Goal: Task Accomplishment & Management: Manage account settings

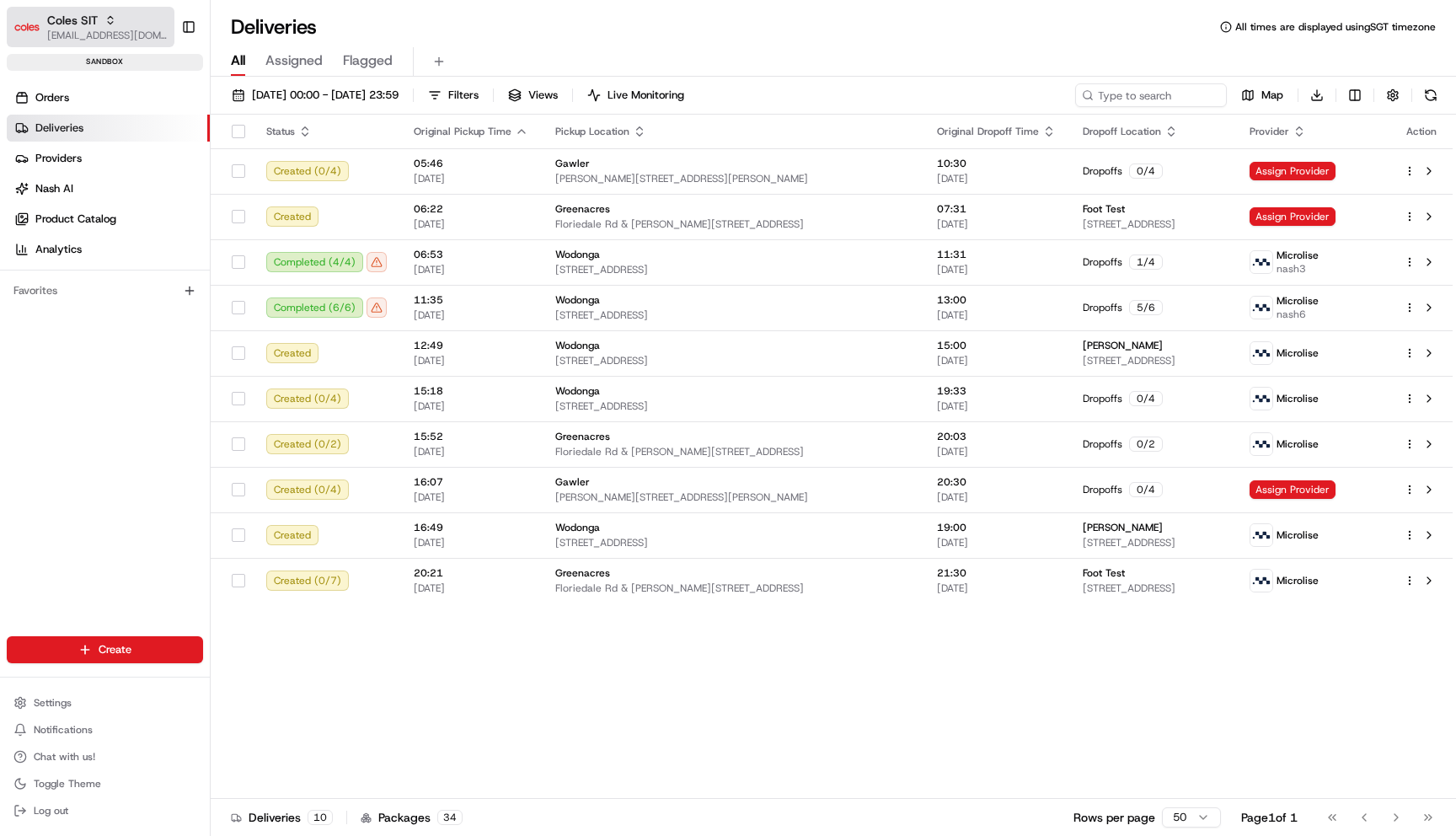
click at [101, 8] on button "Coles SIT [EMAIL_ADDRESS][DOMAIN_NAME]" at bounding box center [91, 27] width 168 height 40
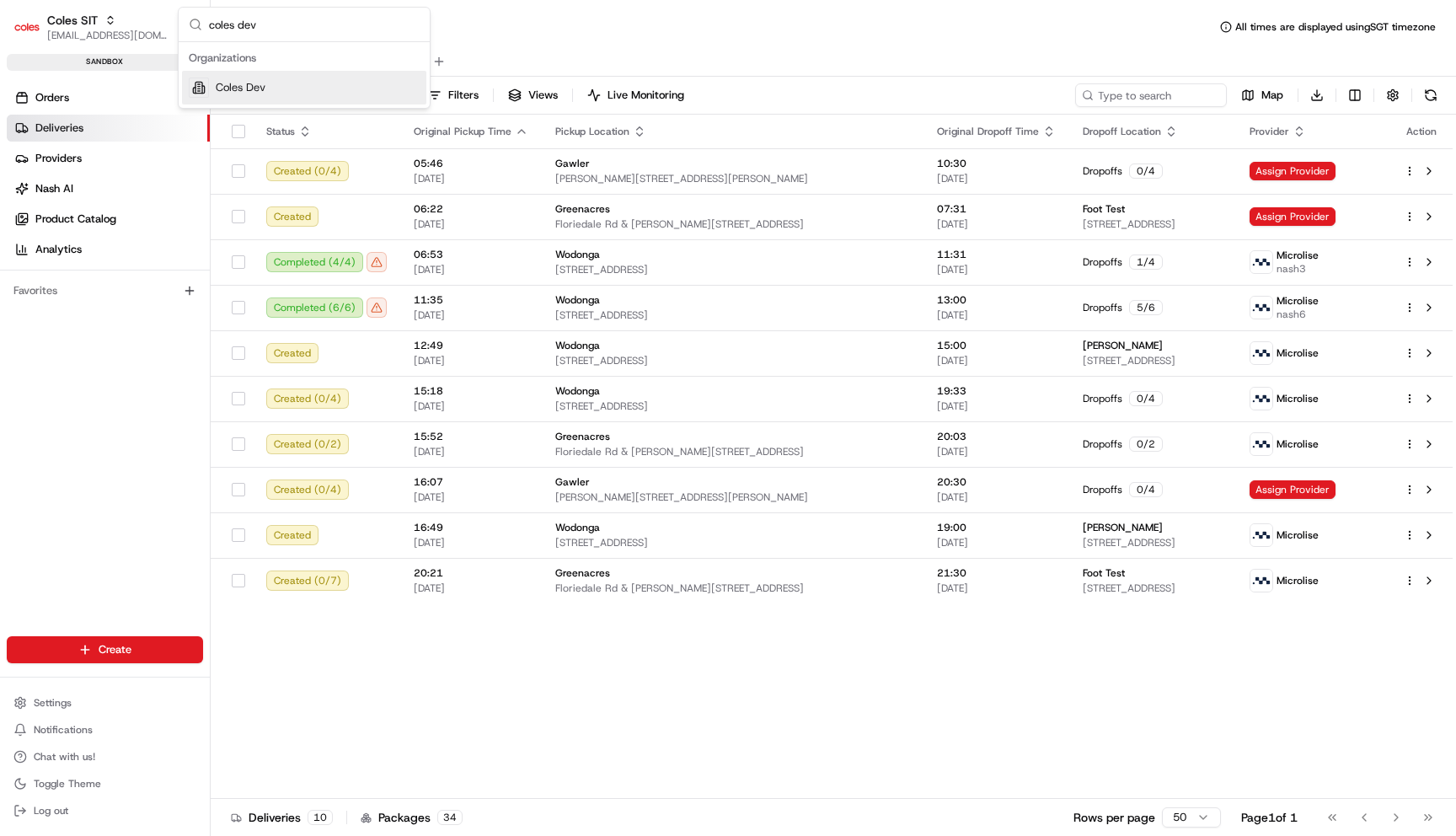
type input "coles dev"
click at [266, 83] on div "Coles Dev" at bounding box center [304, 87] width 245 height 34
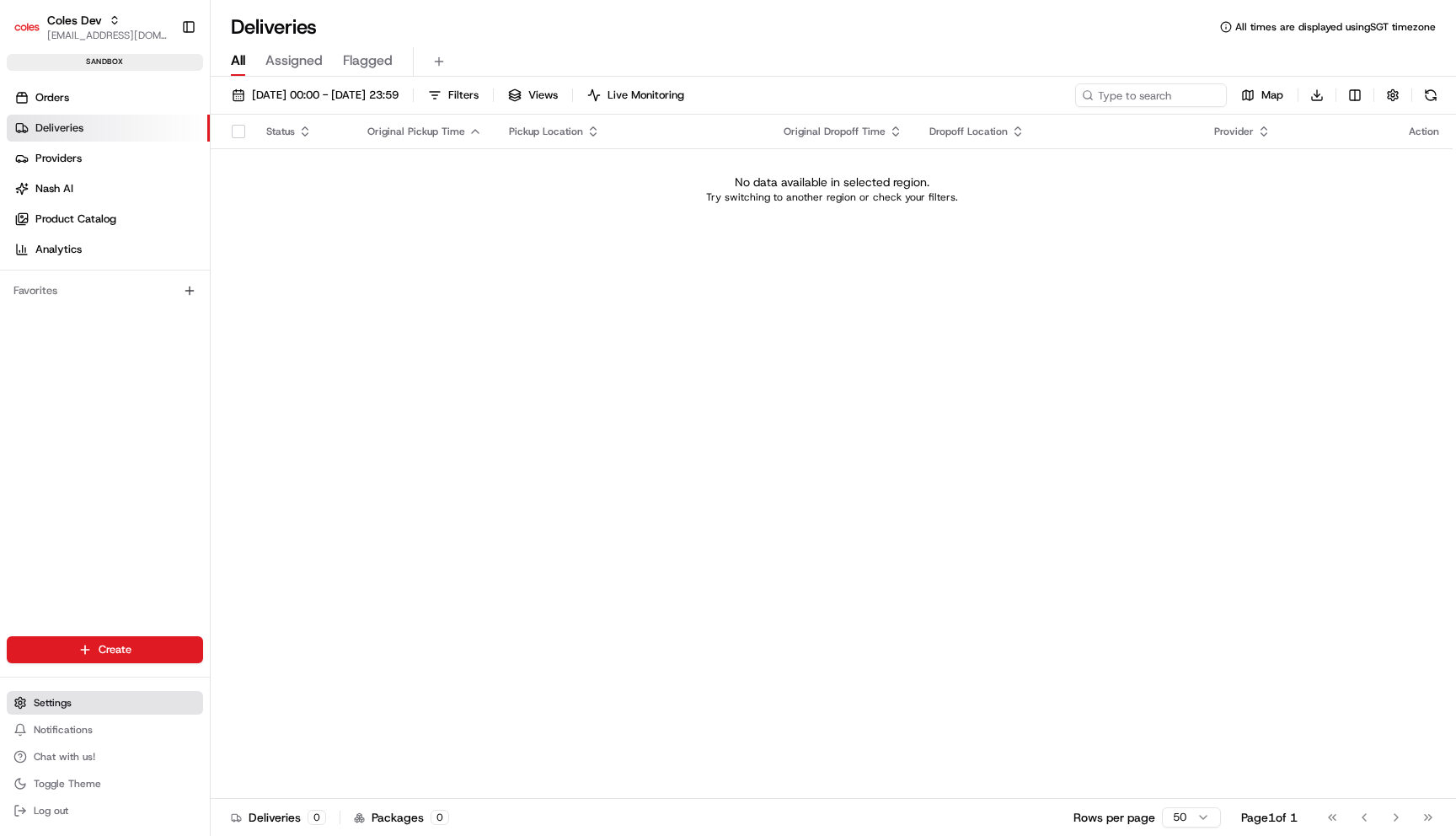
click at [111, 703] on button "Settings" at bounding box center [105, 702] width 196 height 23
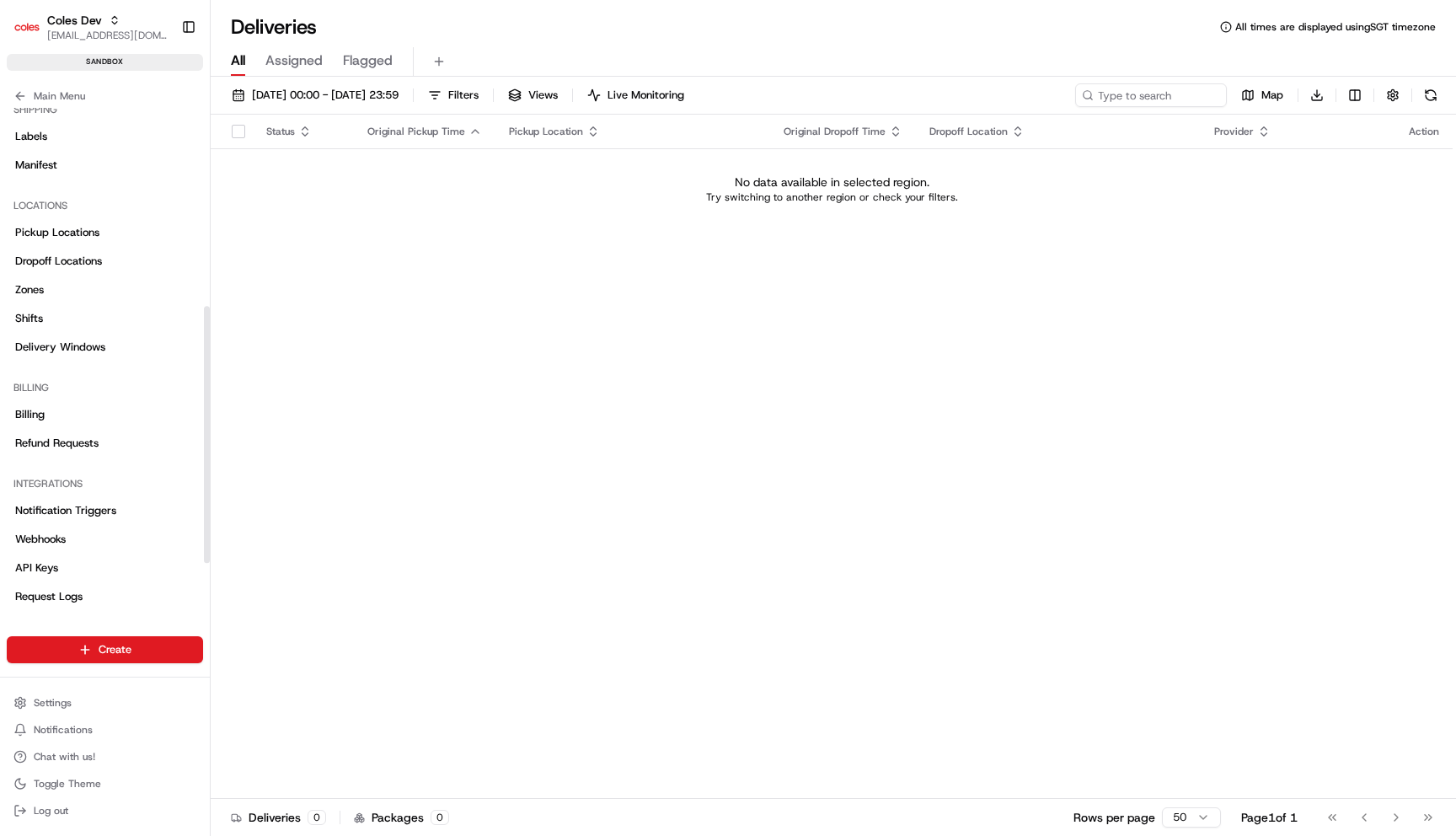
scroll to position [385, 0]
click at [64, 326] on link "Shifts" at bounding box center [105, 327] width 196 height 27
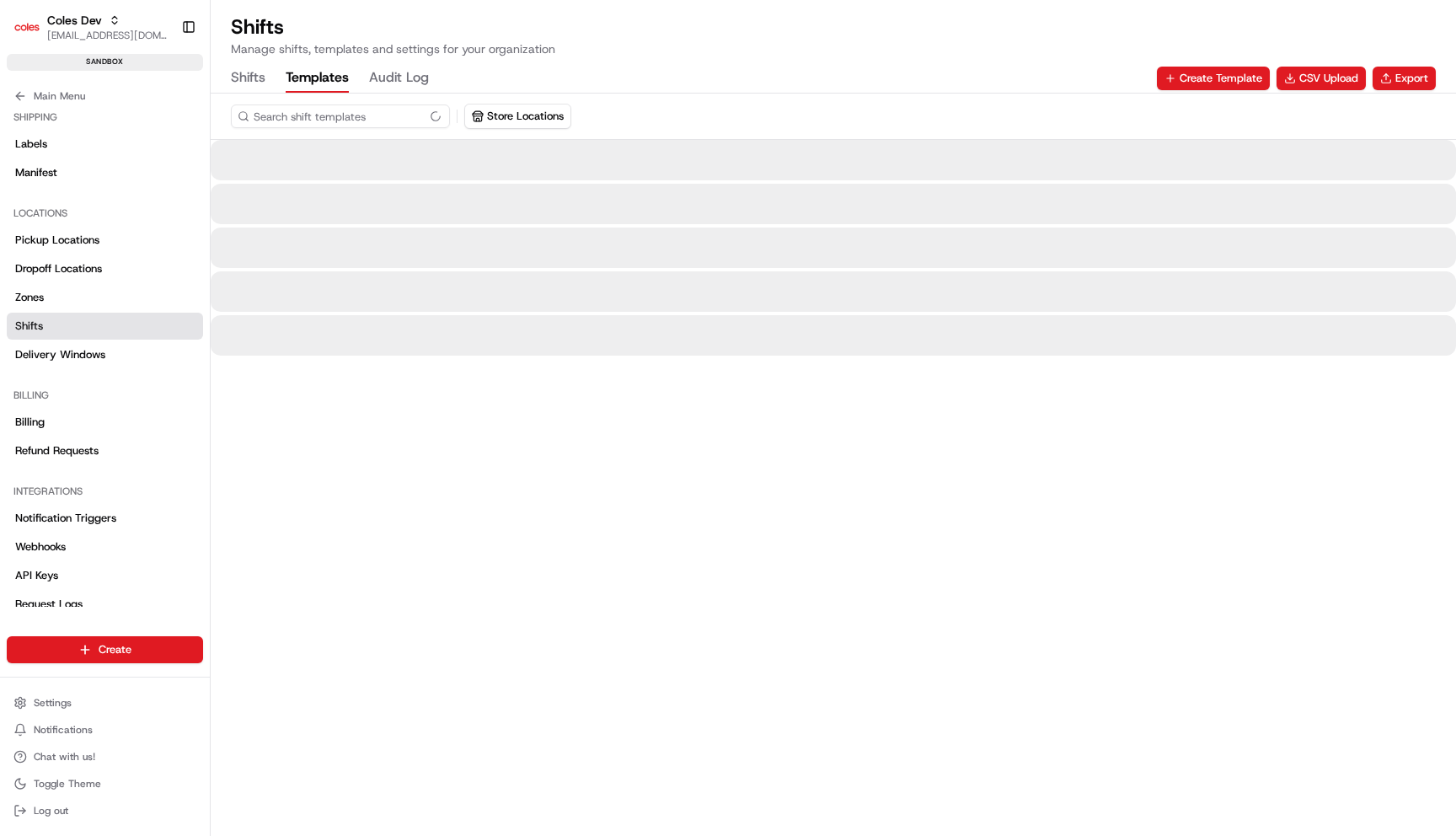
click at [306, 66] on button "Templates" at bounding box center [318, 78] width 64 height 29
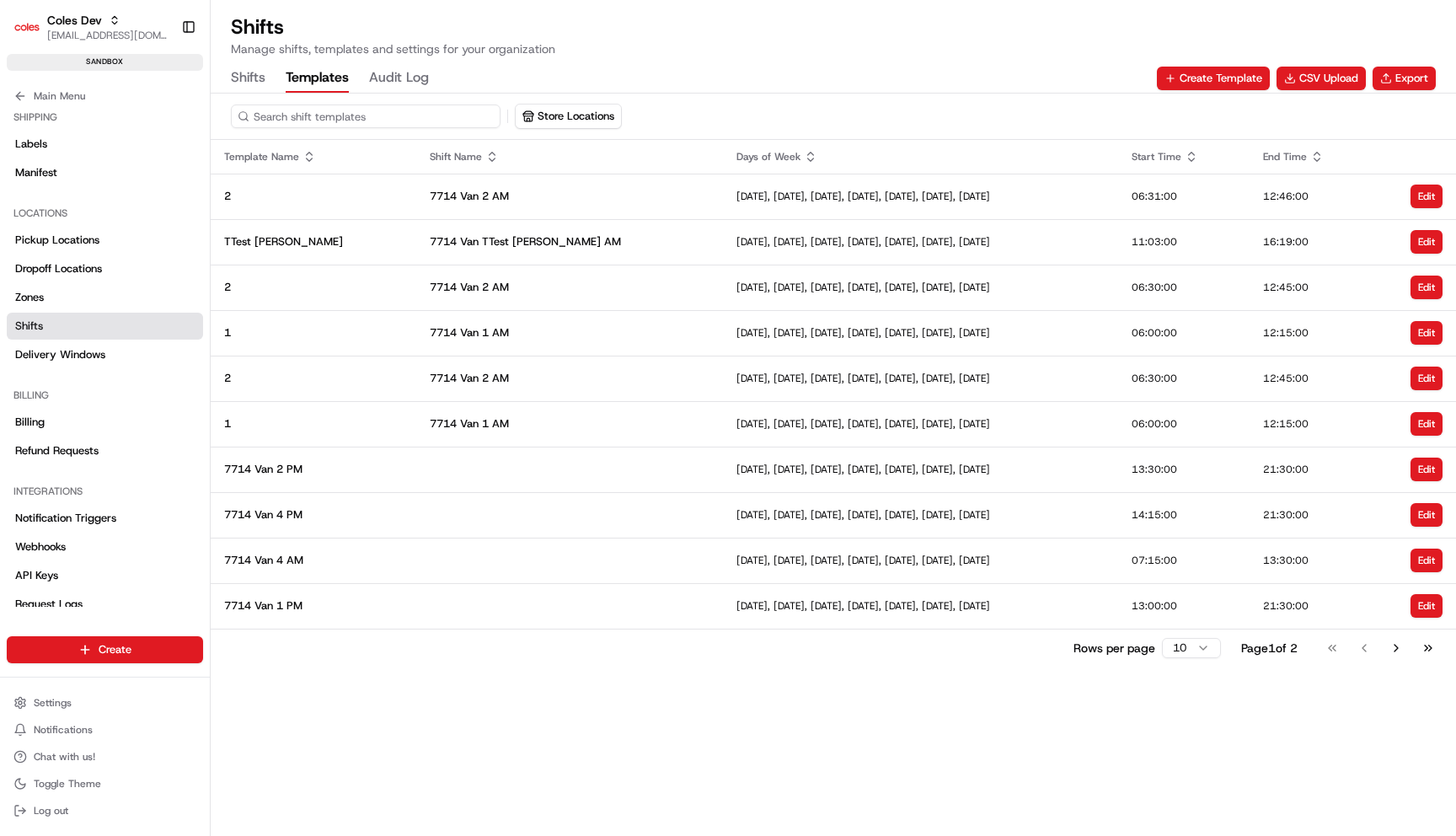
click at [378, 124] on input at bounding box center [366, 116] width 270 height 23
paste input "tpl_jQZbiF22dFHEU2jDwhbNB4"
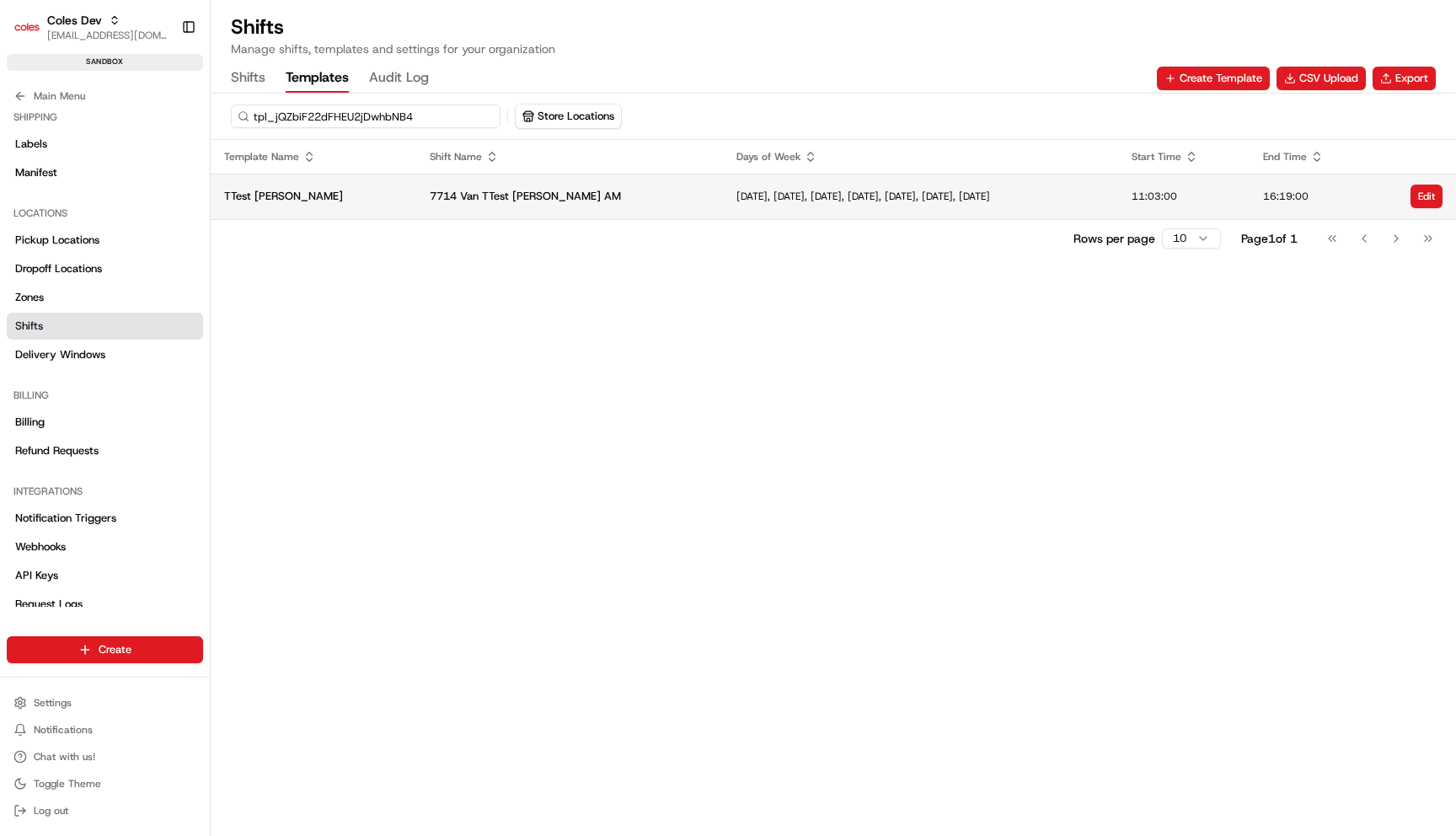
type input "tpl_jQZbiF22dFHEU2jDwhbNB4"
click at [429, 190] on span "7714 Van TTest [PERSON_NAME] AM" at bounding box center [569, 196] width 280 height 15
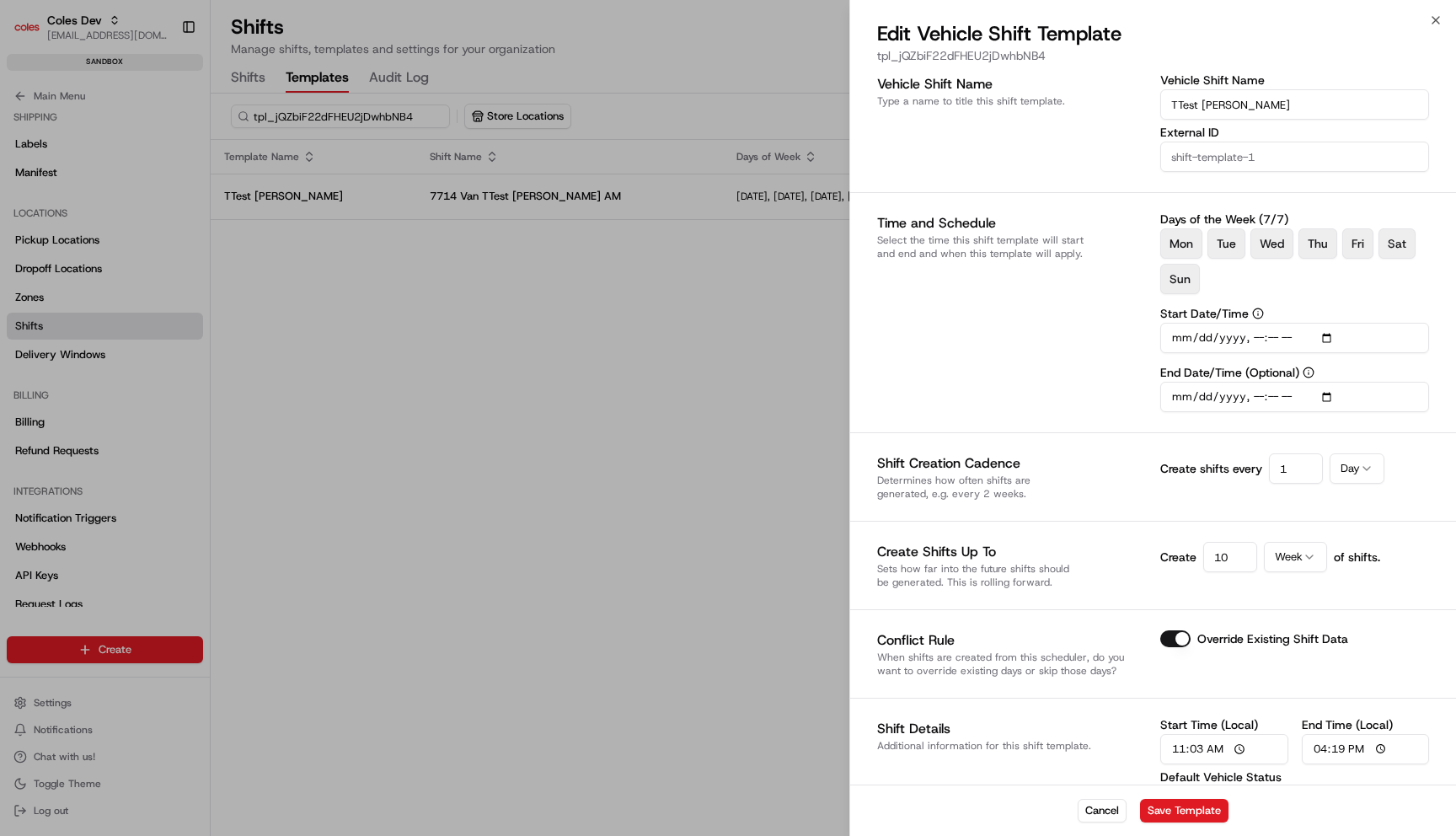
click at [1290, 98] on input "TTest [PERSON_NAME]" at bounding box center [1294, 104] width 269 height 30
click at [1019, 286] on div "Time and Schedule Select the time this shift template will start and end and wh…" at bounding box center [1012, 312] width 270 height 198
click at [917, 52] on p "tpl_jQZbiF22dFHEU2jDwhbNB4" at bounding box center [1153, 55] width 552 height 16
copy p "tpl_jQZbiF22dFHEU2jDwhbNB4"
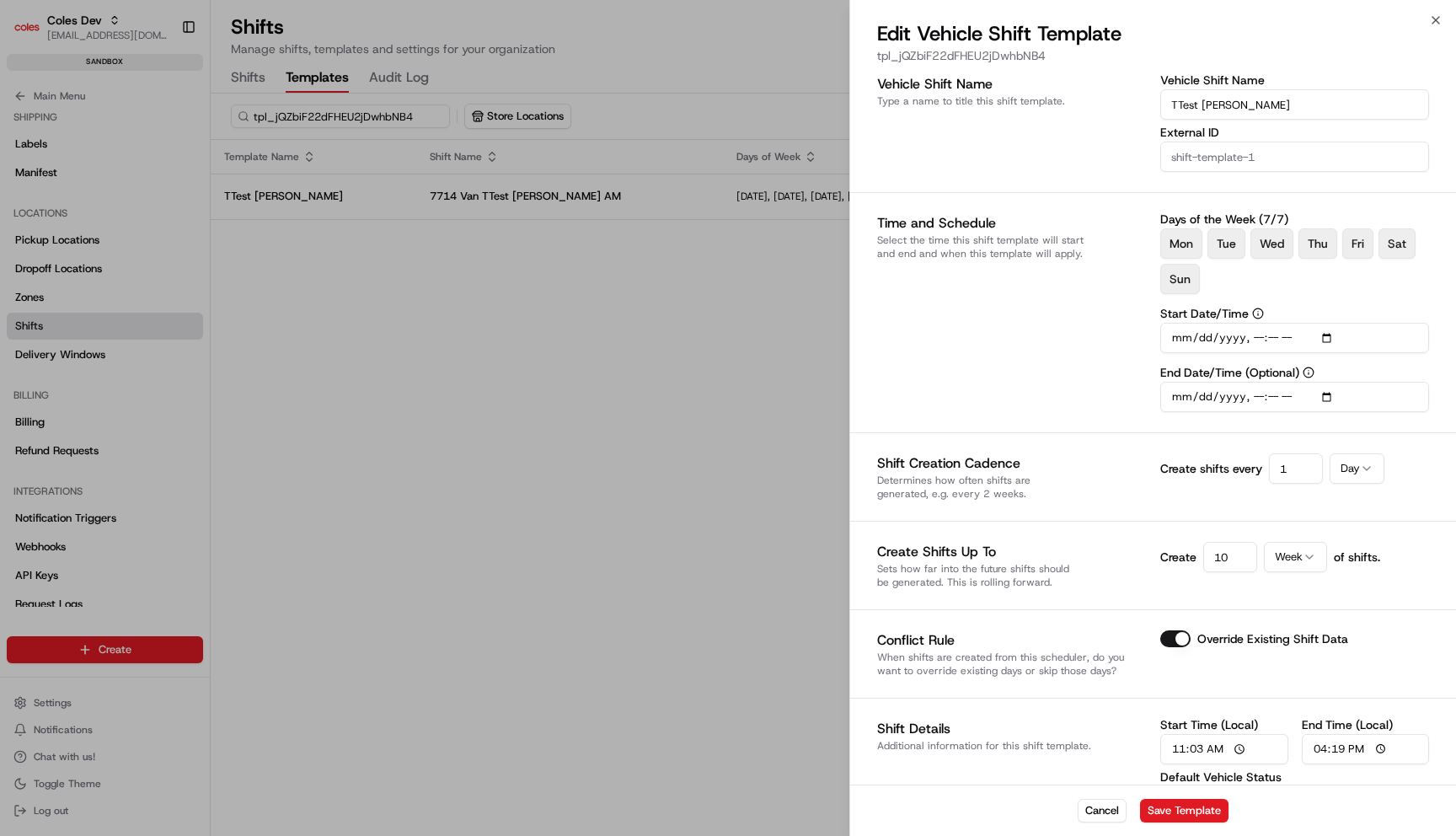
click at [506, 168] on div at bounding box center [728, 418] width 1456 height 836
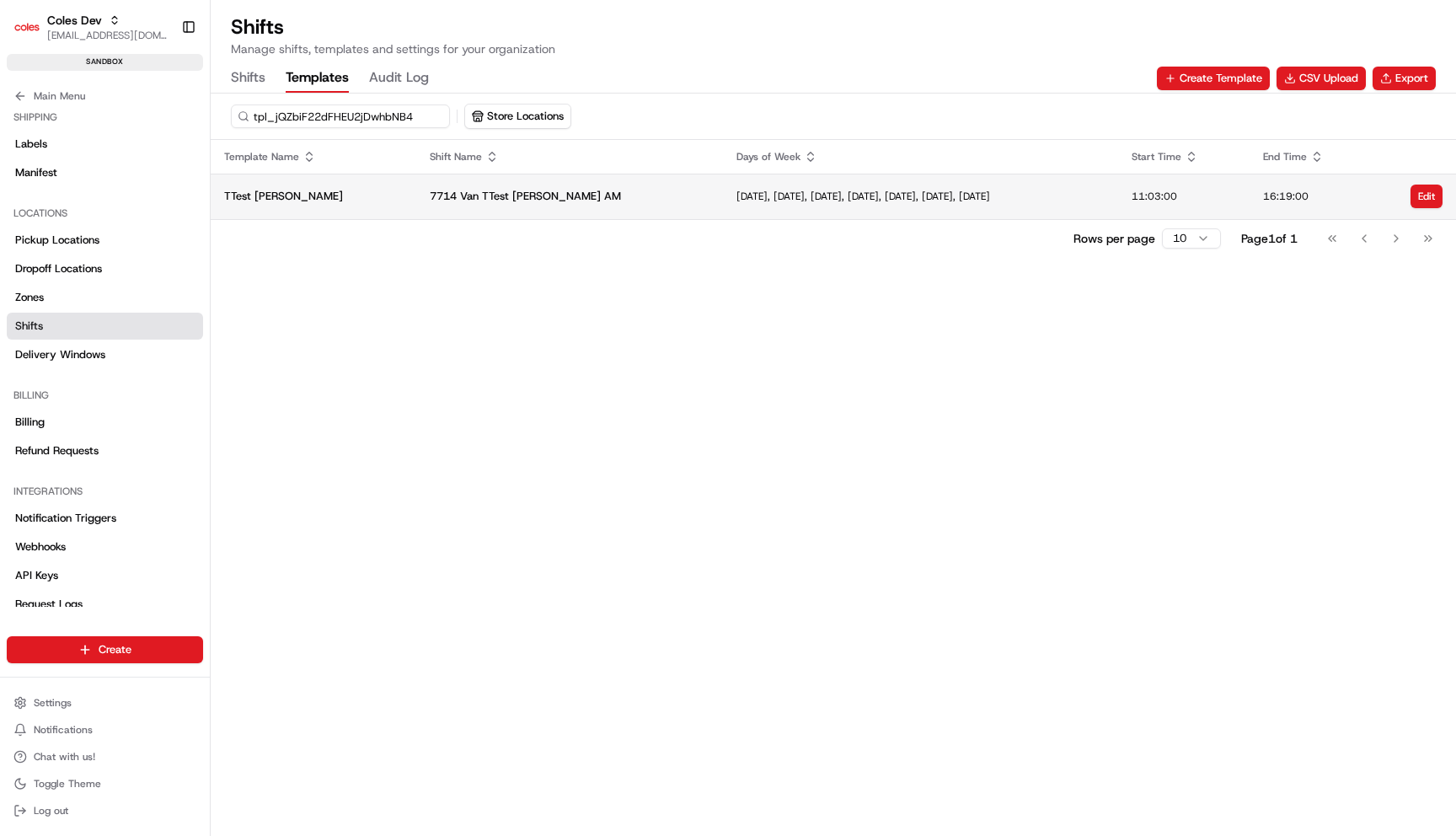
click at [723, 205] on td "[DATE], [DATE], [DATE], [DATE], [DATE], [DATE], [DATE]" at bounding box center [921, 196] width 395 height 45
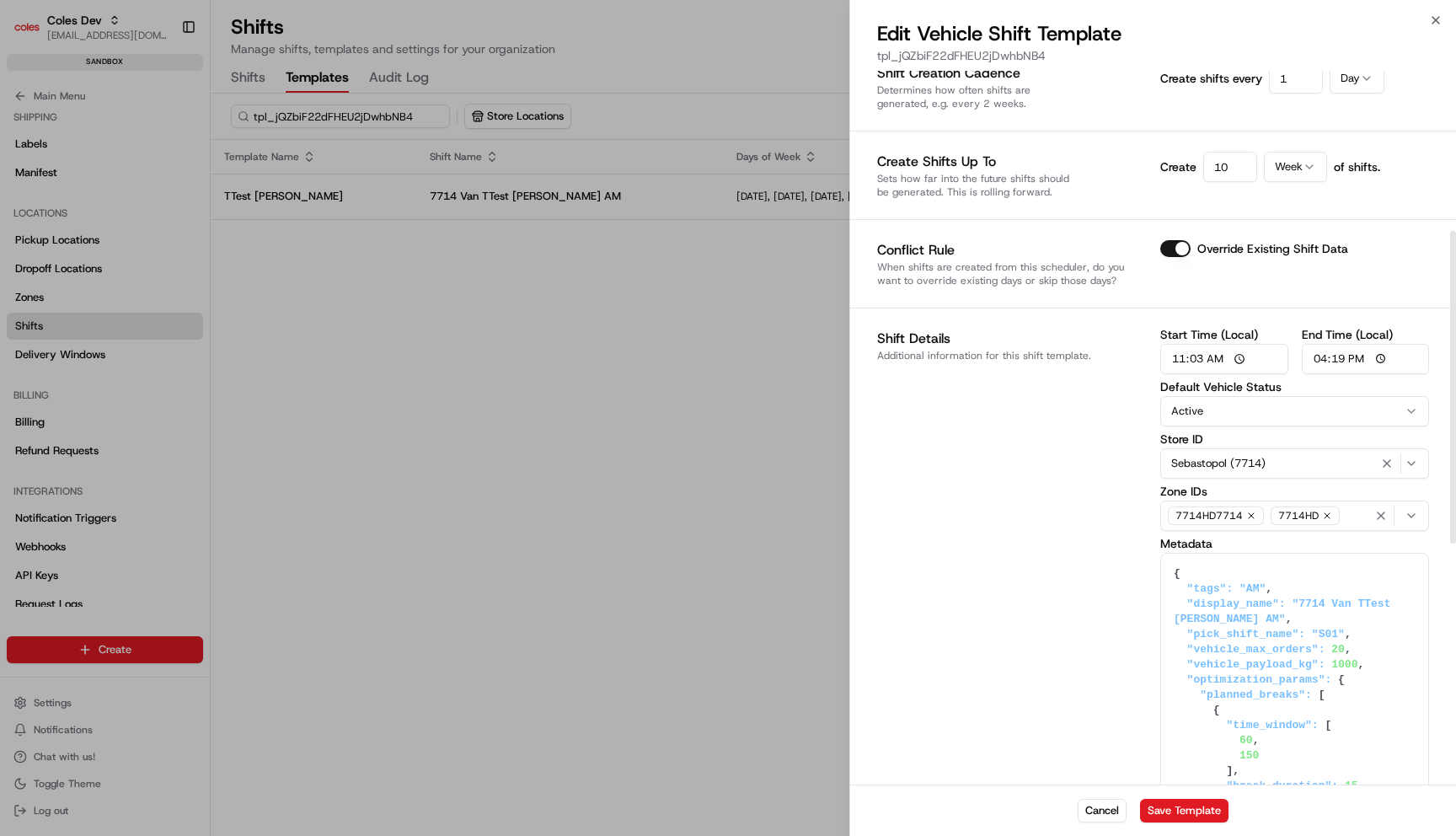
scroll to position [332, 0]
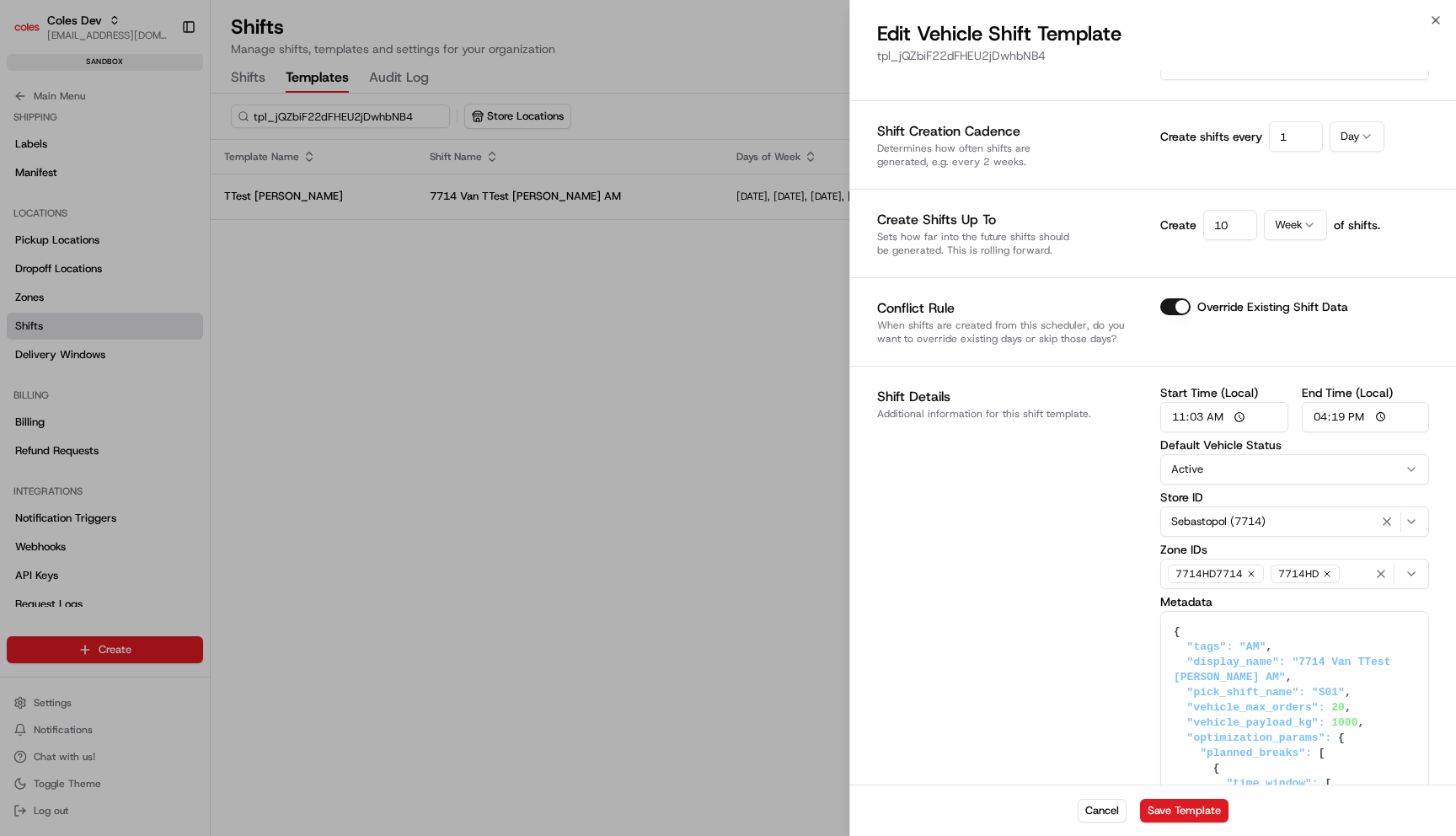
click at [535, 421] on div at bounding box center [728, 418] width 1456 height 836
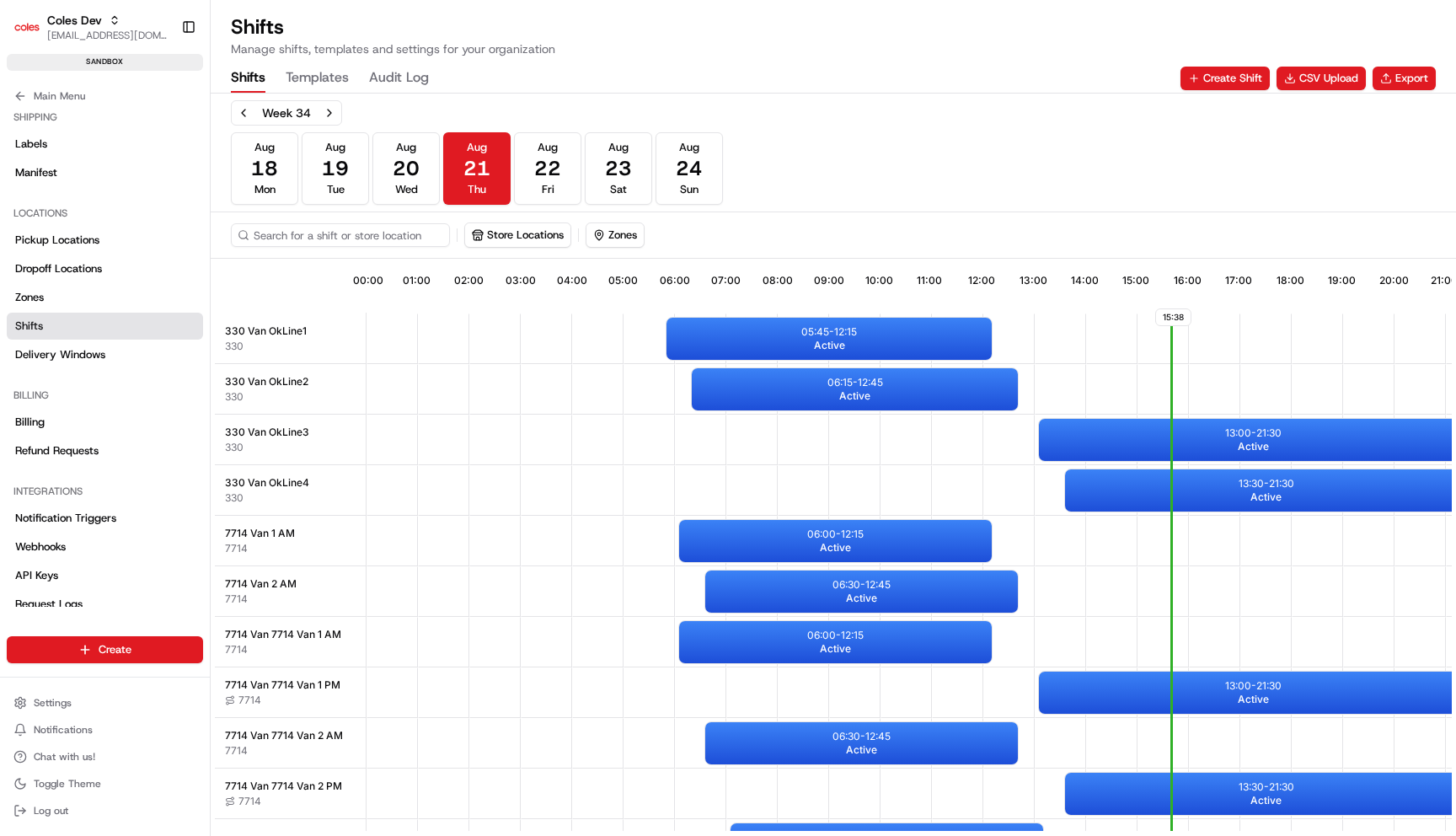
click at [260, 82] on button "Shifts" at bounding box center [248, 78] width 35 height 29
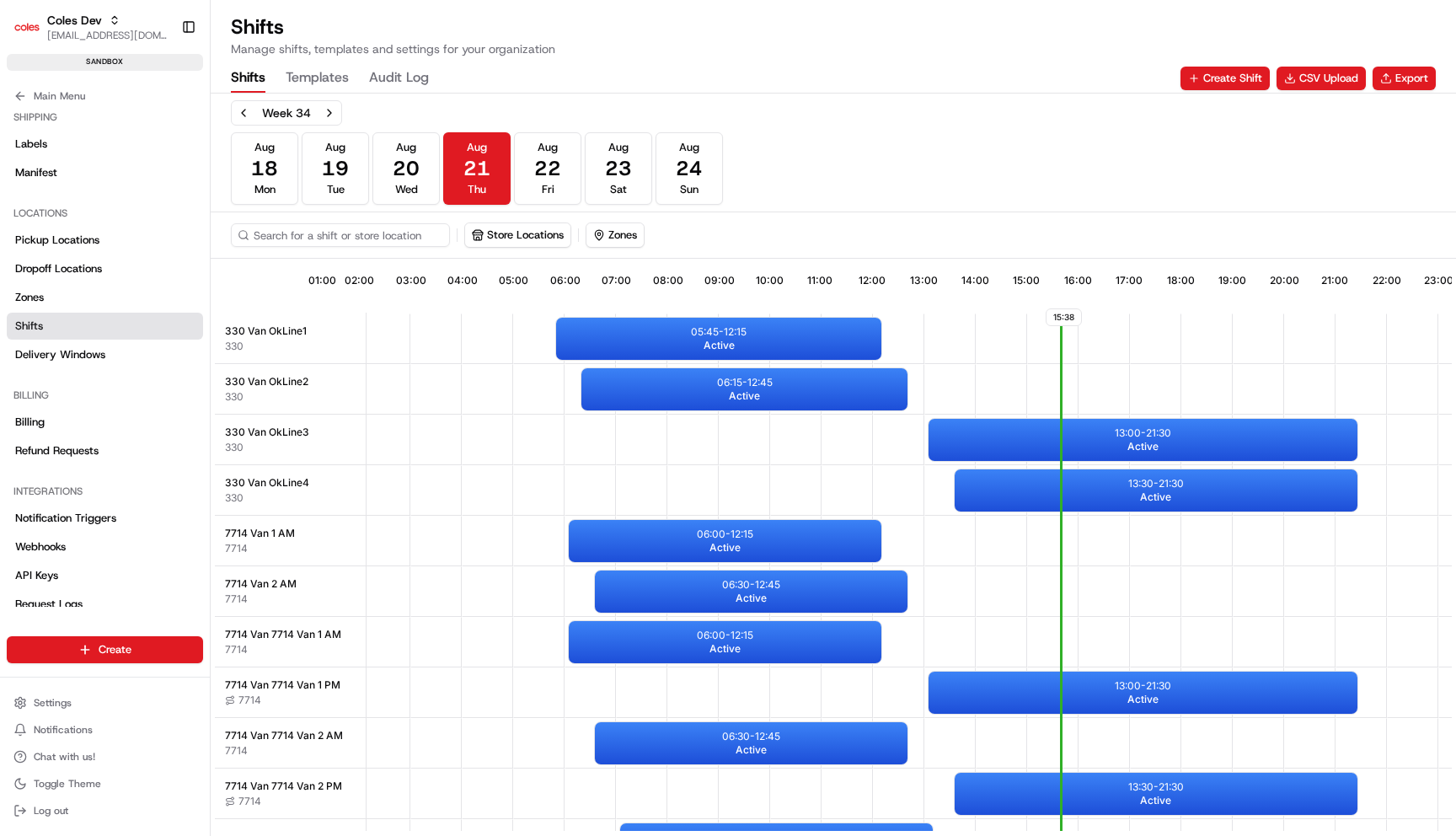
scroll to position [0, 157]
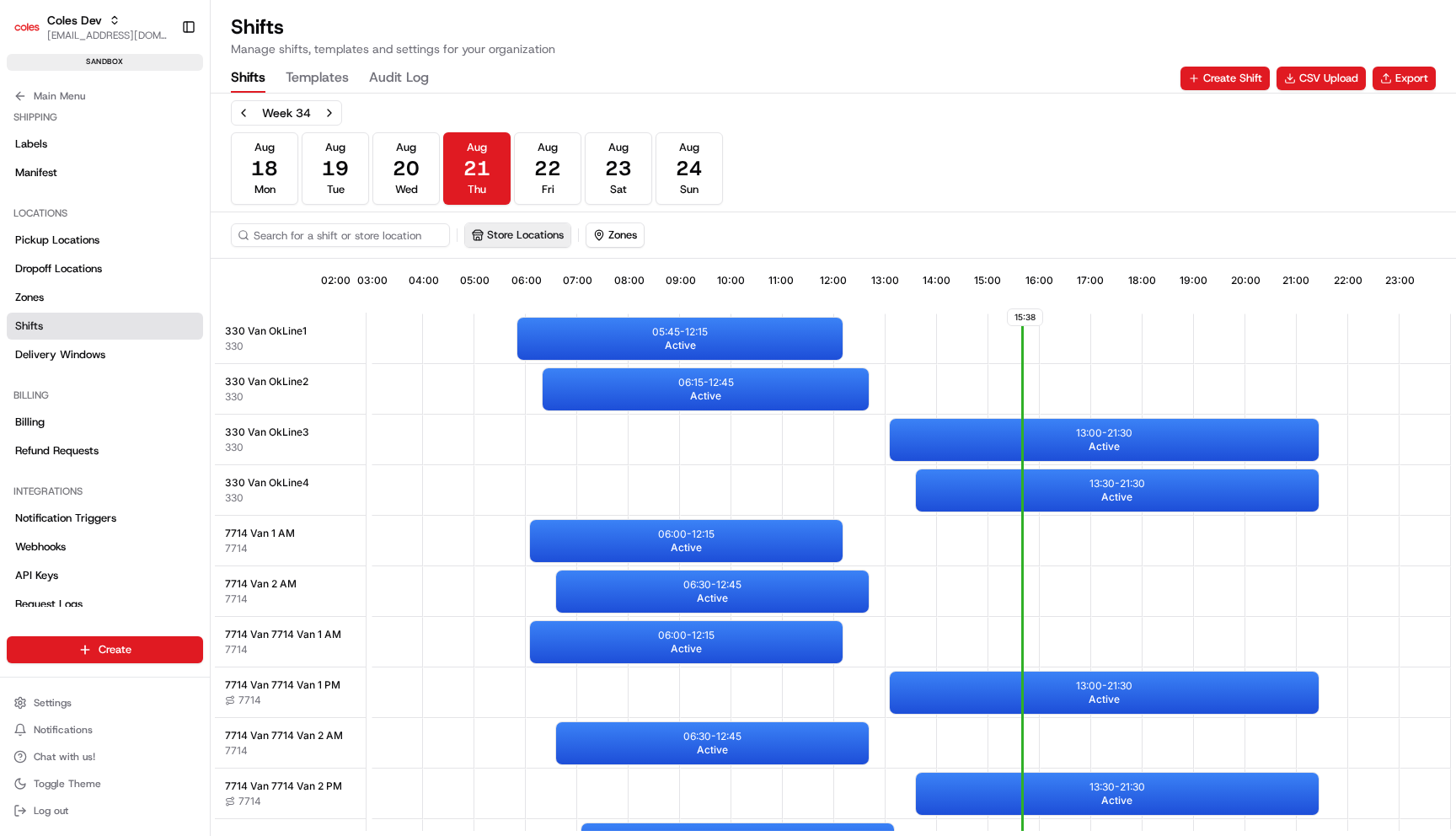
click at [547, 239] on button "Store Locations" at bounding box center [517, 235] width 105 height 23
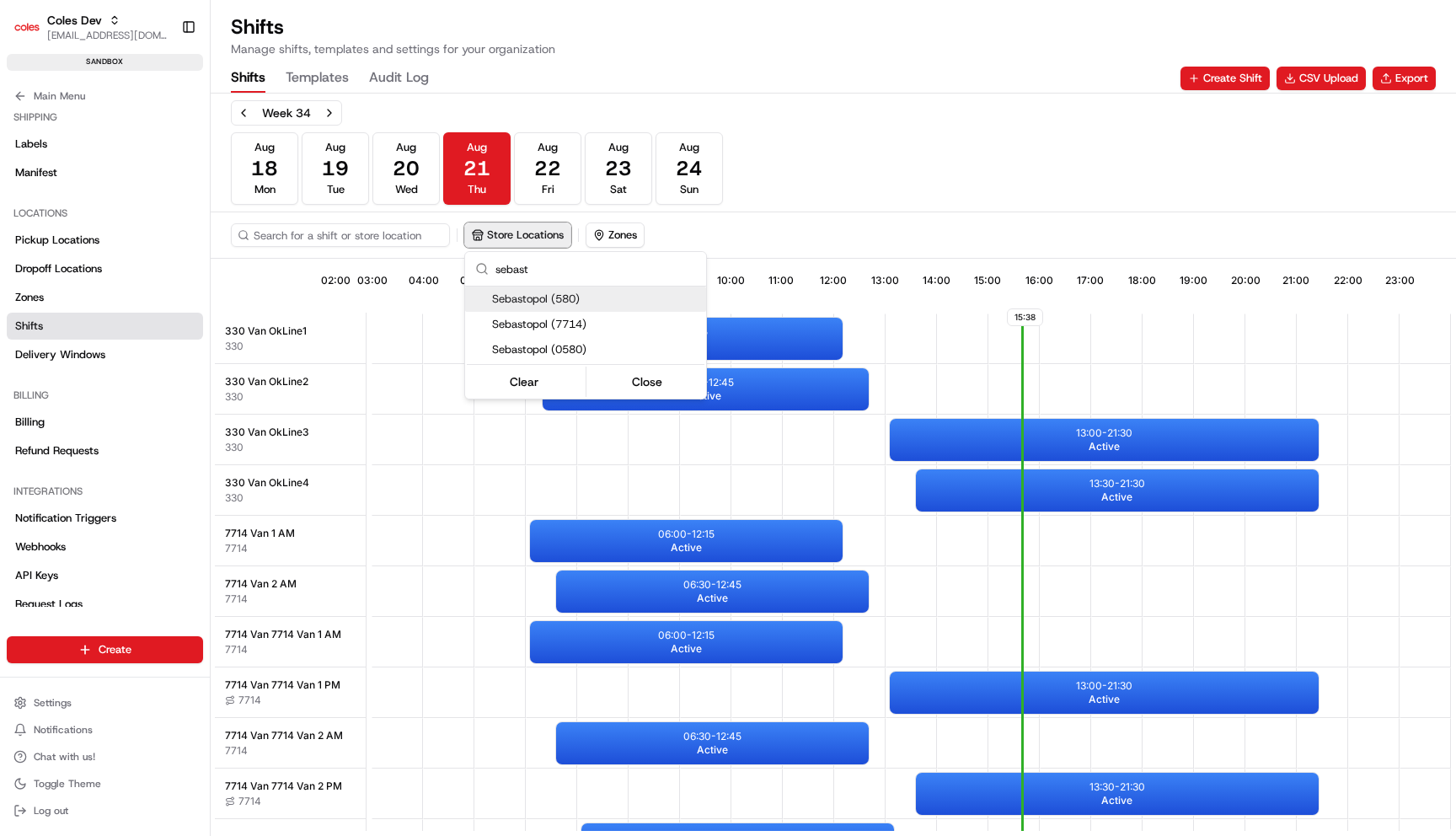
type input "sebasto"
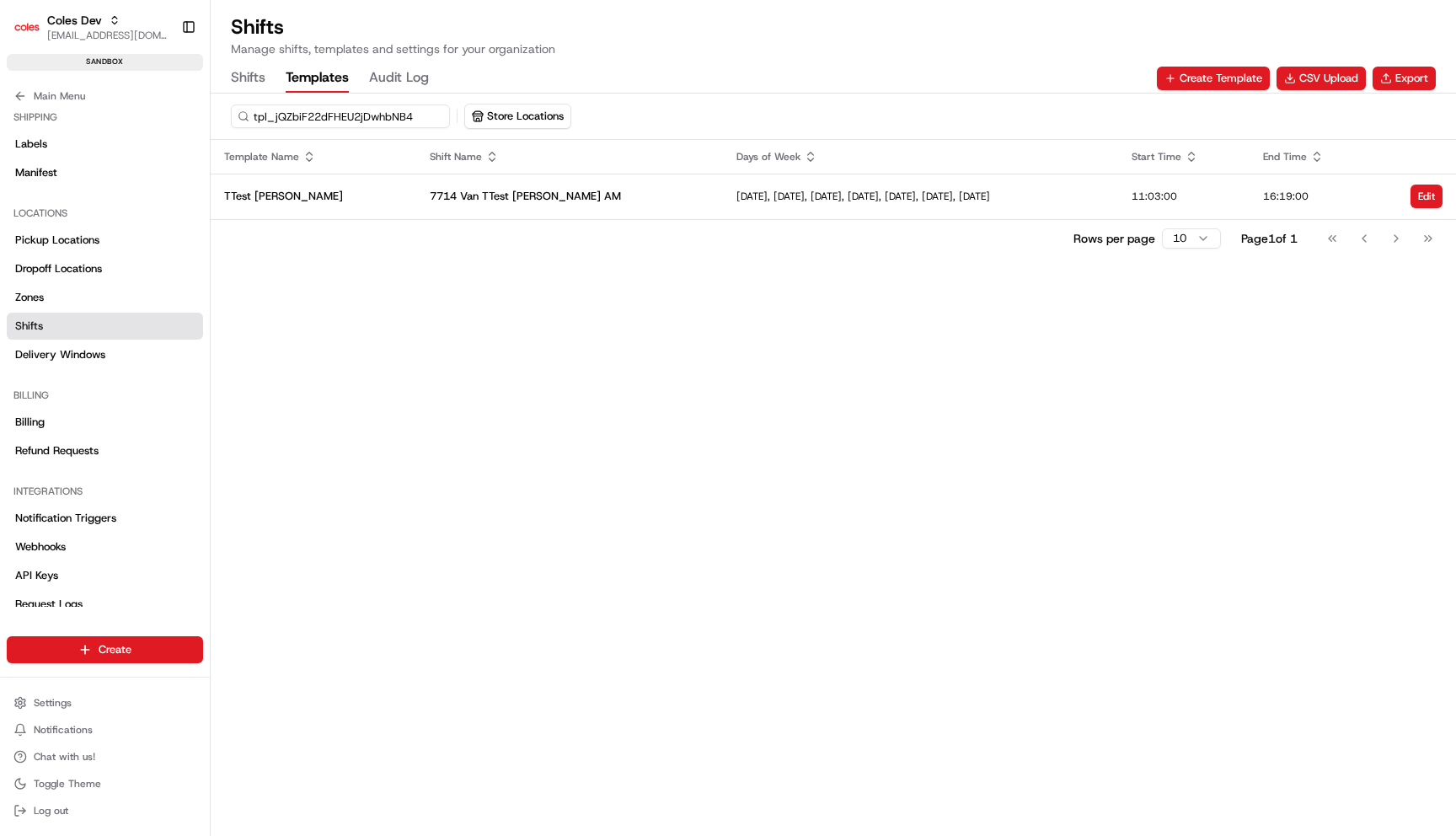
click at [307, 79] on button "Templates" at bounding box center [318, 78] width 64 height 29
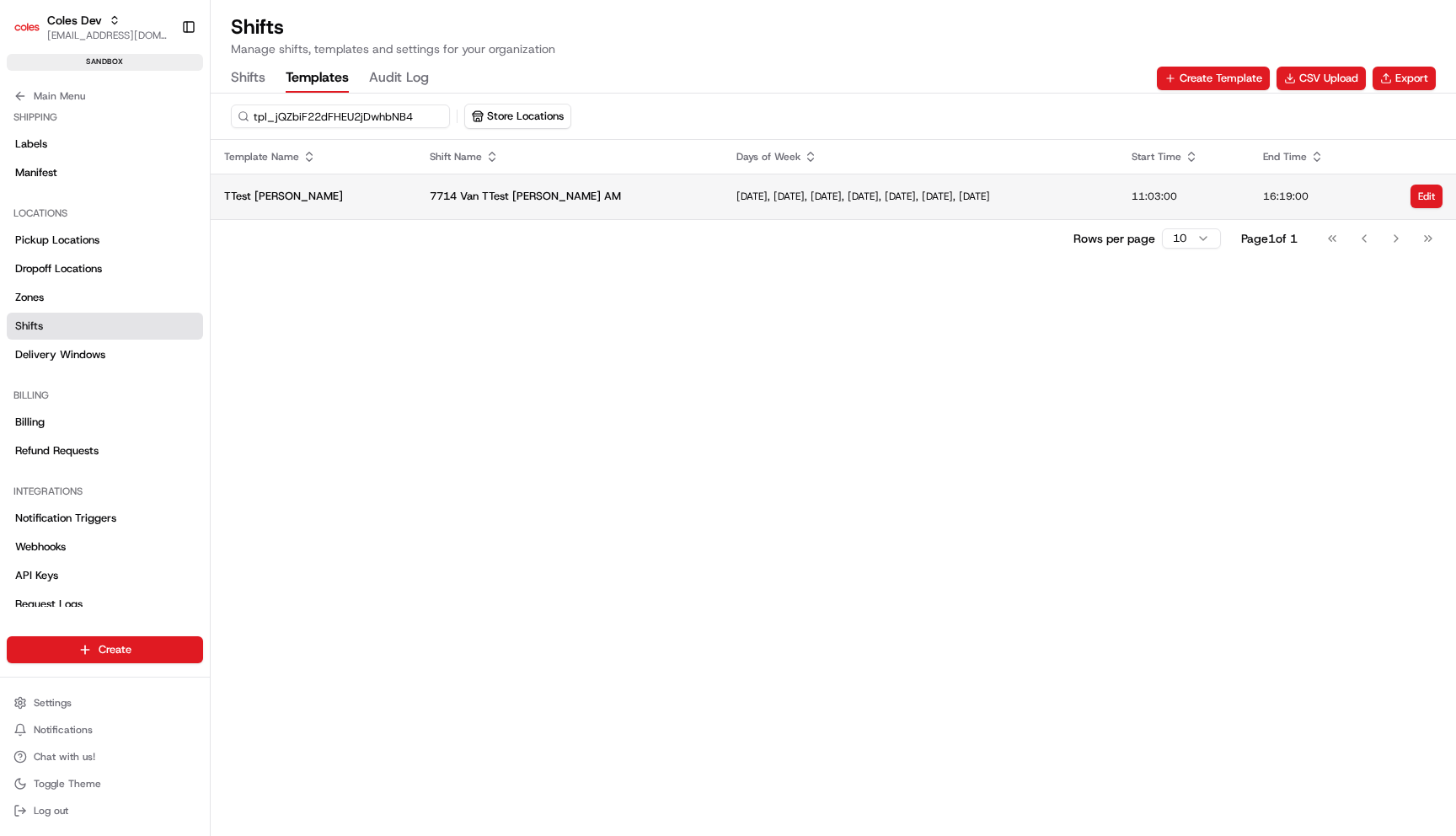
click at [416, 206] on td "7714 Van TTest [PERSON_NAME] AM" at bounding box center [569, 196] width 307 height 45
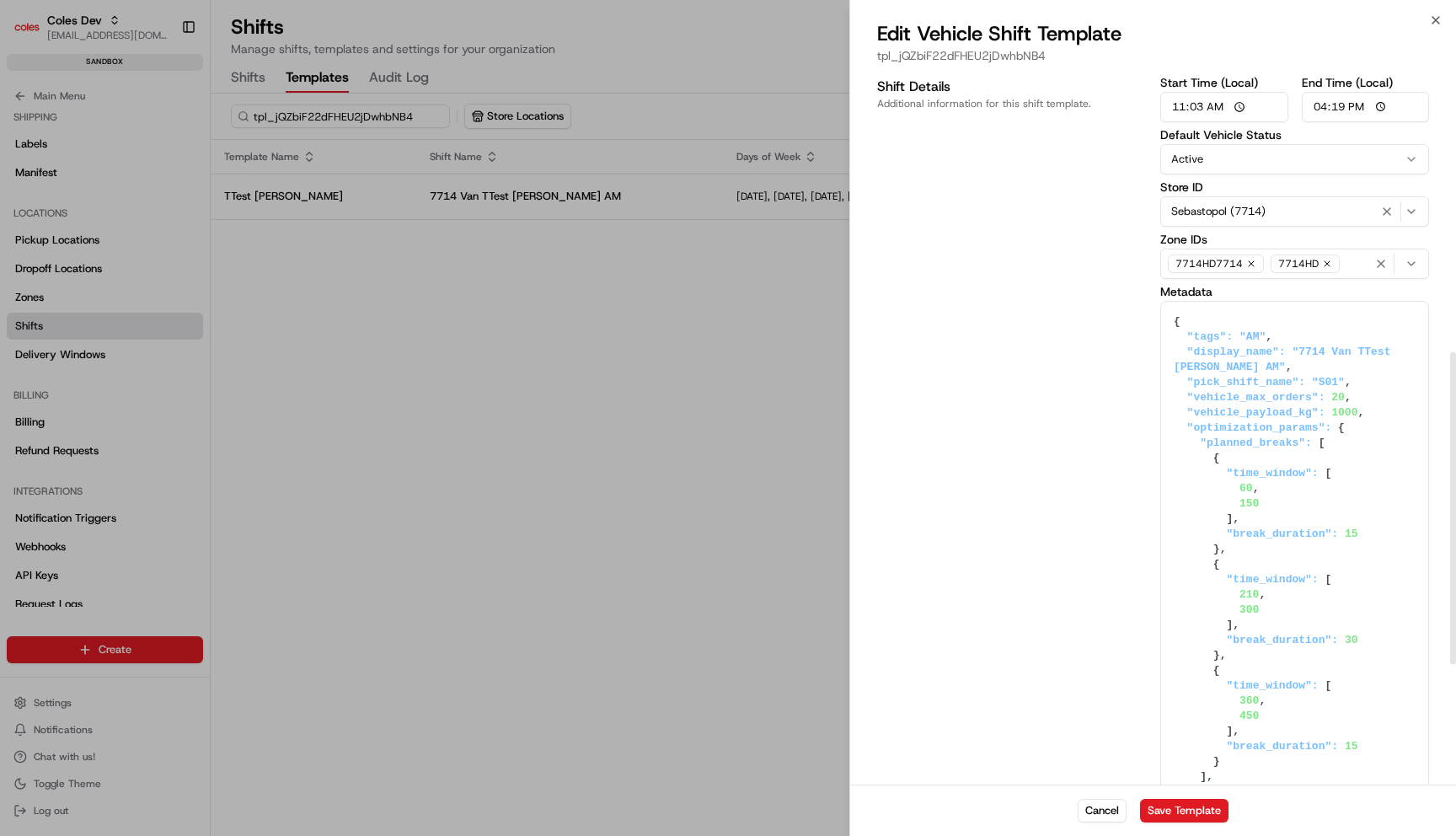
scroll to position [639, 0]
click at [708, 368] on div at bounding box center [728, 418] width 1456 height 836
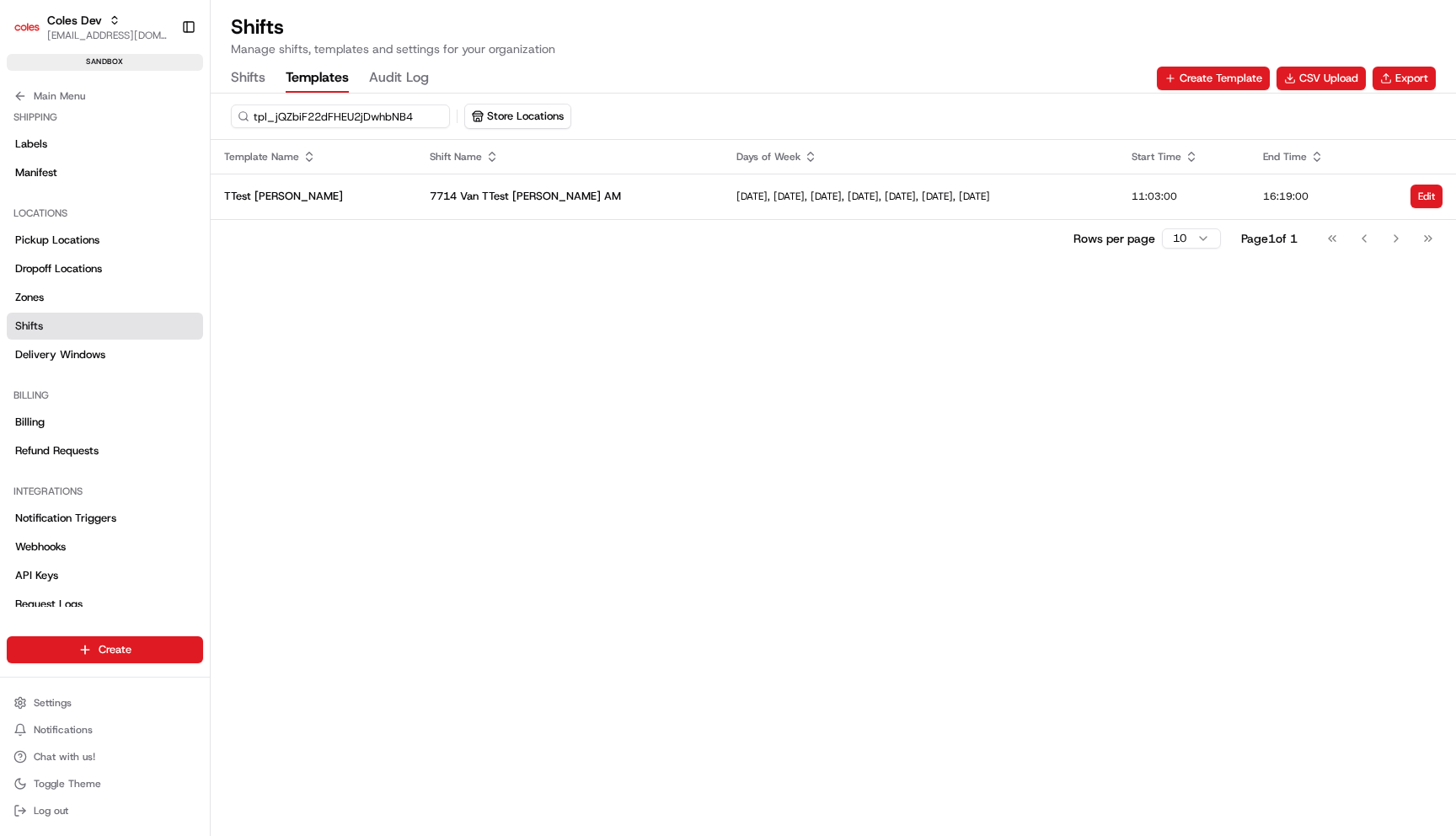
click at [254, 70] on button "Shifts" at bounding box center [248, 78] width 35 height 29
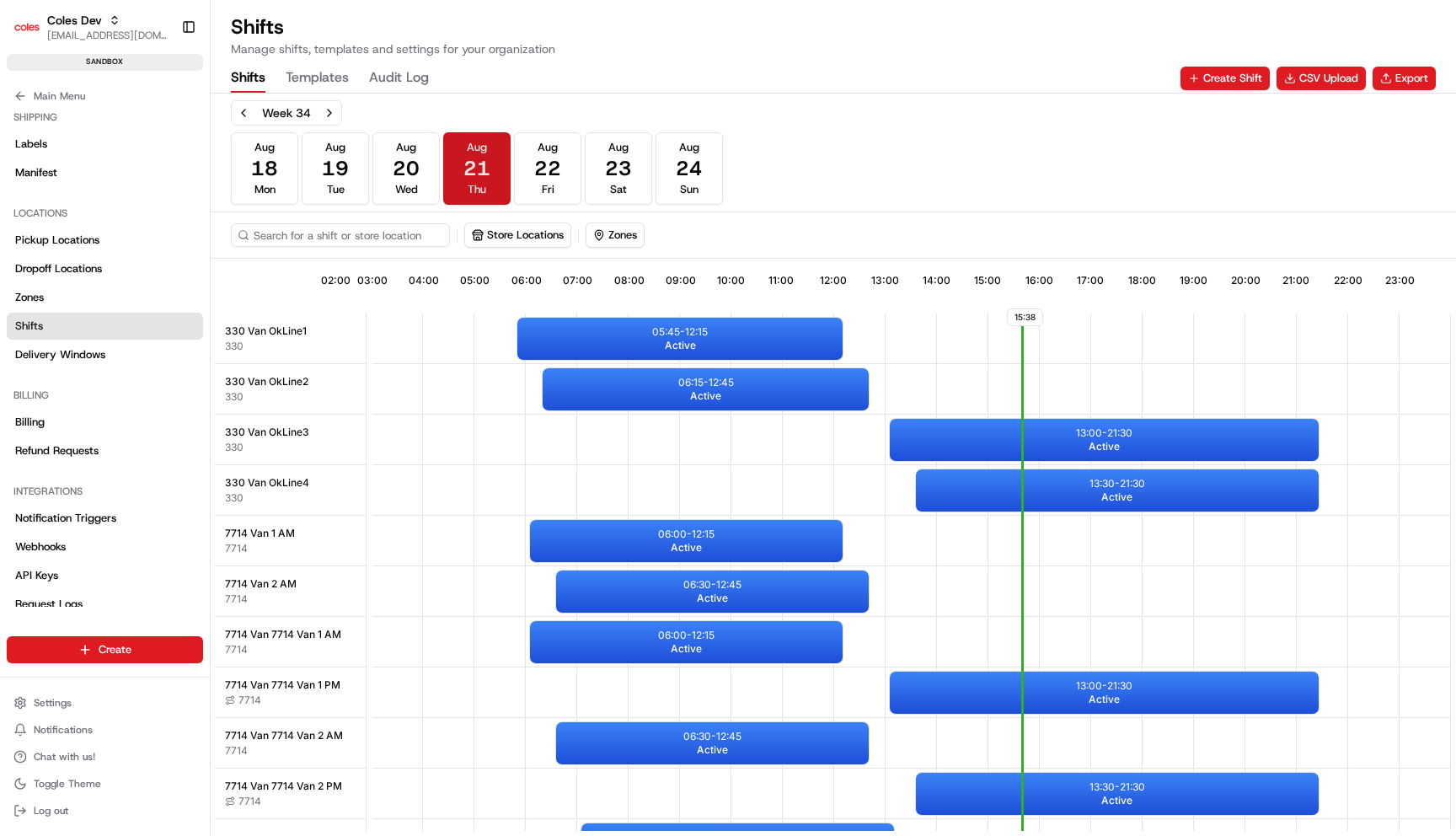
scroll to position [0, 157]
click at [557, 233] on button "Store Locations" at bounding box center [517, 235] width 105 height 23
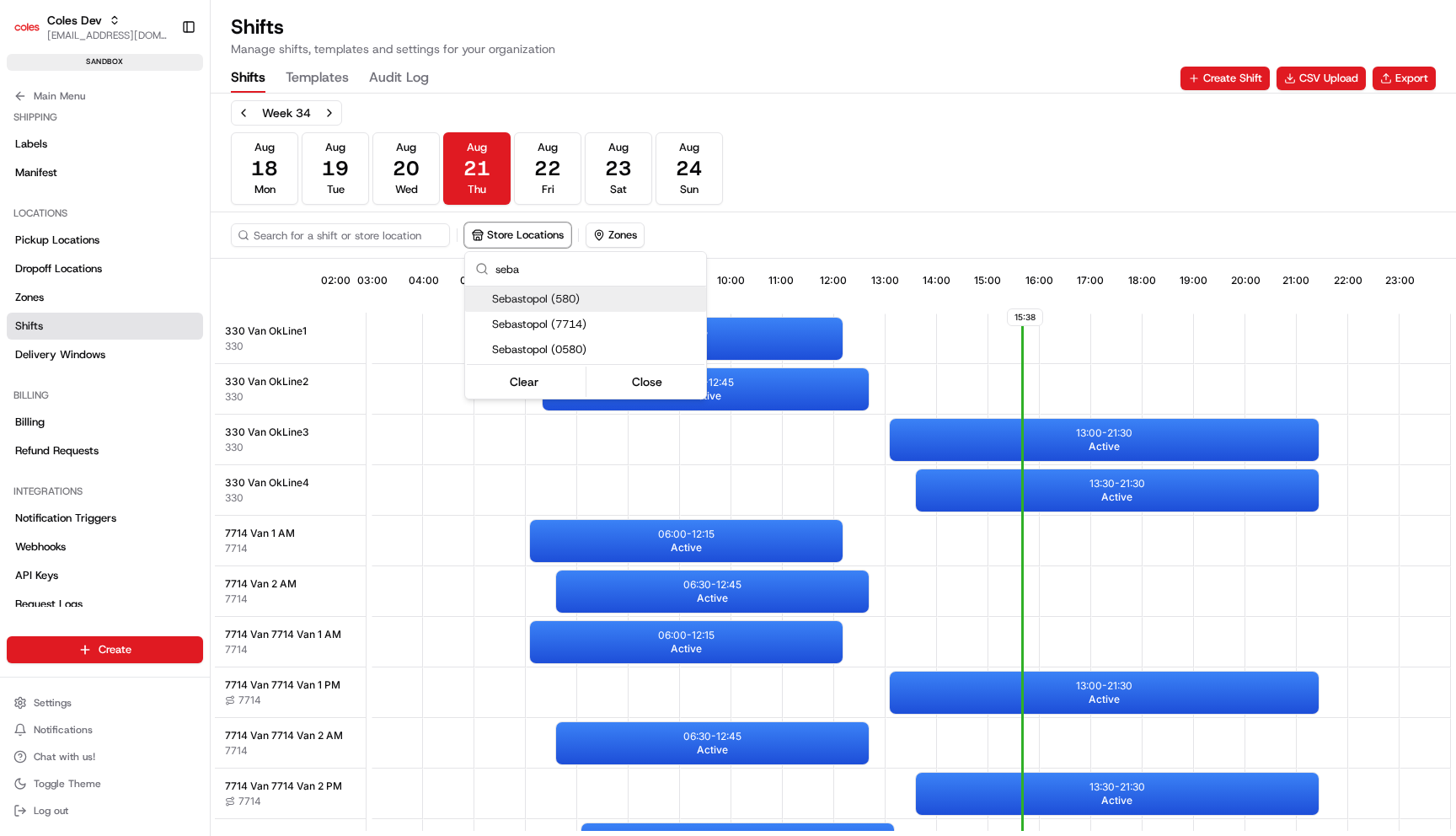
type input "seba"
click at [603, 325] on span "Sebastopol (7714)" at bounding box center [595, 325] width 207 height 15
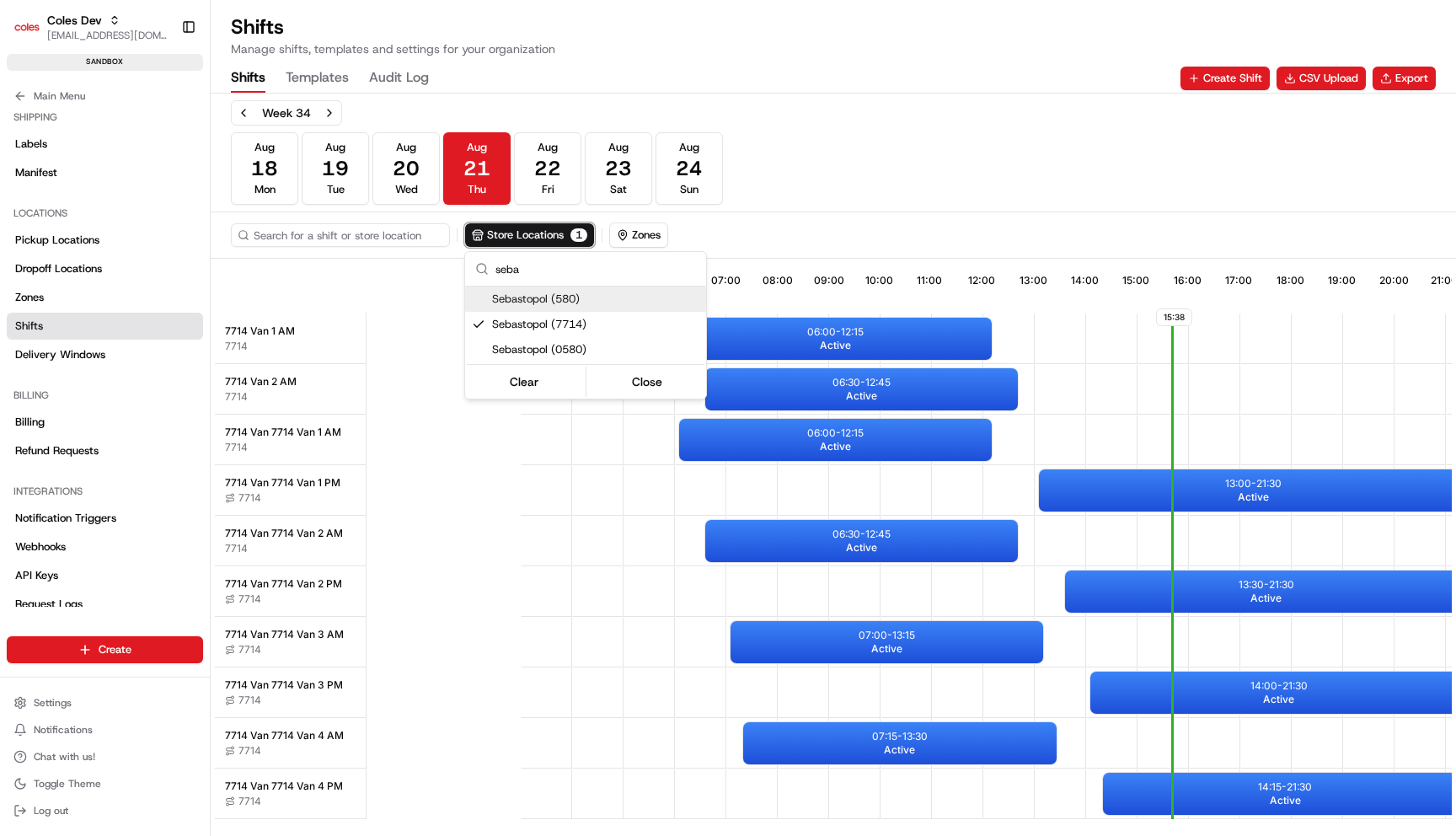
click at [803, 205] on html "Coles Dev [EMAIL_ADDRESS][DOMAIN_NAME] Toggle Sidebar sandbox Orders Deliveries…" at bounding box center [728, 418] width 1456 height 836
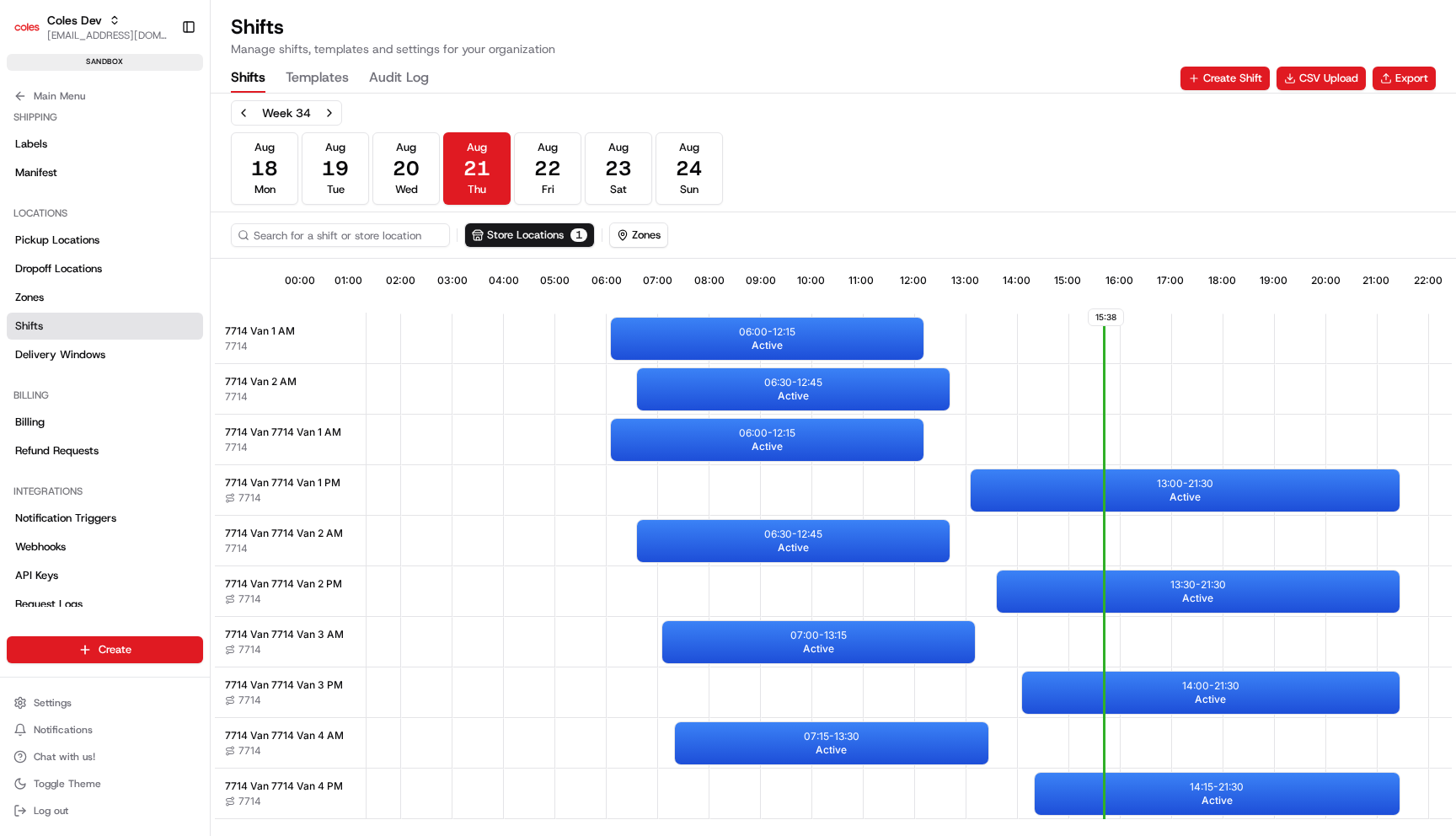
scroll to position [0, 149]
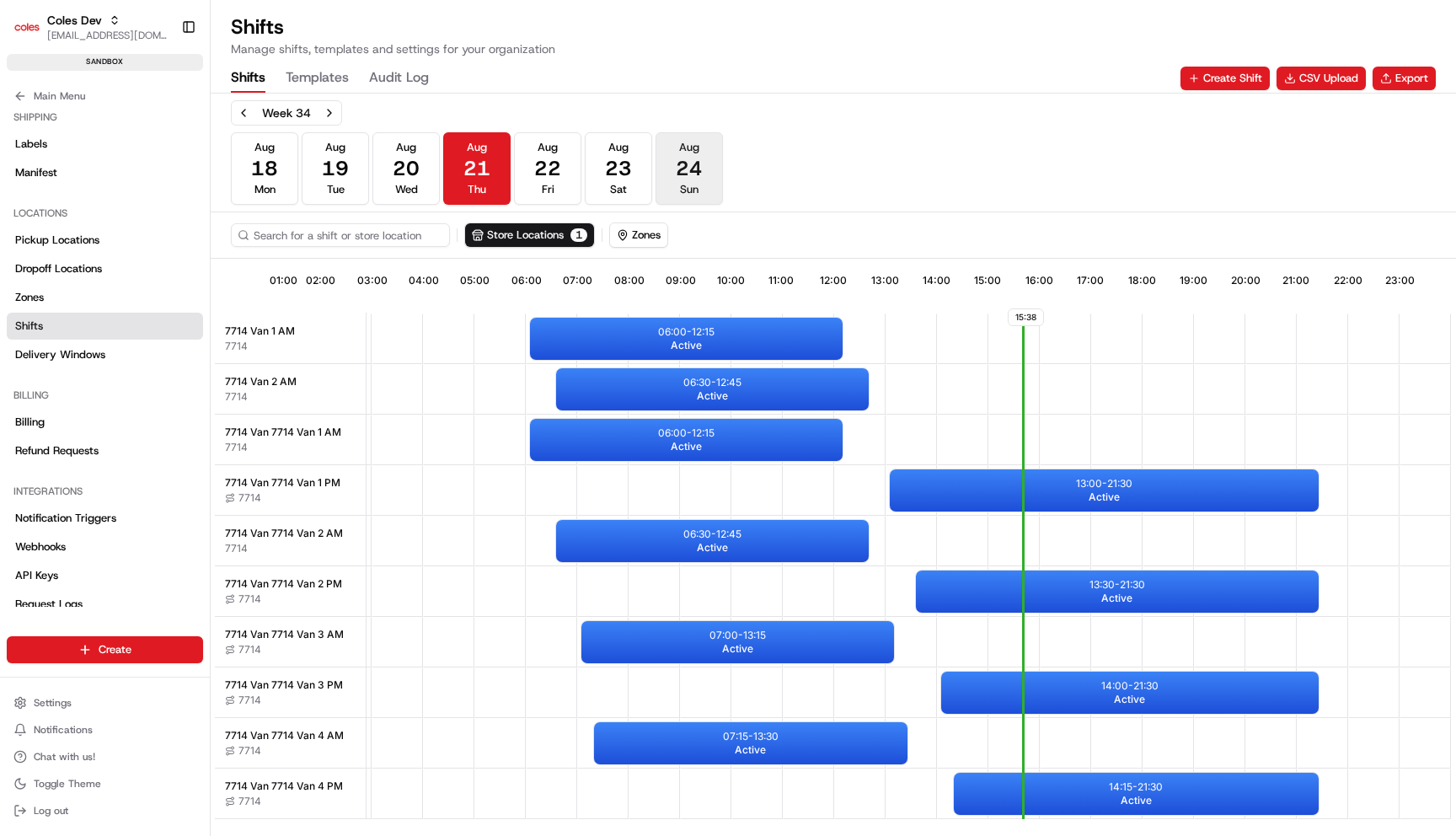
click at [670, 157] on button "[DATE] Sun" at bounding box center [689, 168] width 67 height 72
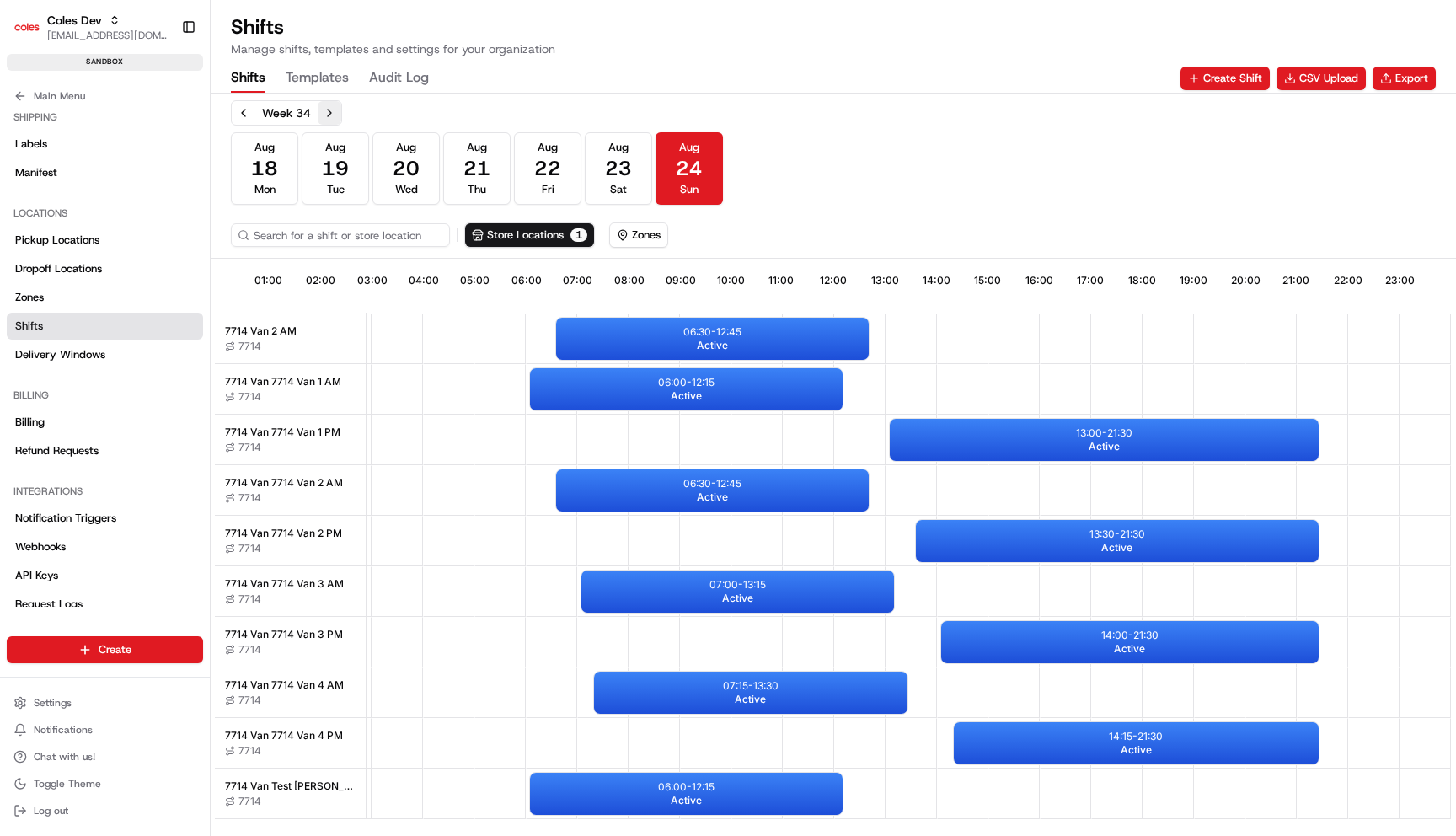
click at [325, 111] on button "Next week" at bounding box center [329, 113] width 23 height 23
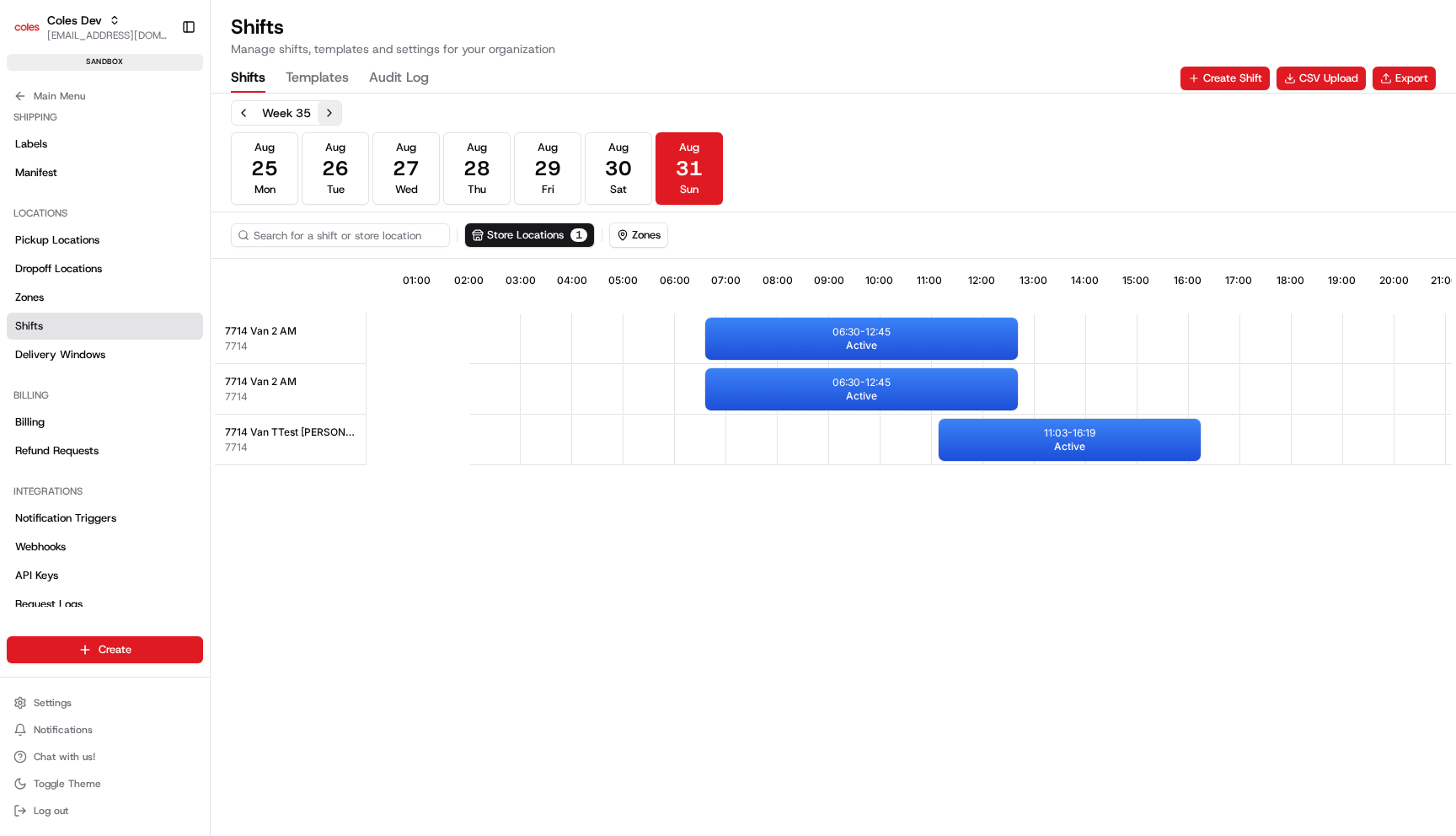
click at [334, 113] on button "Next week" at bounding box center [329, 113] width 23 height 23
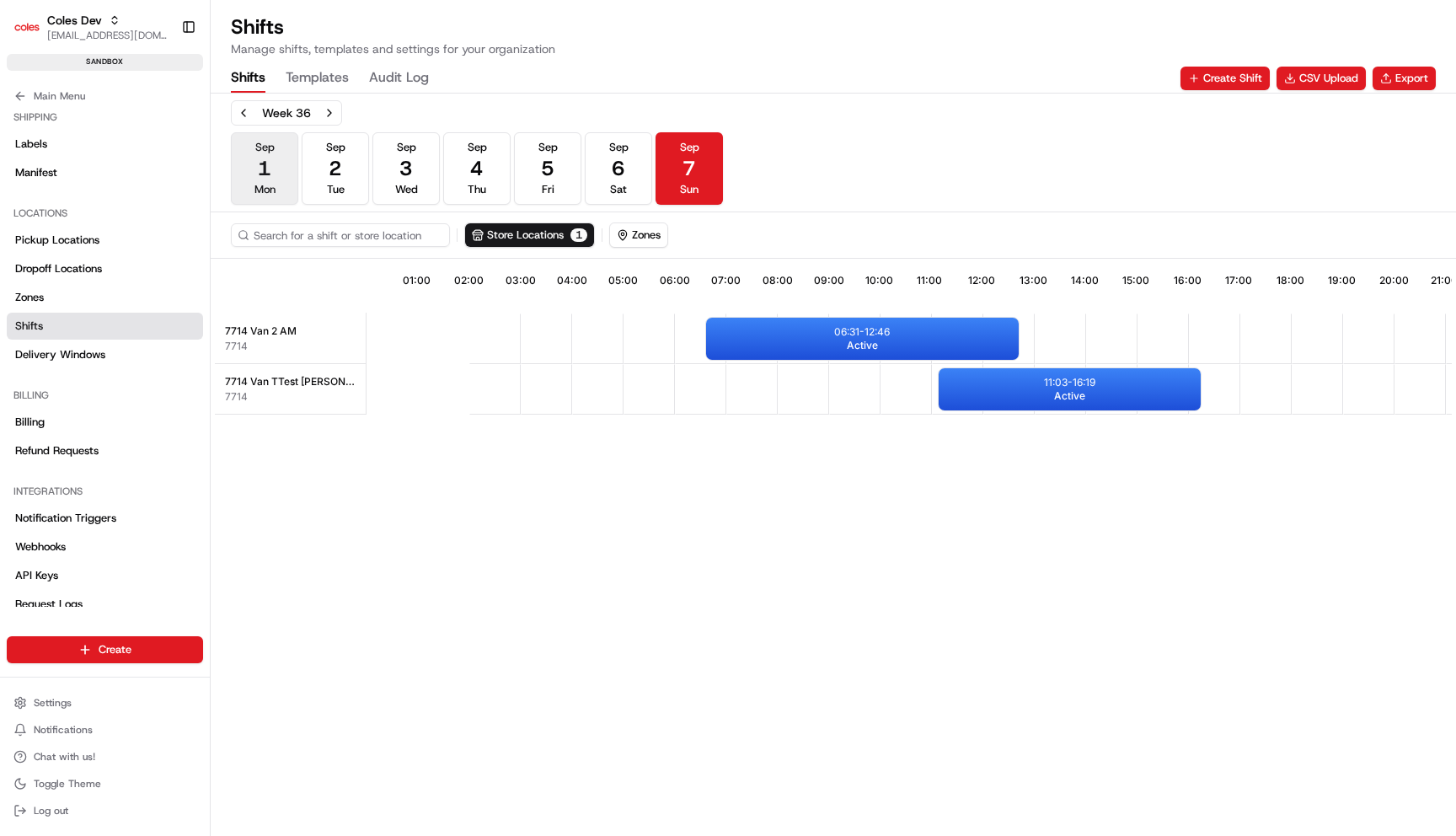
click at [273, 166] on button "[DATE] Mon" at bounding box center [265, 168] width 67 height 72
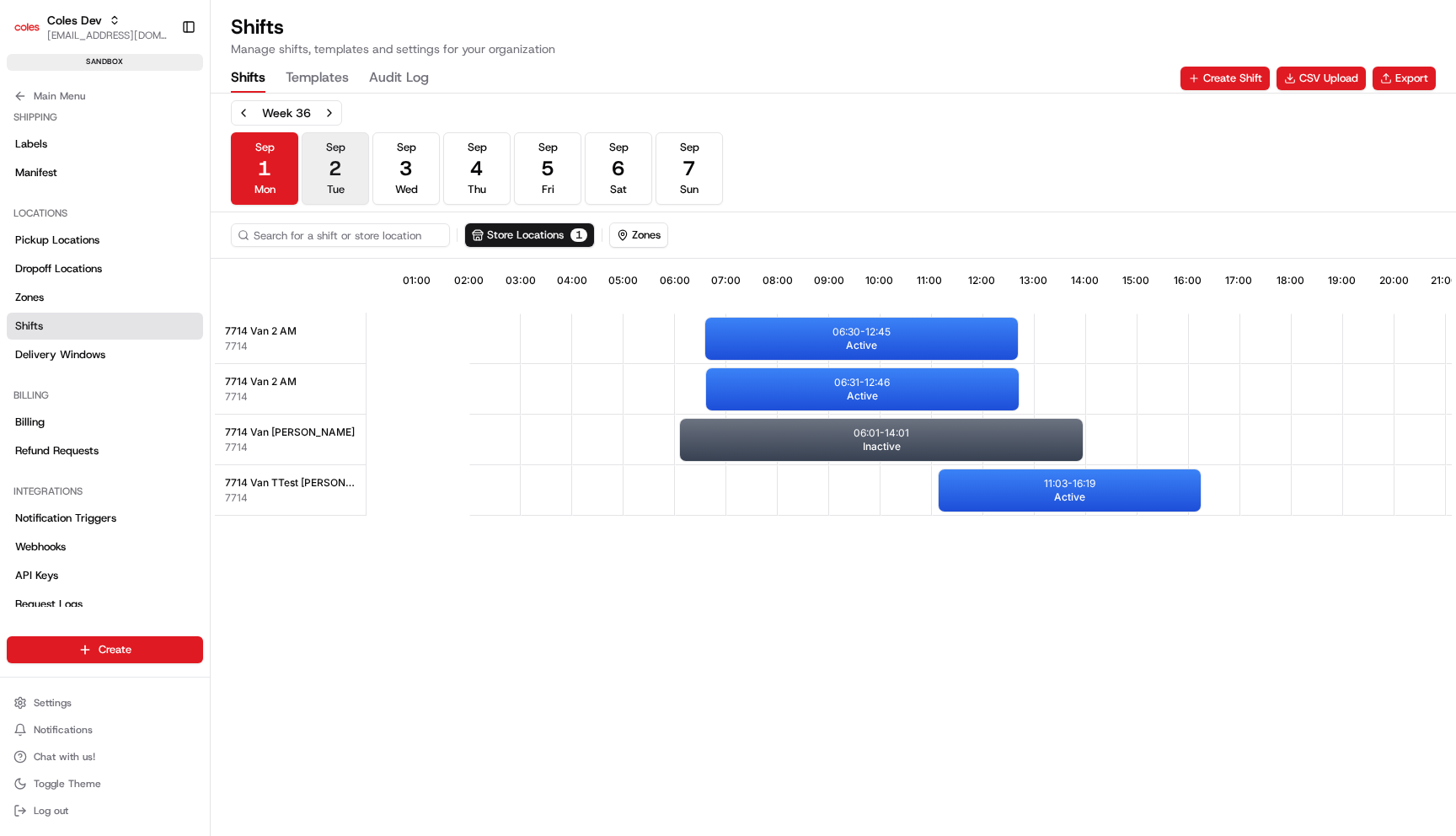
click at [318, 160] on button "[DATE] Tue" at bounding box center [335, 168] width 67 height 72
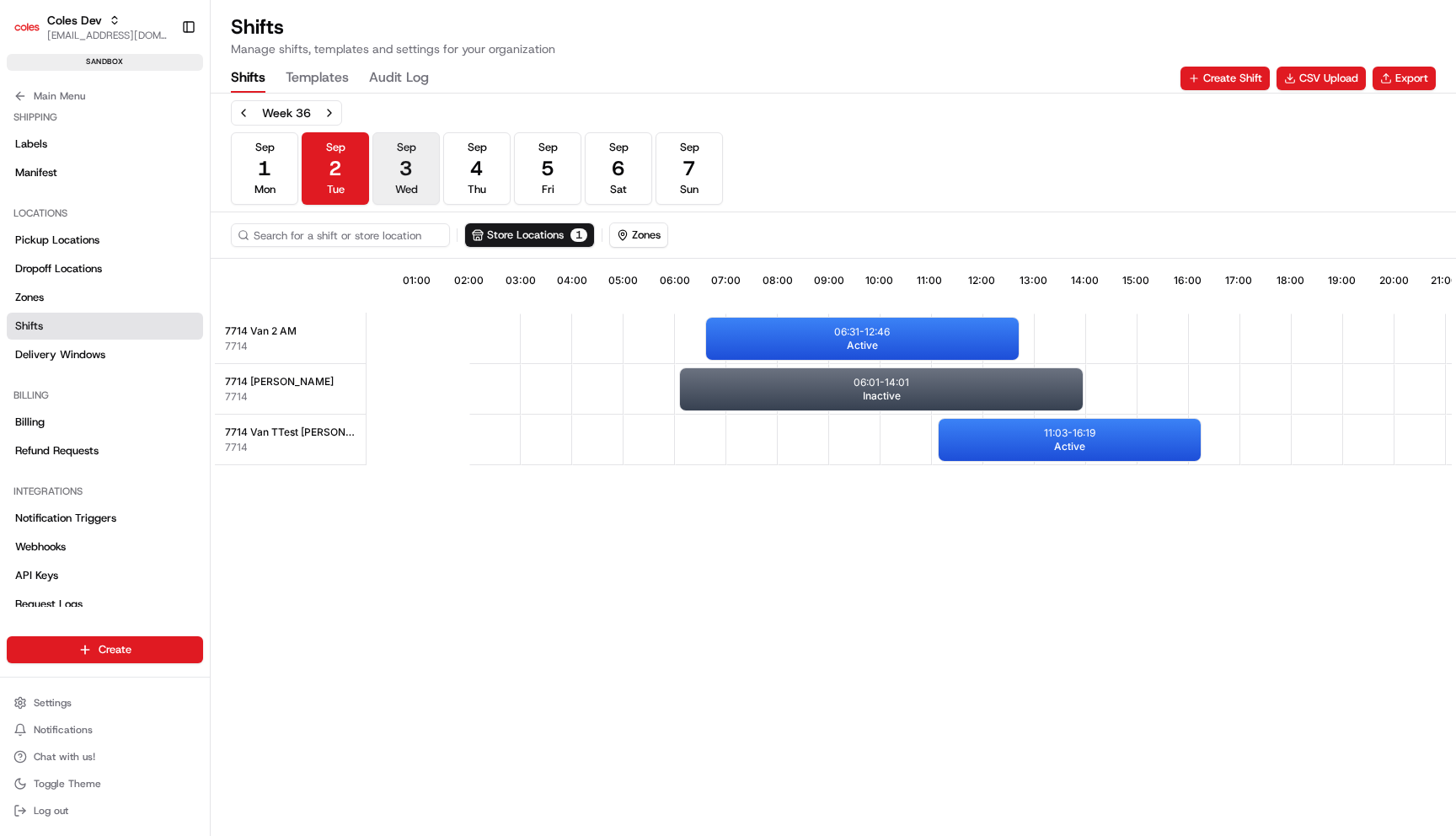
click at [378, 154] on button "[DATE] Wed" at bounding box center [406, 168] width 67 height 72
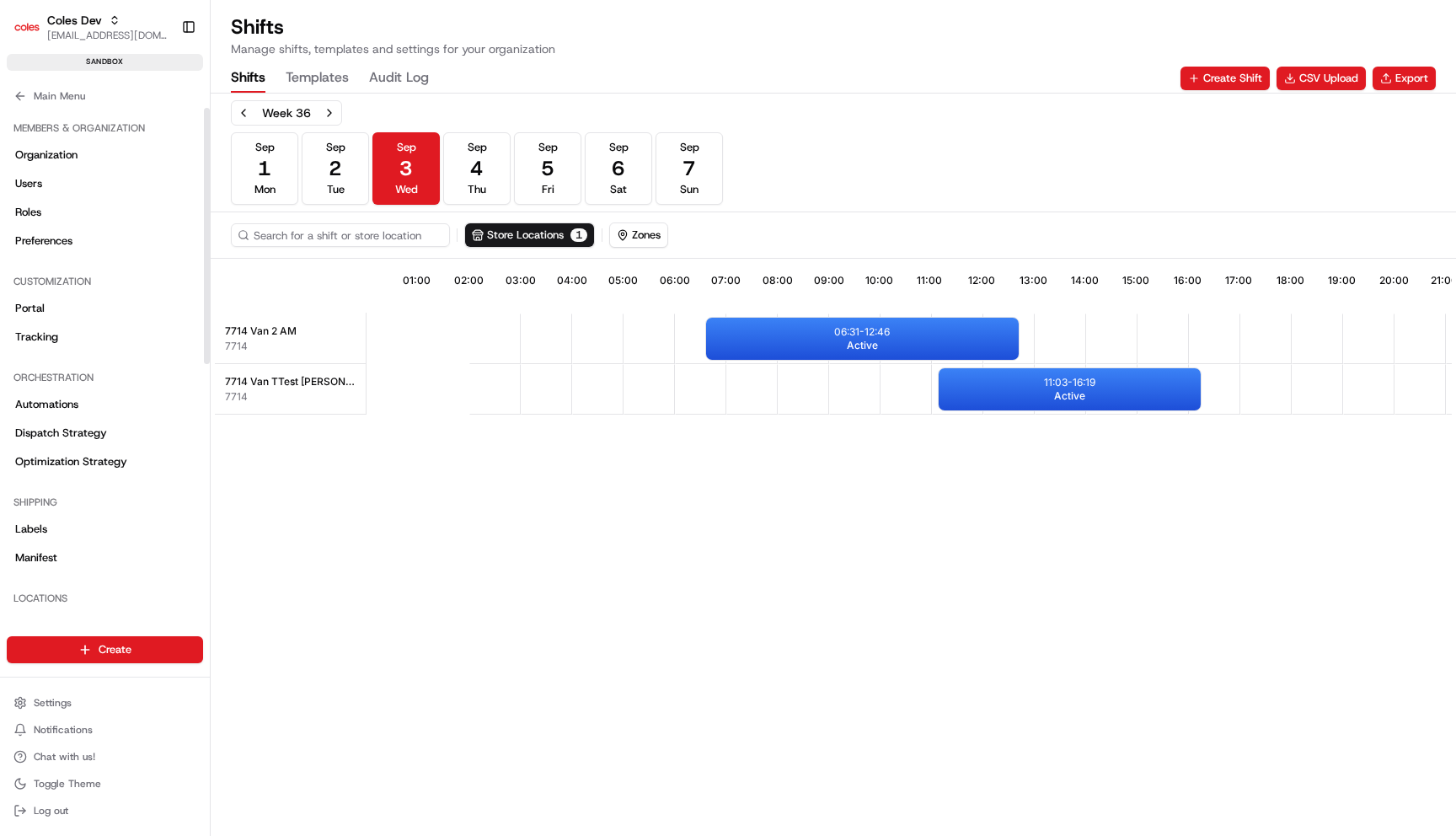
click at [54, 81] on div "Main Menu" at bounding box center [105, 91] width 210 height 30
click at [54, 98] on span "Main Menu" at bounding box center [59, 96] width 51 height 13
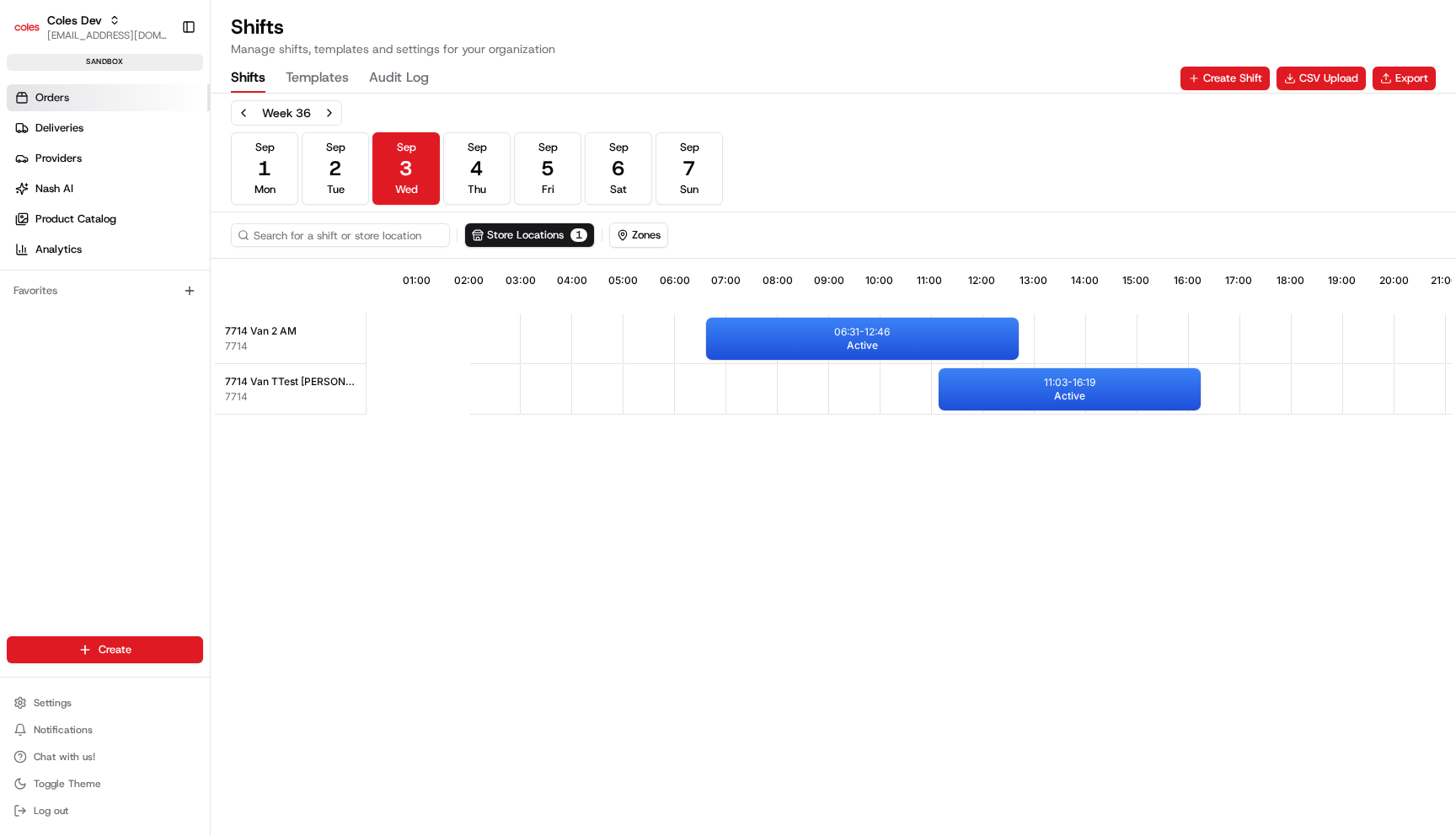
click at [74, 101] on link "Orders" at bounding box center [108, 97] width 203 height 27
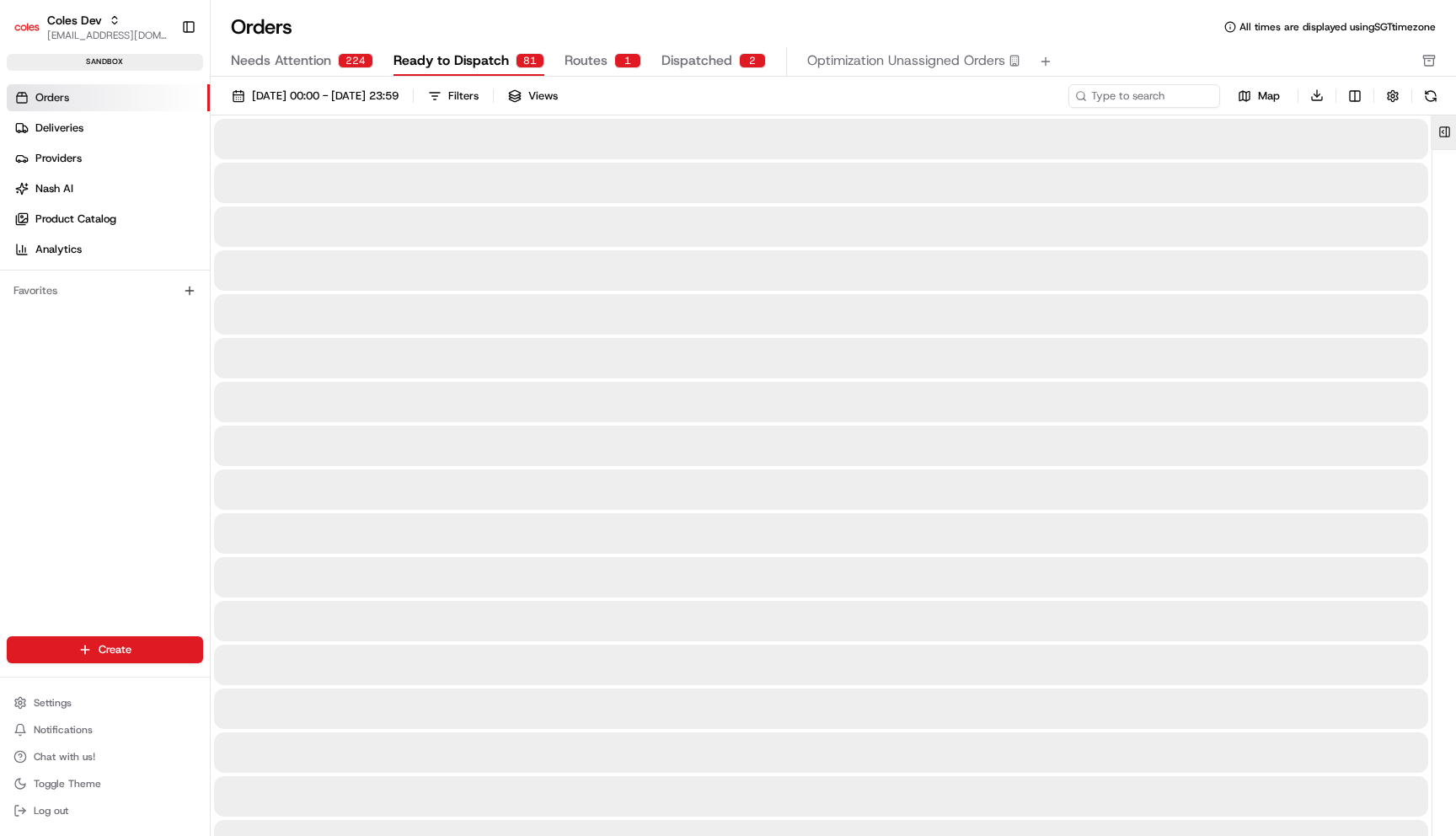
click at [1447, 131] on button at bounding box center [1444, 132] width 28 height 34
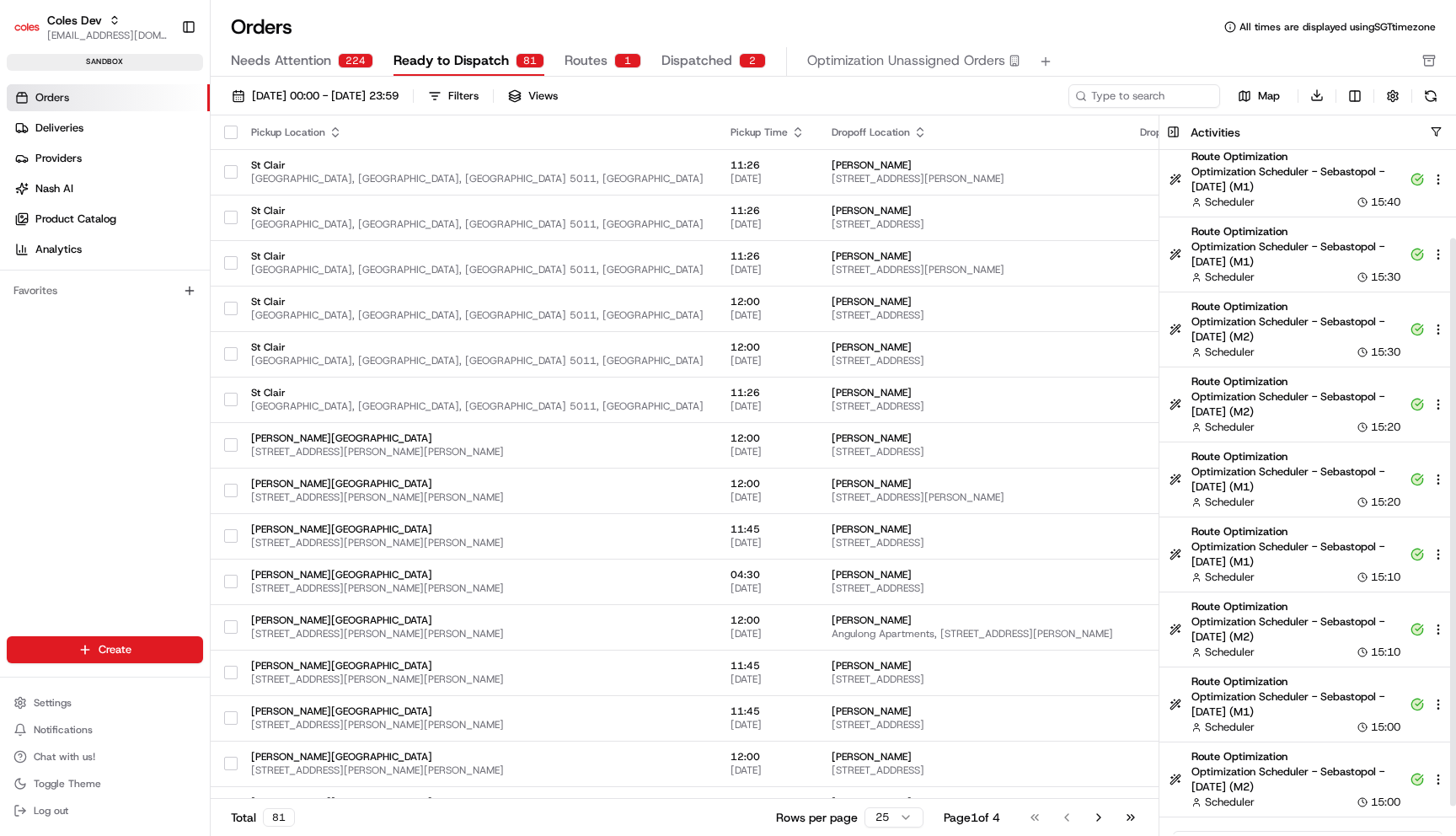
scroll to position [140, 0]
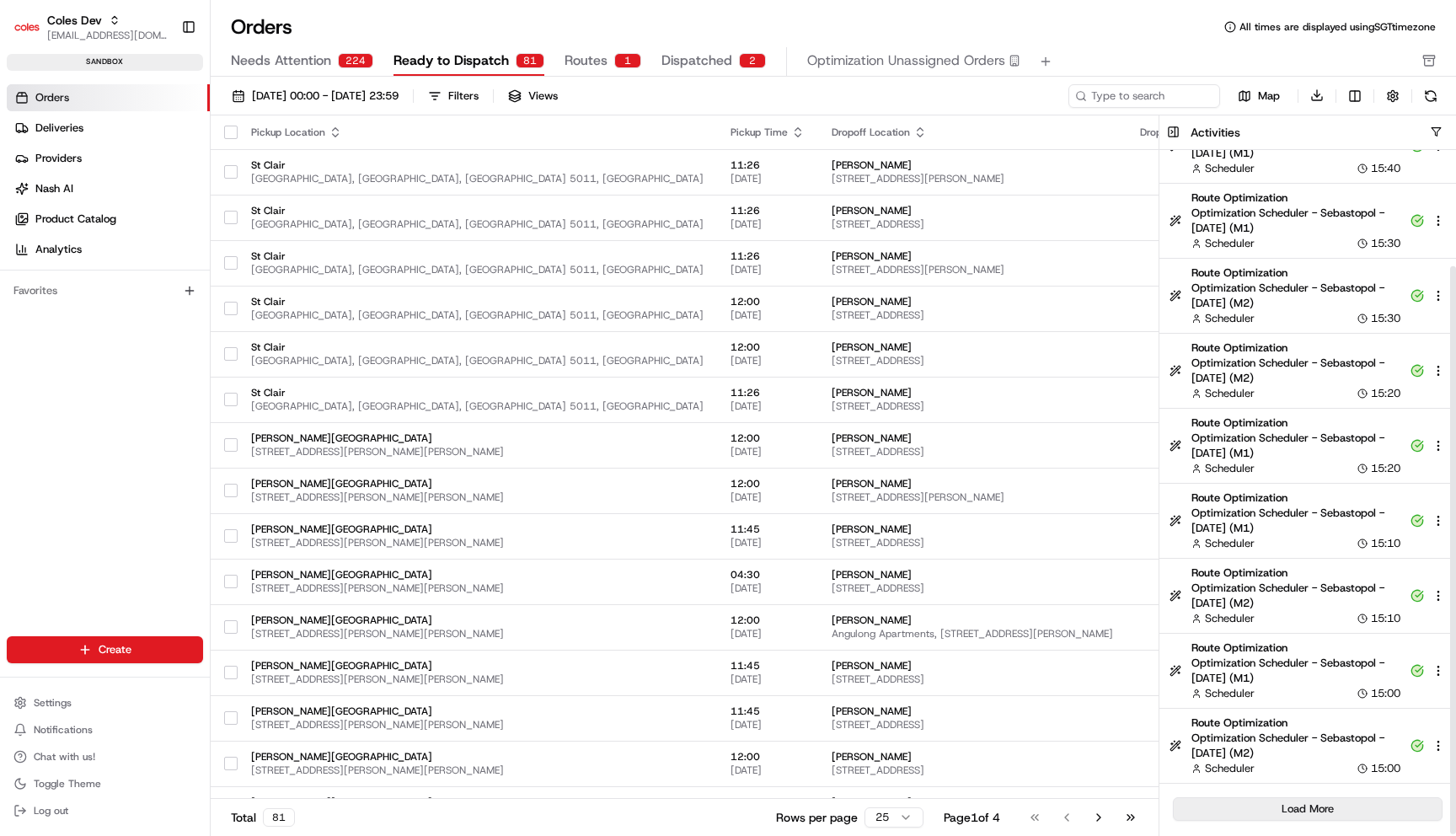
click at [1324, 812] on button "Load More" at bounding box center [1308, 809] width 270 height 23
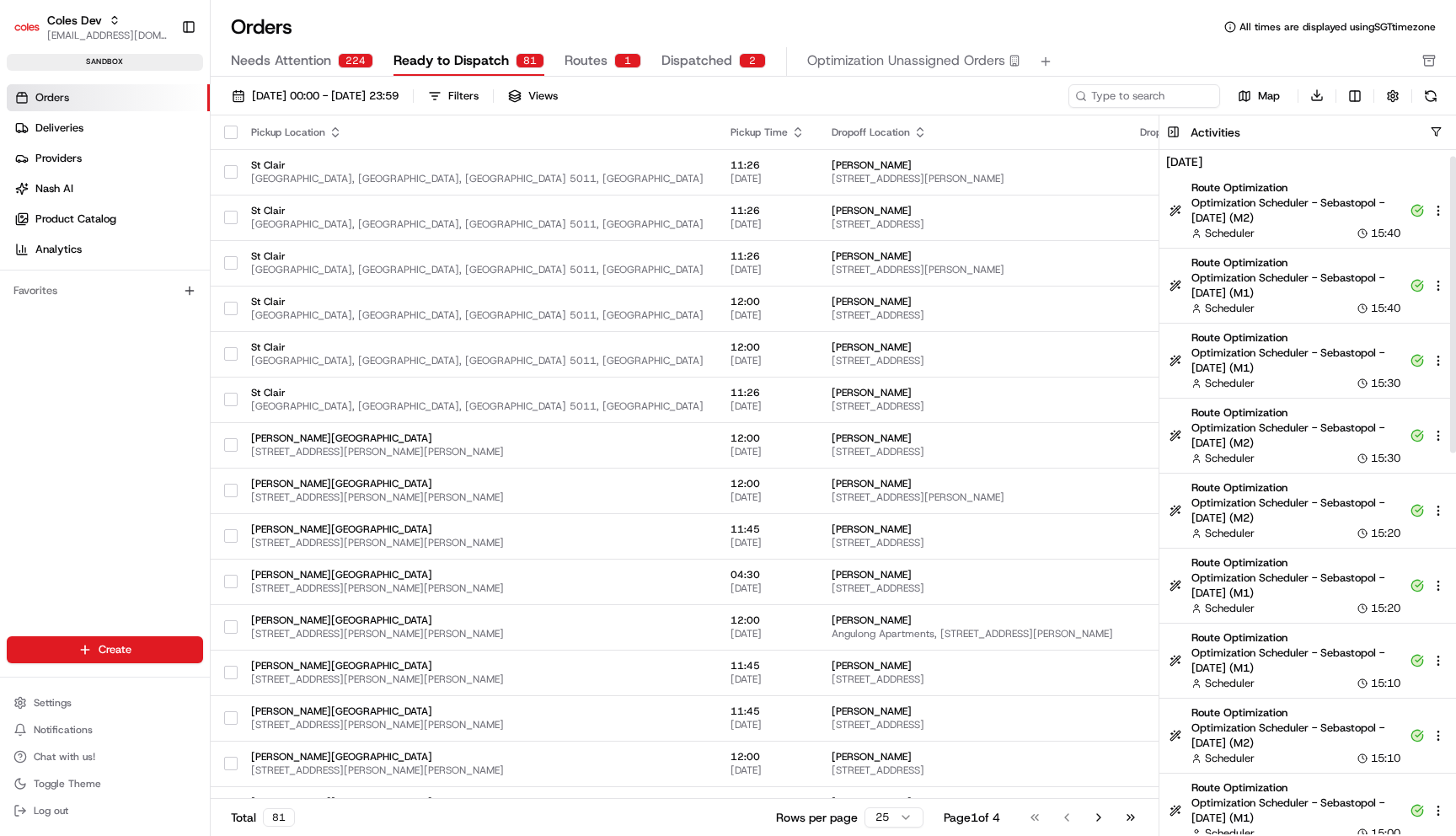
scroll to position [890, 0]
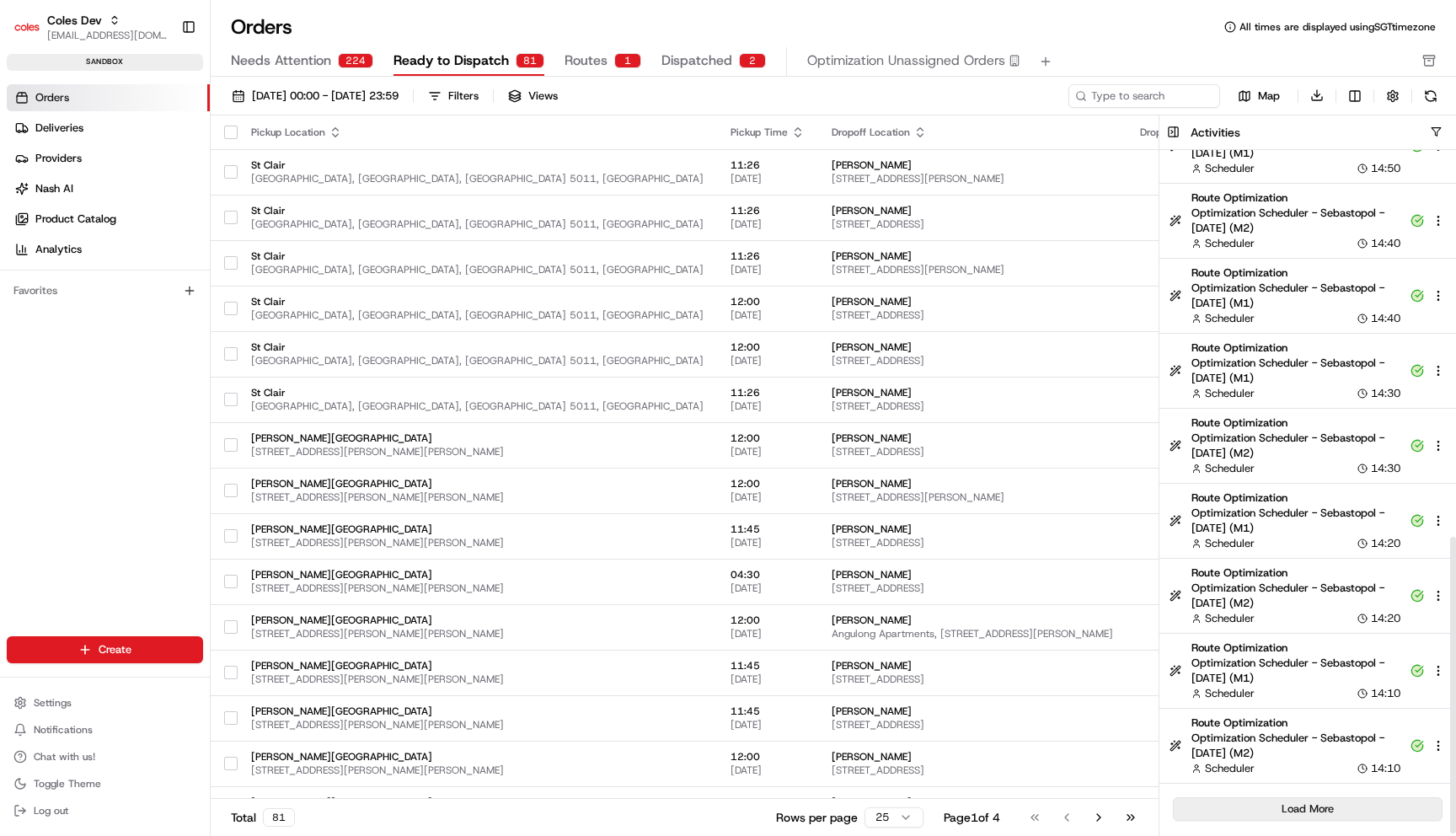
click at [1286, 804] on button "Load More" at bounding box center [1308, 809] width 270 height 23
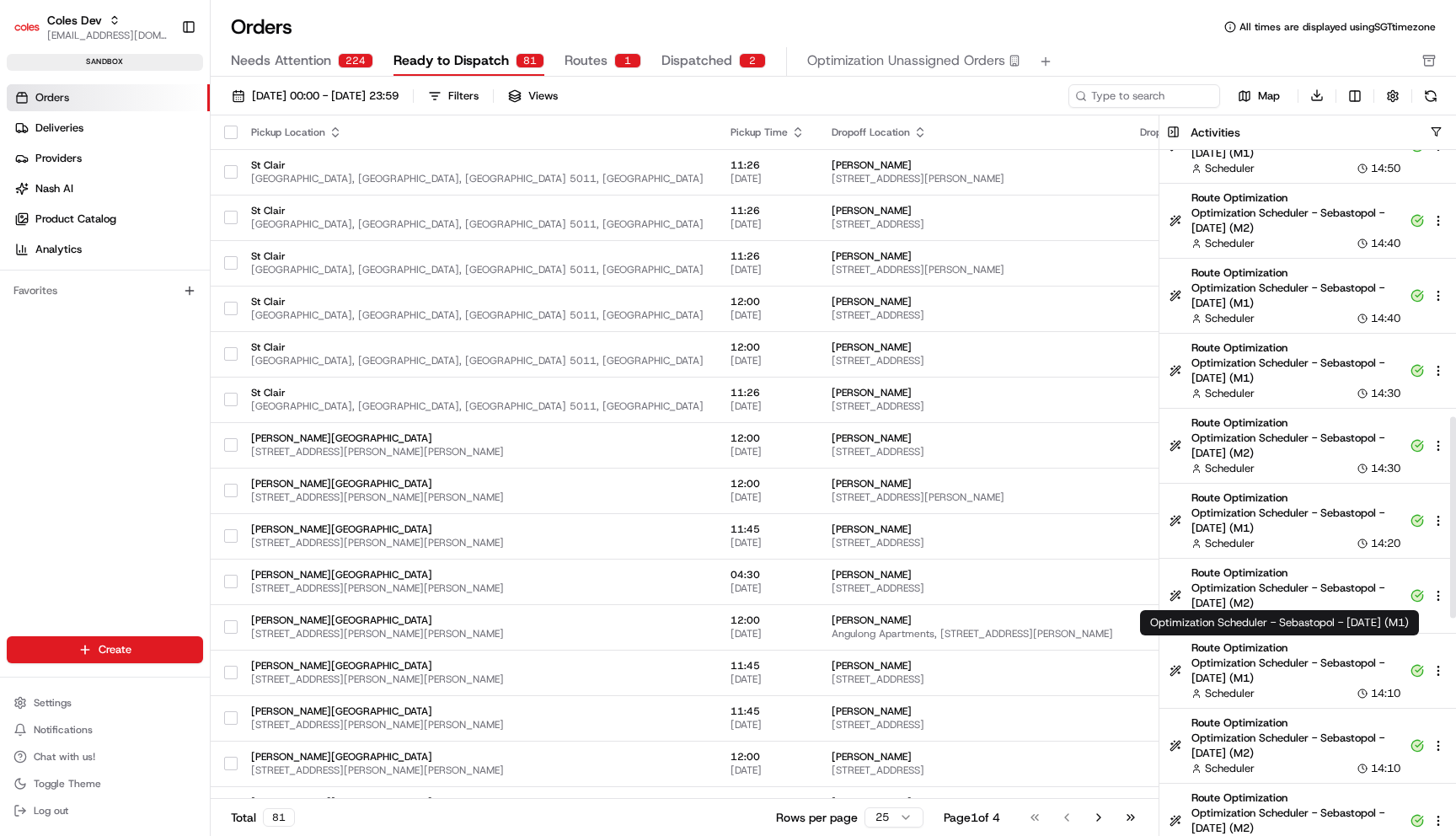
scroll to position [1640, 0]
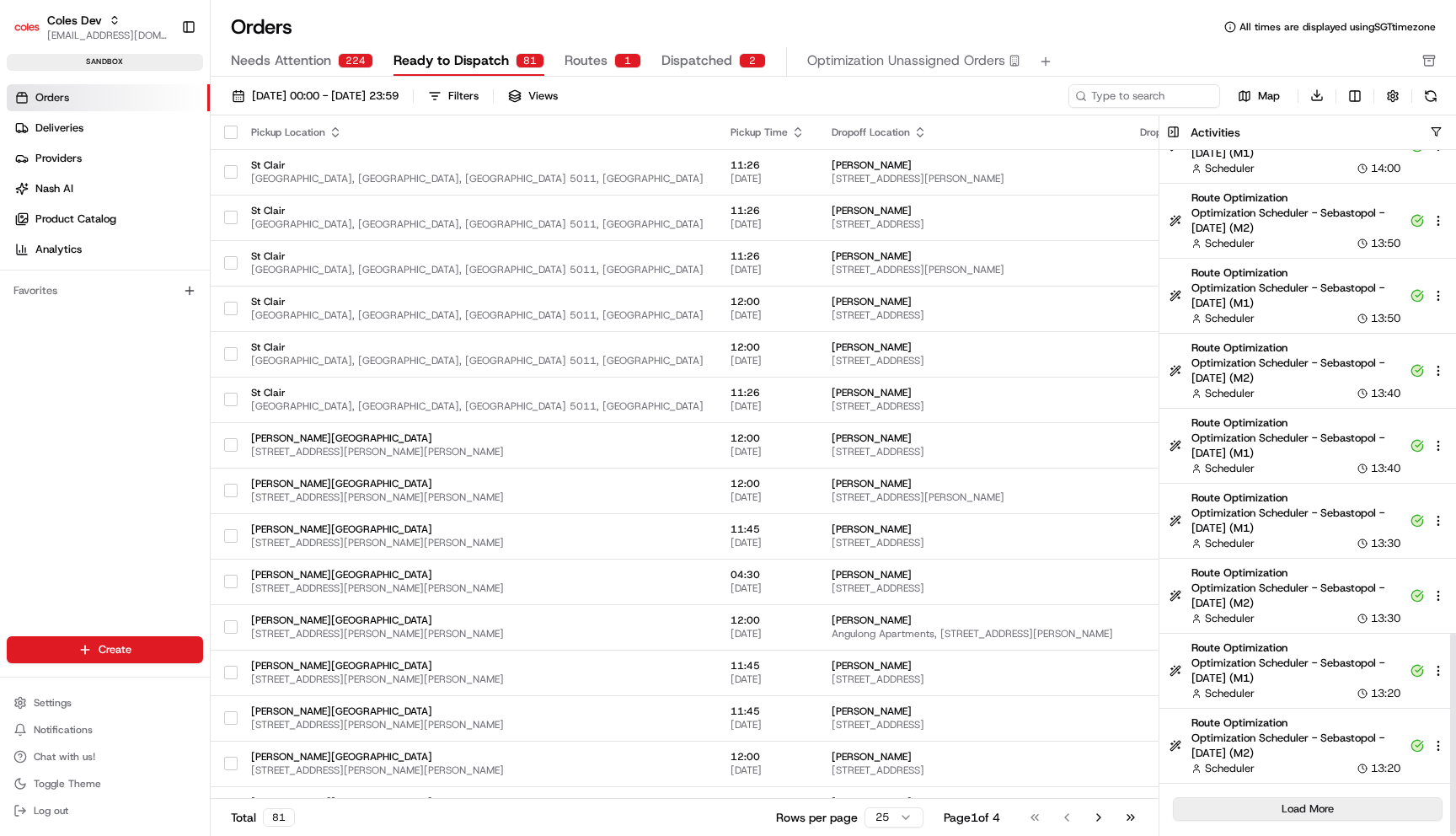
click at [1289, 806] on button "Load More" at bounding box center [1308, 809] width 270 height 23
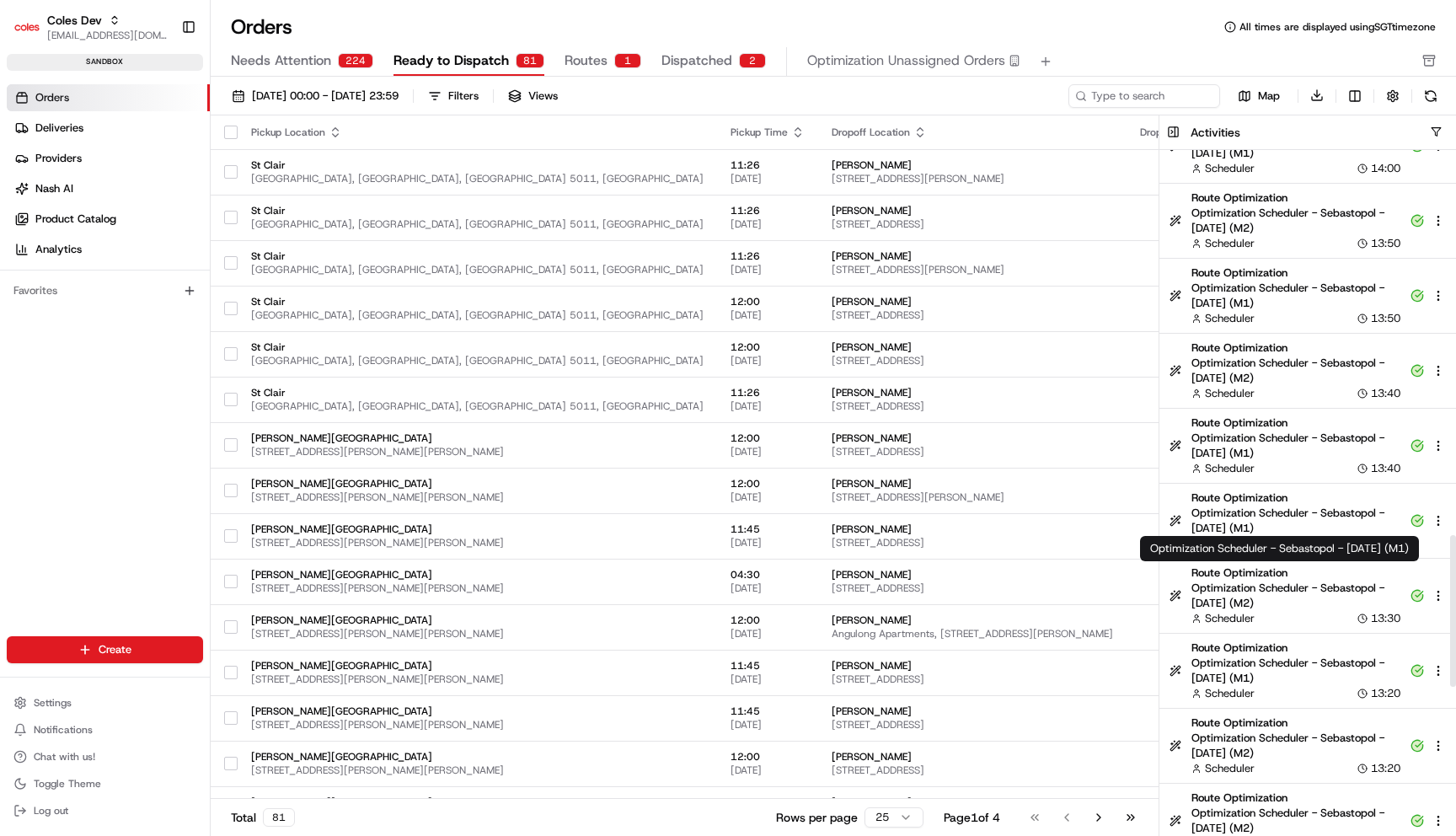
scroll to position [2390, 0]
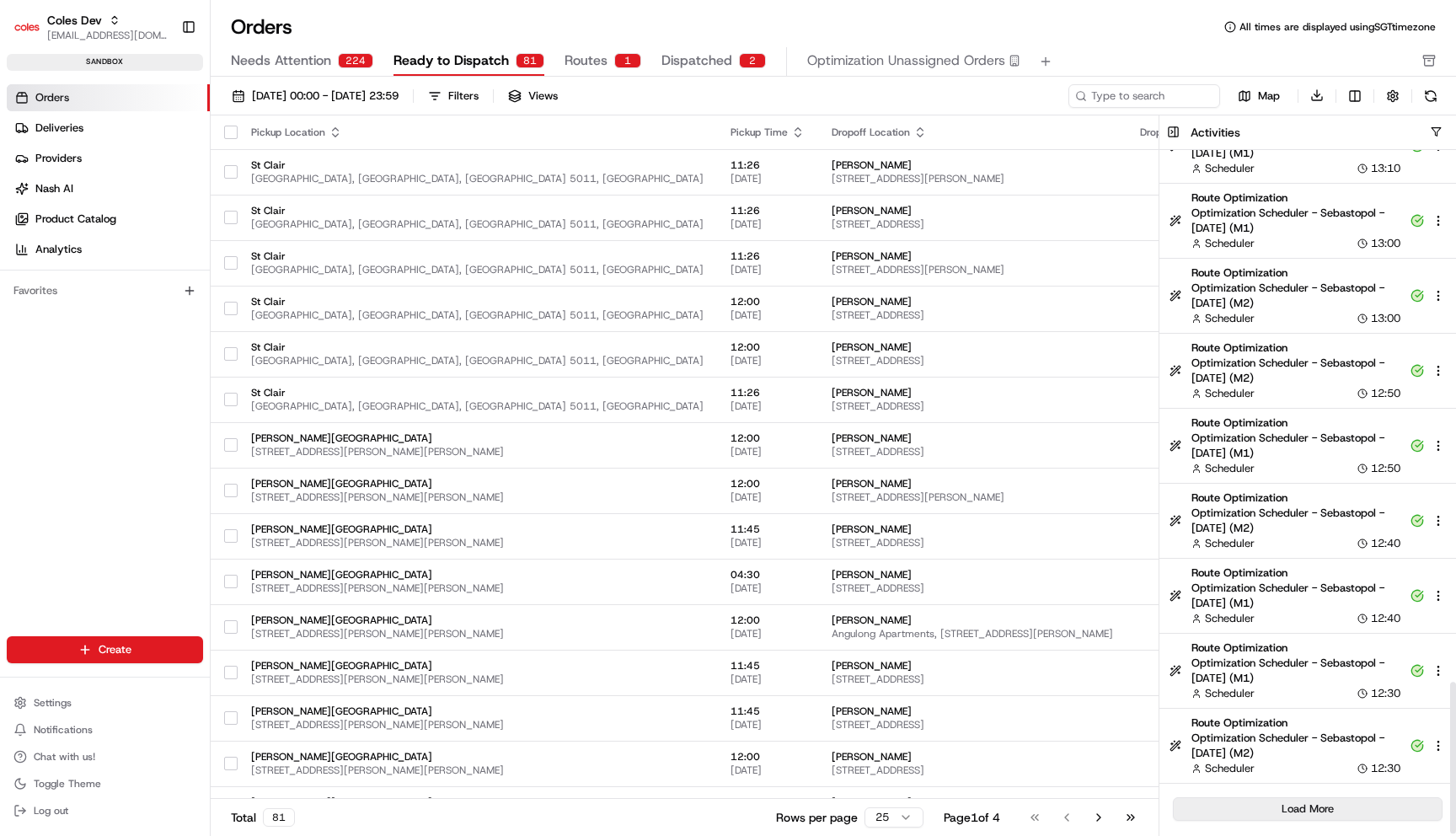
click at [1303, 809] on button "Load More" at bounding box center [1308, 809] width 270 height 23
click at [1315, 813] on button "Load More" at bounding box center [1308, 809] width 270 height 23
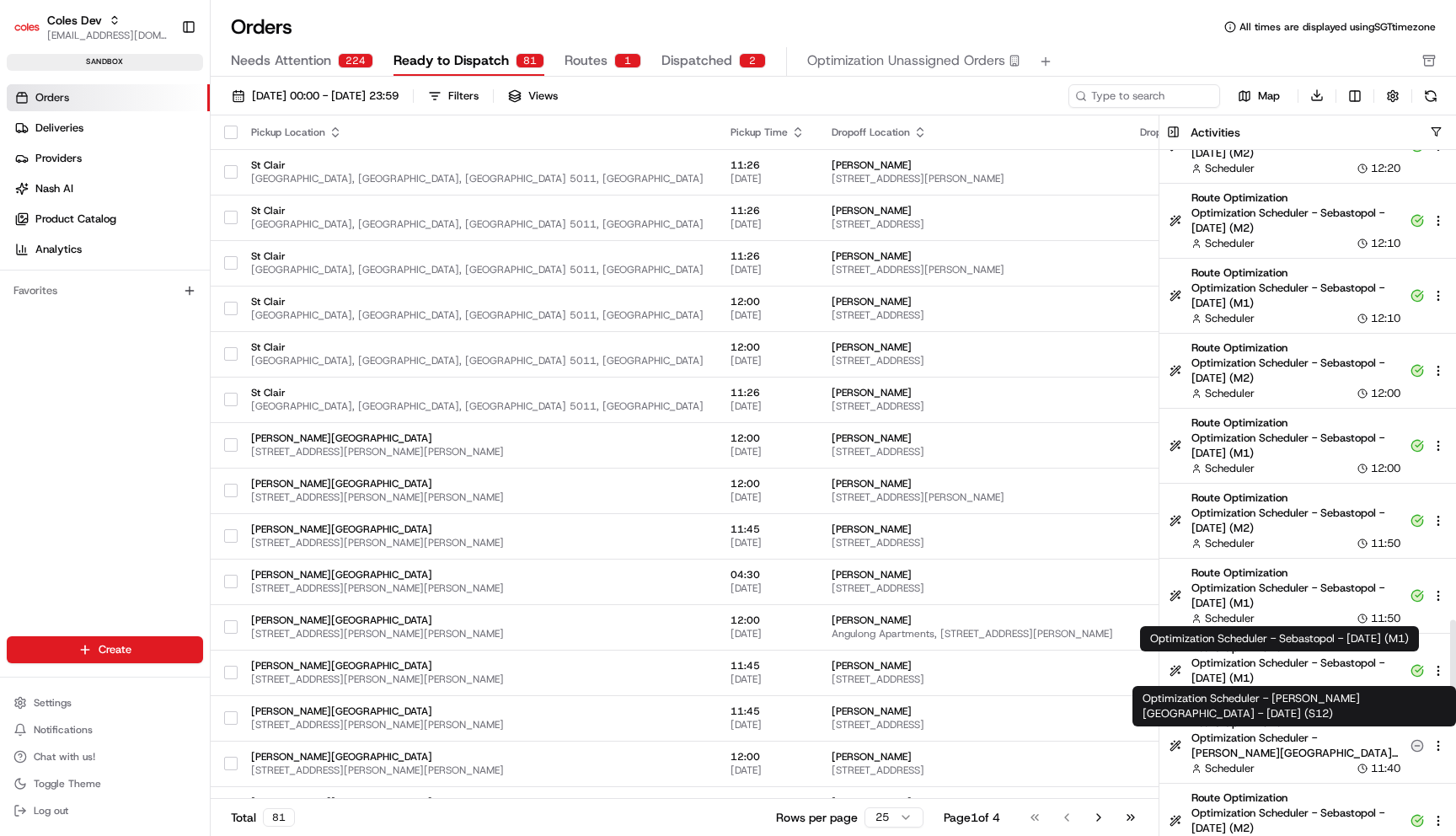
scroll to position [3890, 0]
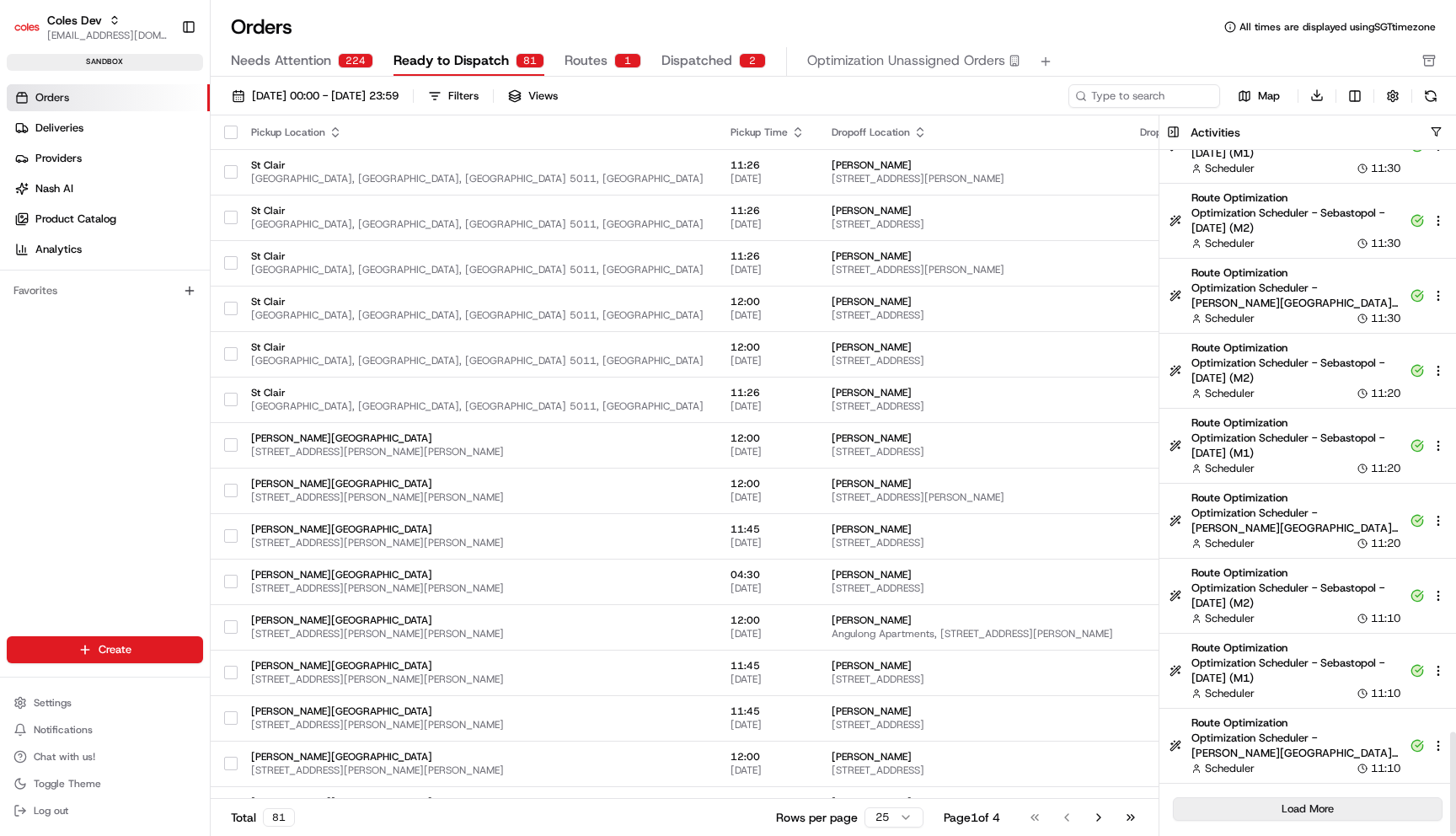
click at [1325, 809] on button "Load More" at bounding box center [1308, 809] width 270 height 23
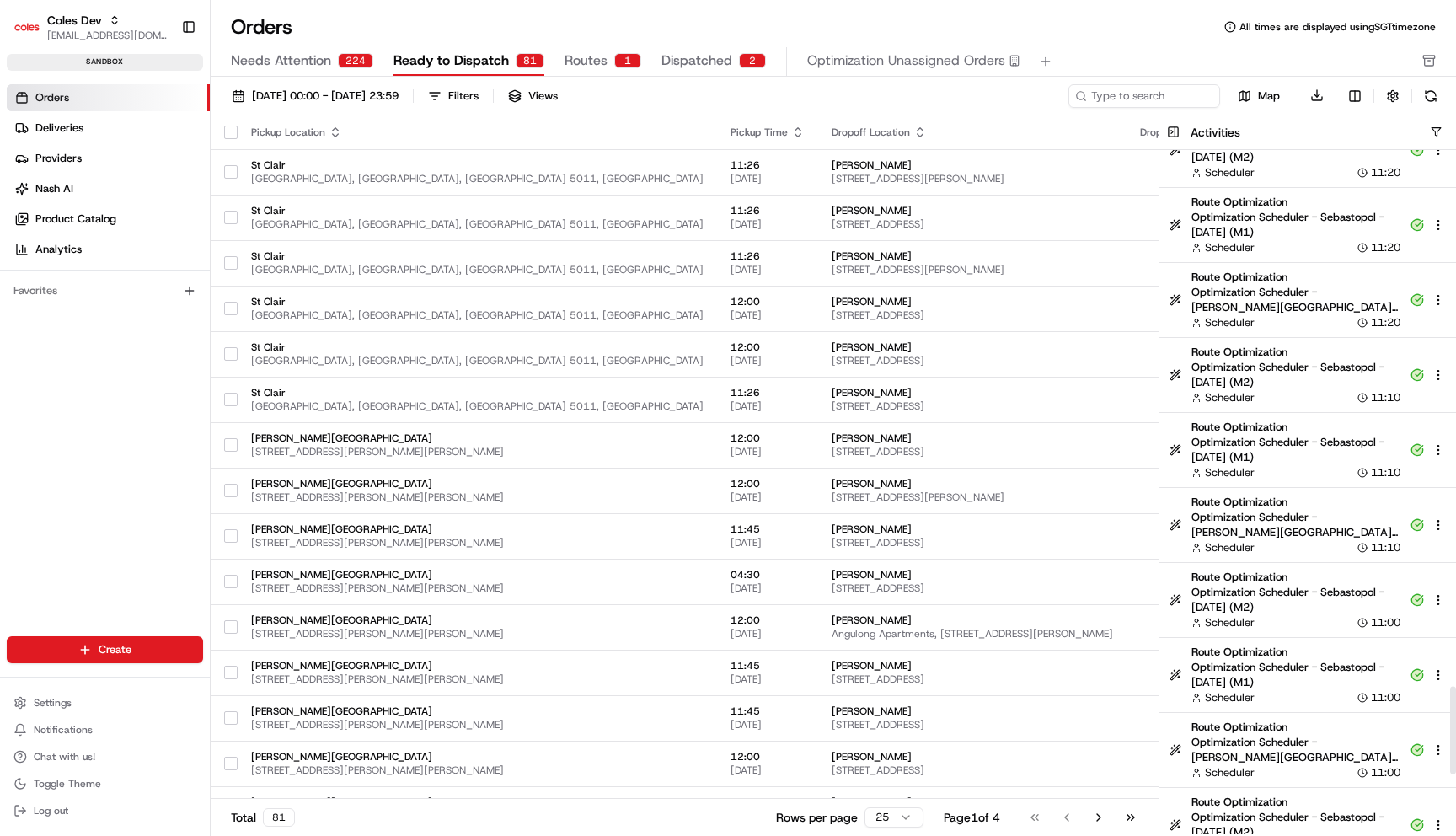
scroll to position [4639, 0]
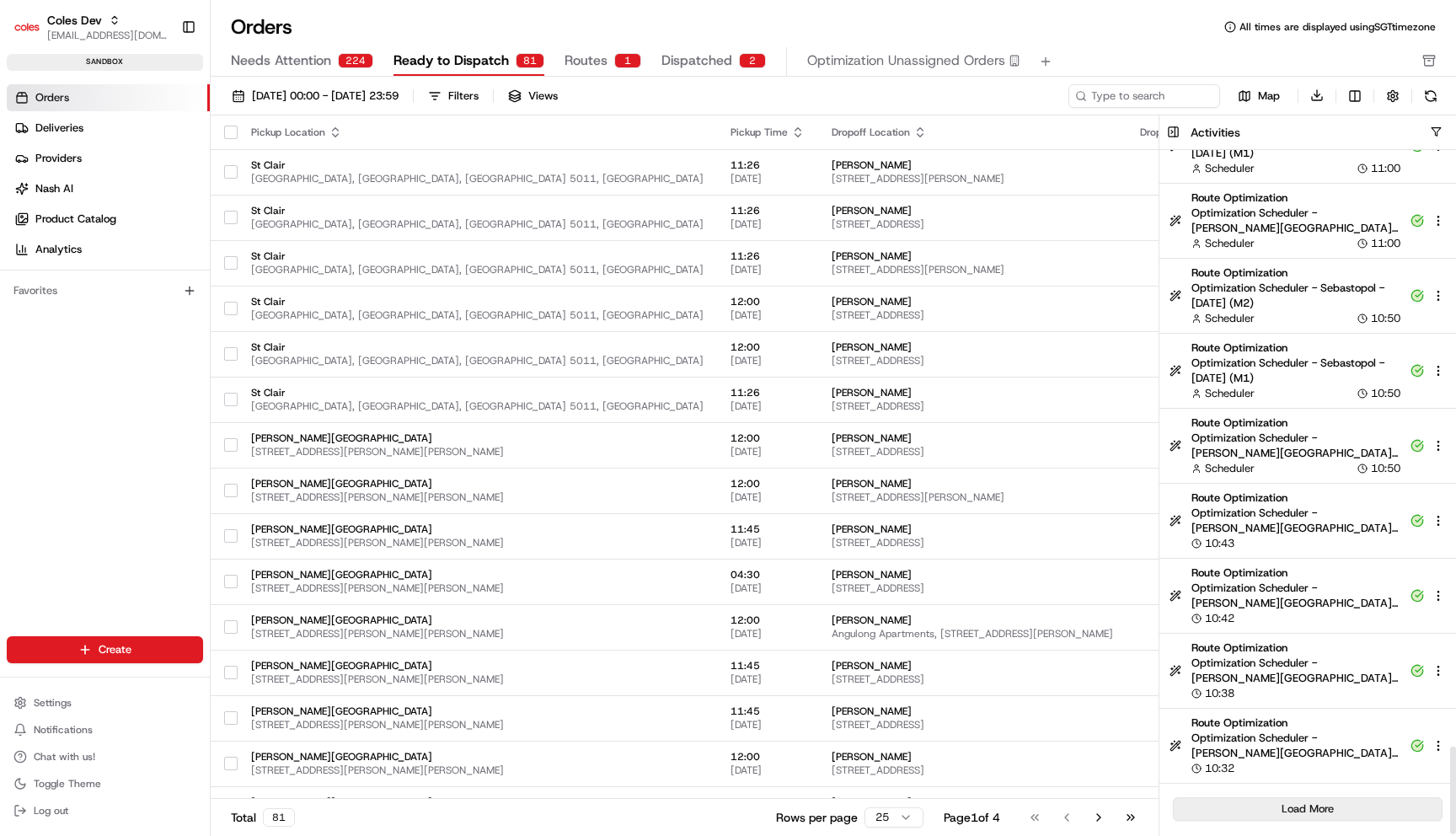
click at [1342, 805] on button "Load More" at bounding box center [1308, 809] width 270 height 23
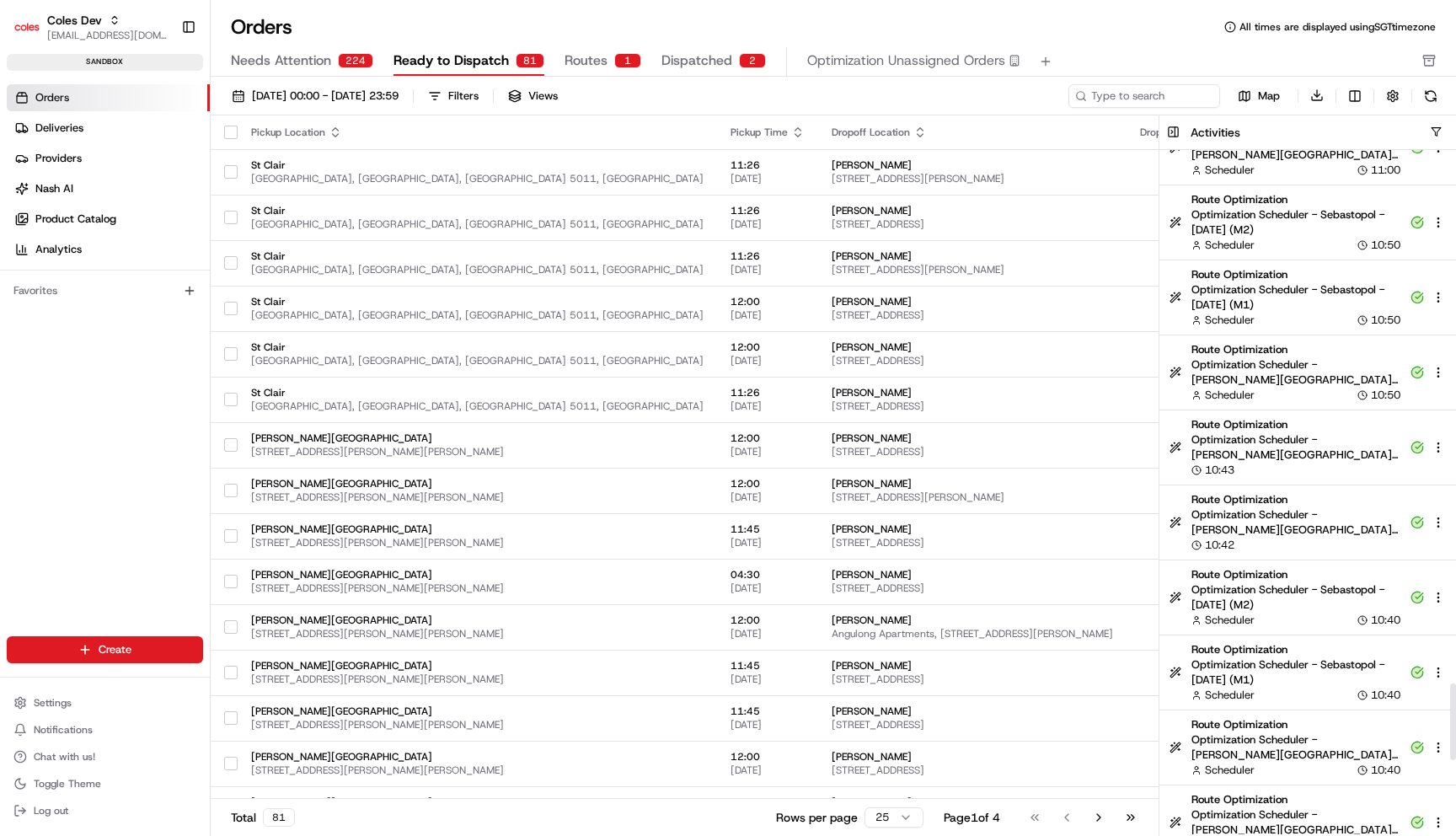
scroll to position [4710, 0]
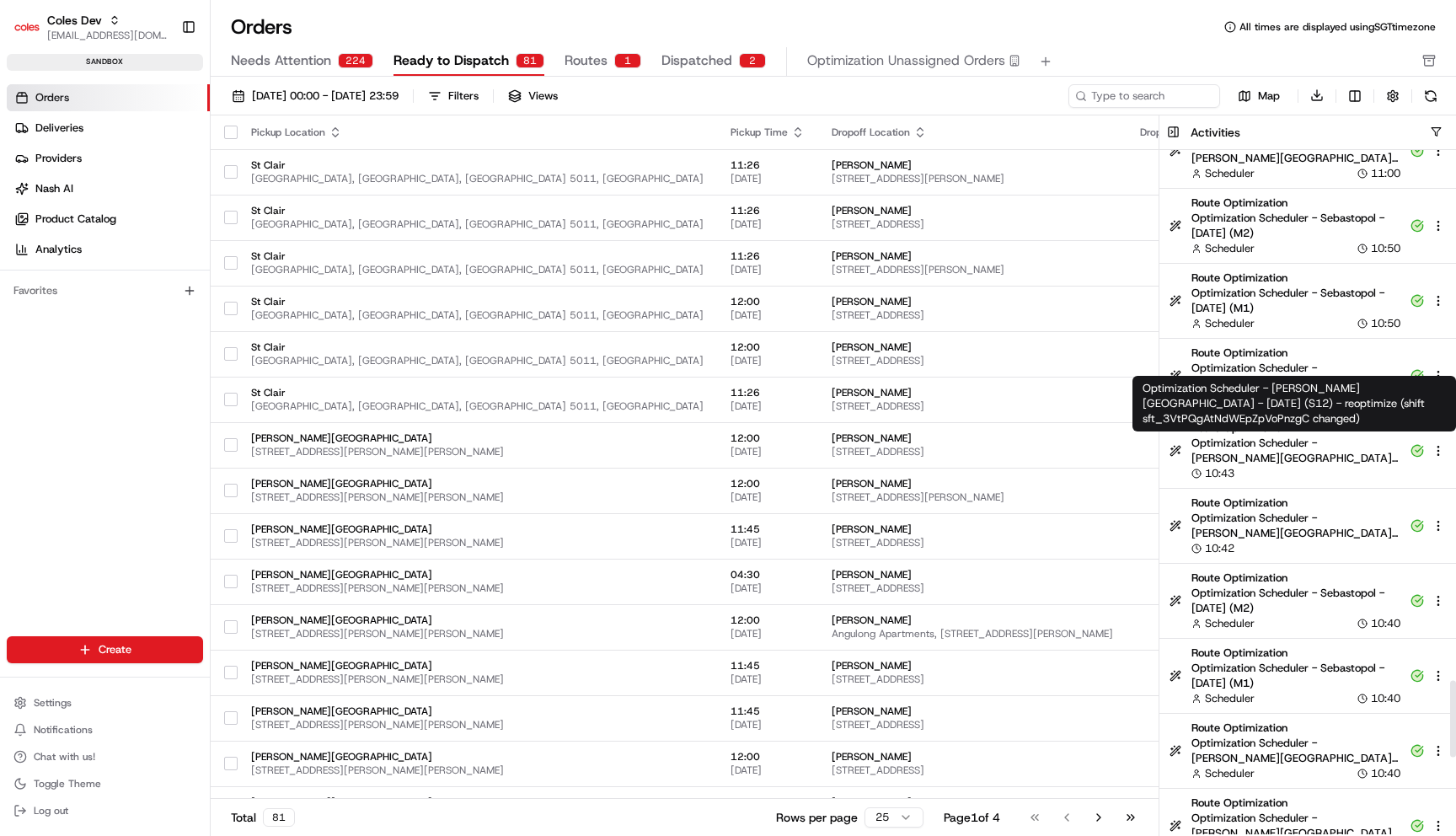
click at [1279, 442] on span "Optimization Scheduler - [PERSON_NAME][GEOGRAPHIC_DATA] - [DATE] (S12) - reopti…" at bounding box center [1295, 450] width 209 height 30
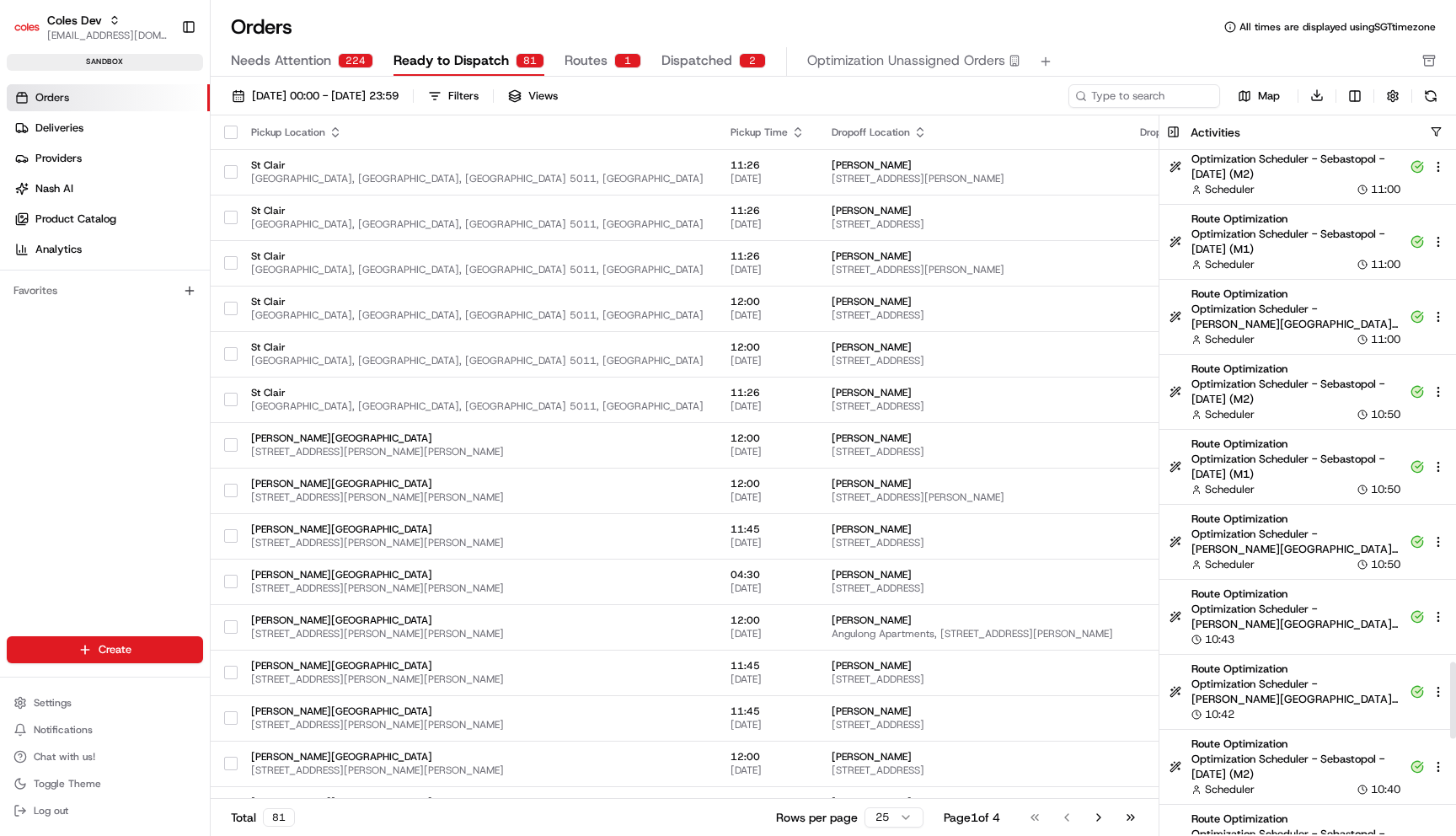
scroll to position [4743, 0]
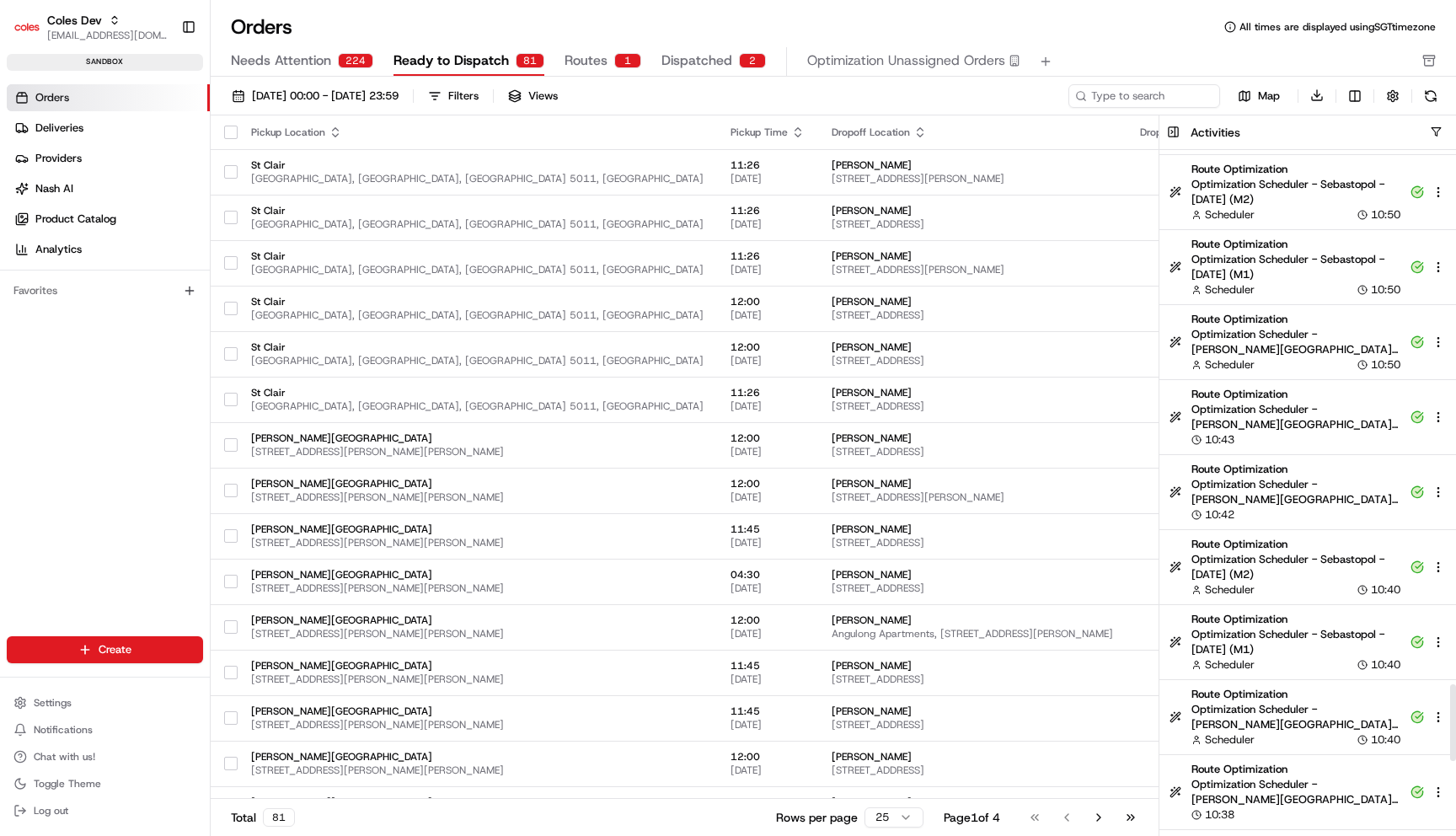
click at [1294, 418] on span "Optimization Scheduler - [PERSON_NAME][GEOGRAPHIC_DATA] - [DATE] (S12) - reopti…" at bounding box center [1295, 416] width 209 height 30
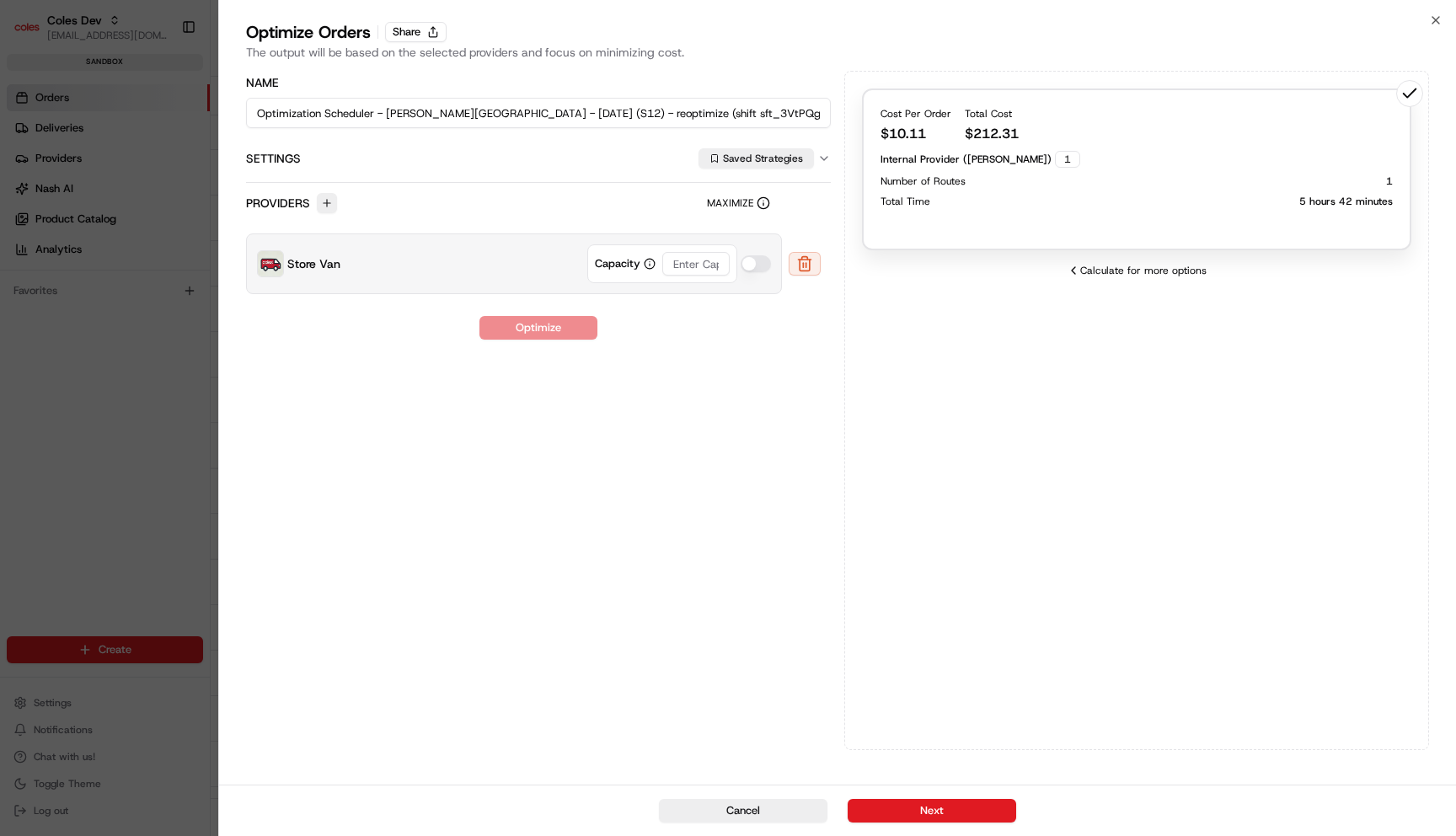
click at [988, 180] on div "Number of Routes 1" at bounding box center [1136, 181] width 512 height 13
click at [994, 804] on button "Next" at bounding box center [931, 810] width 169 height 23
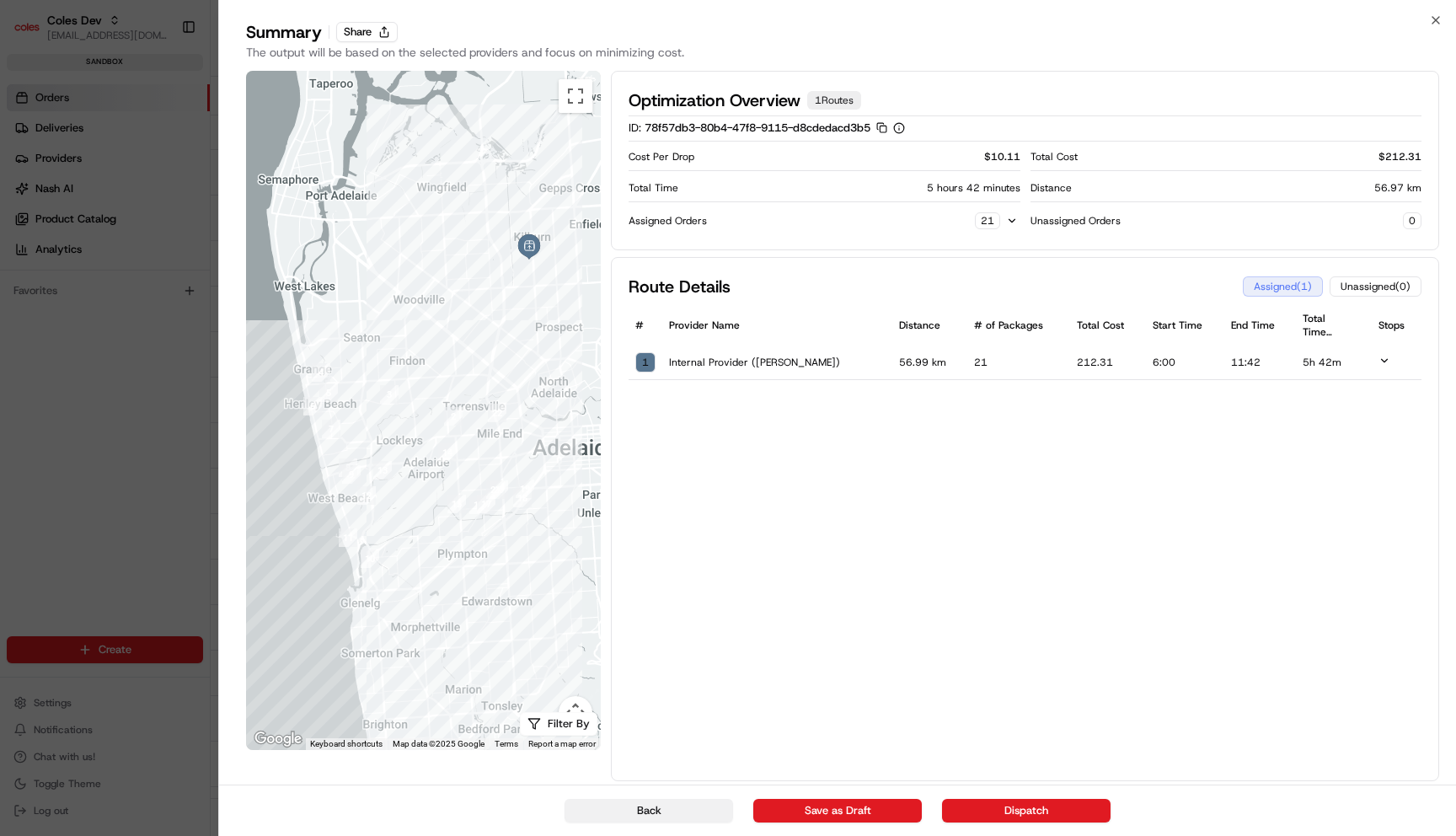
click at [689, 804] on button "Back" at bounding box center [648, 810] width 169 height 23
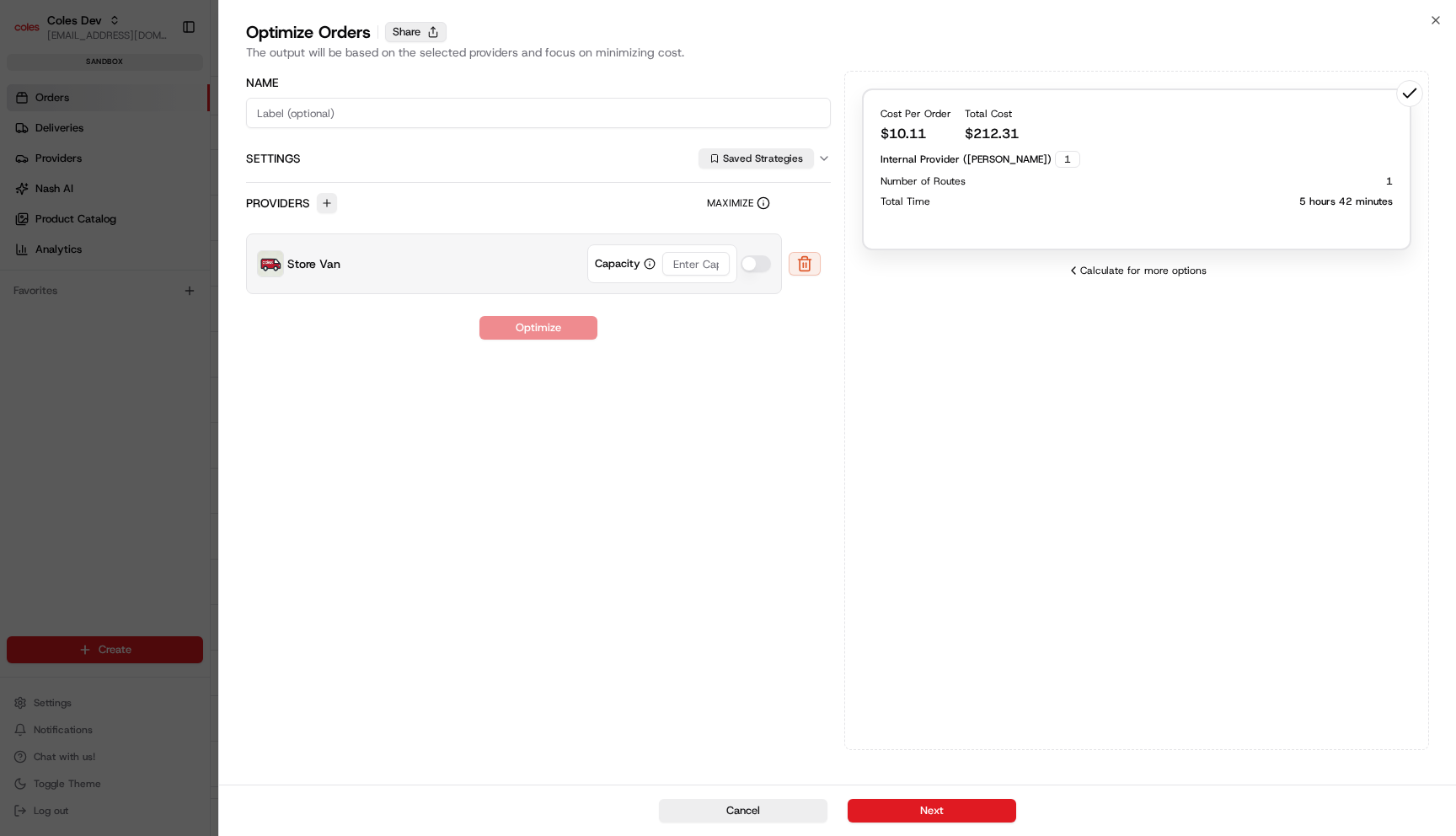
click at [414, 29] on button "Share" at bounding box center [416, 32] width 62 height 20
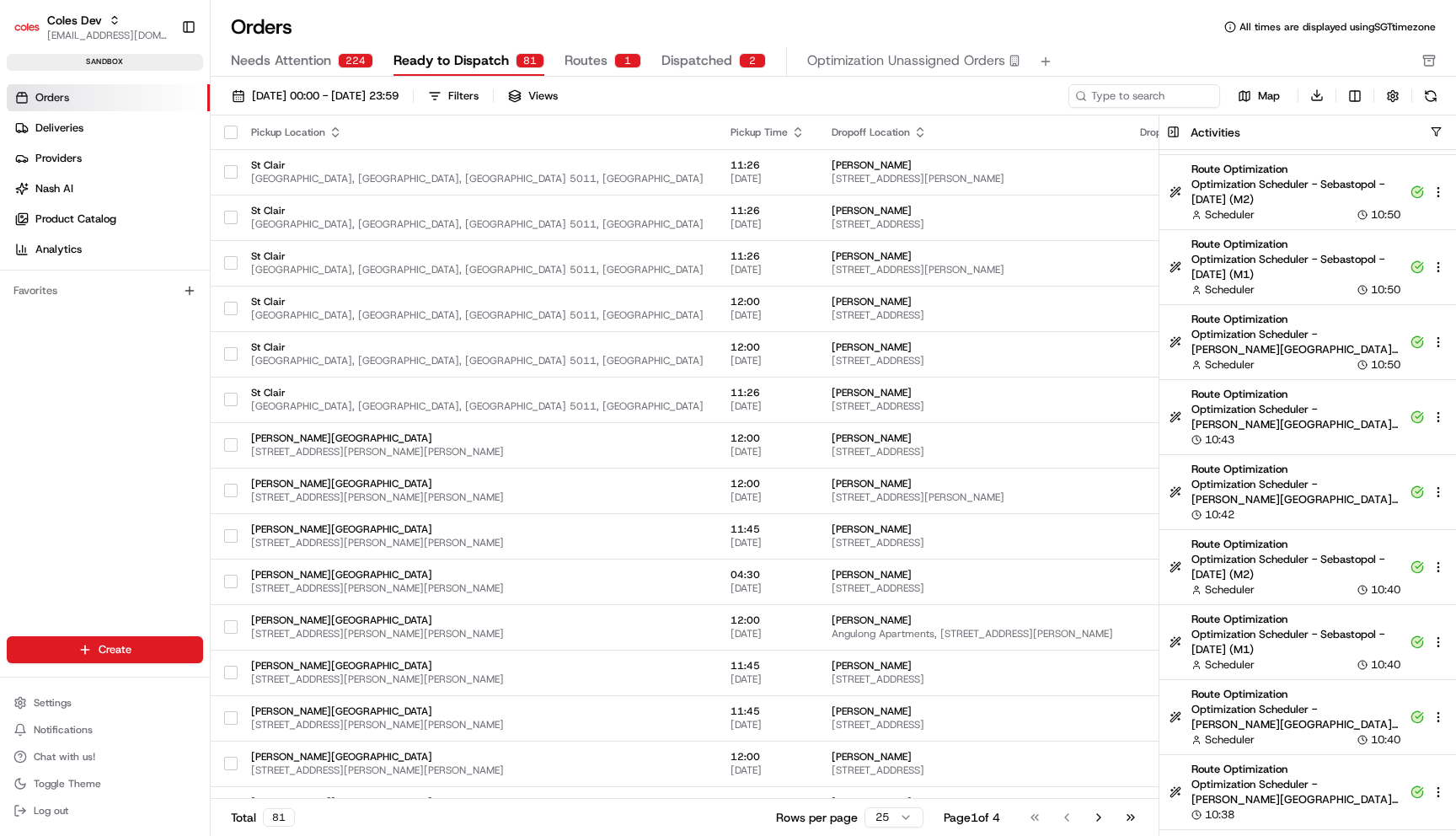
click at [852, 64] on span "Optimization Unassigned Orders" at bounding box center [906, 60] width 198 height 20
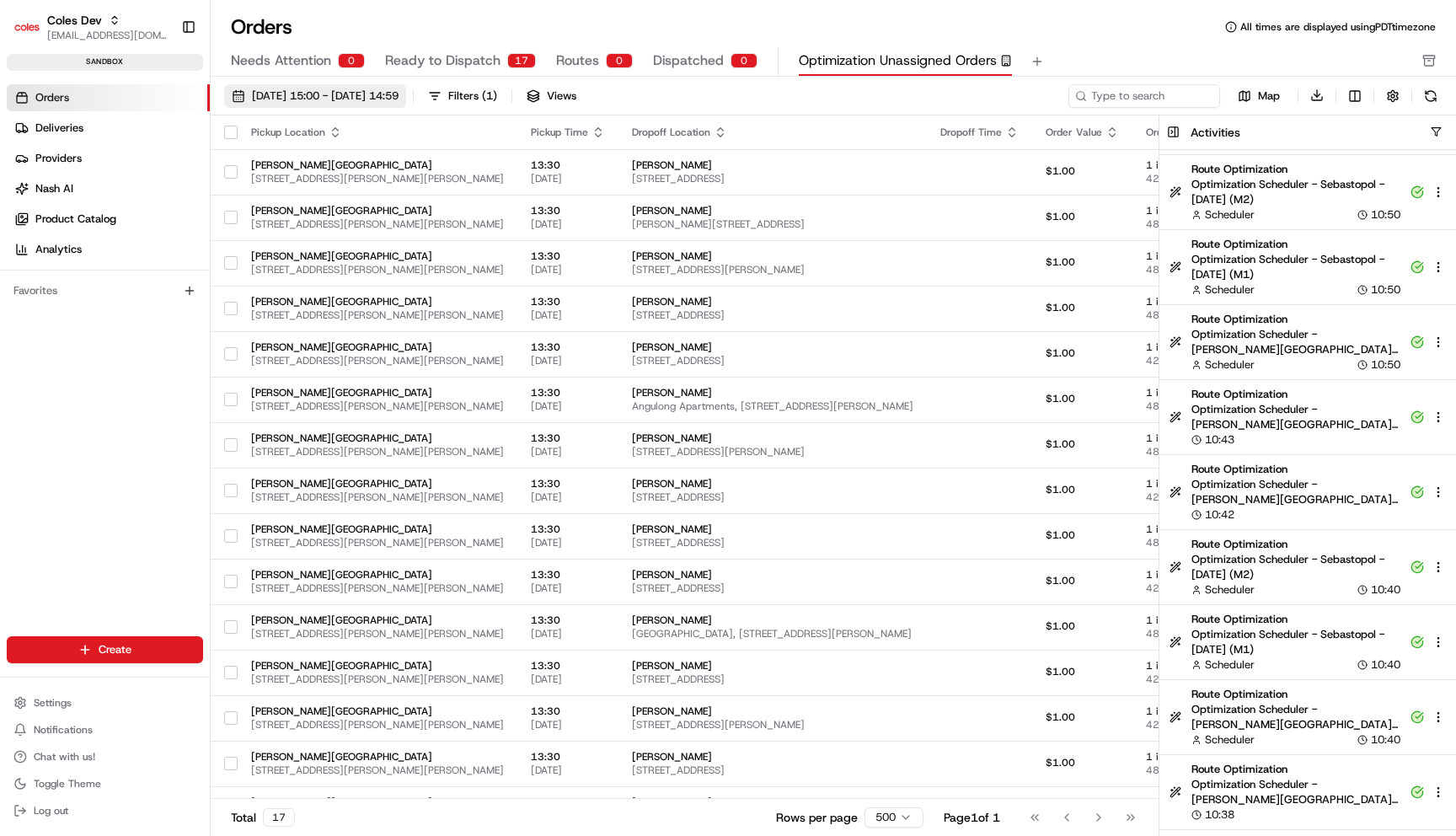
click at [399, 97] on span "[DATE] 15:00 - [DATE] 14:59" at bounding box center [325, 96] width 146 height 15
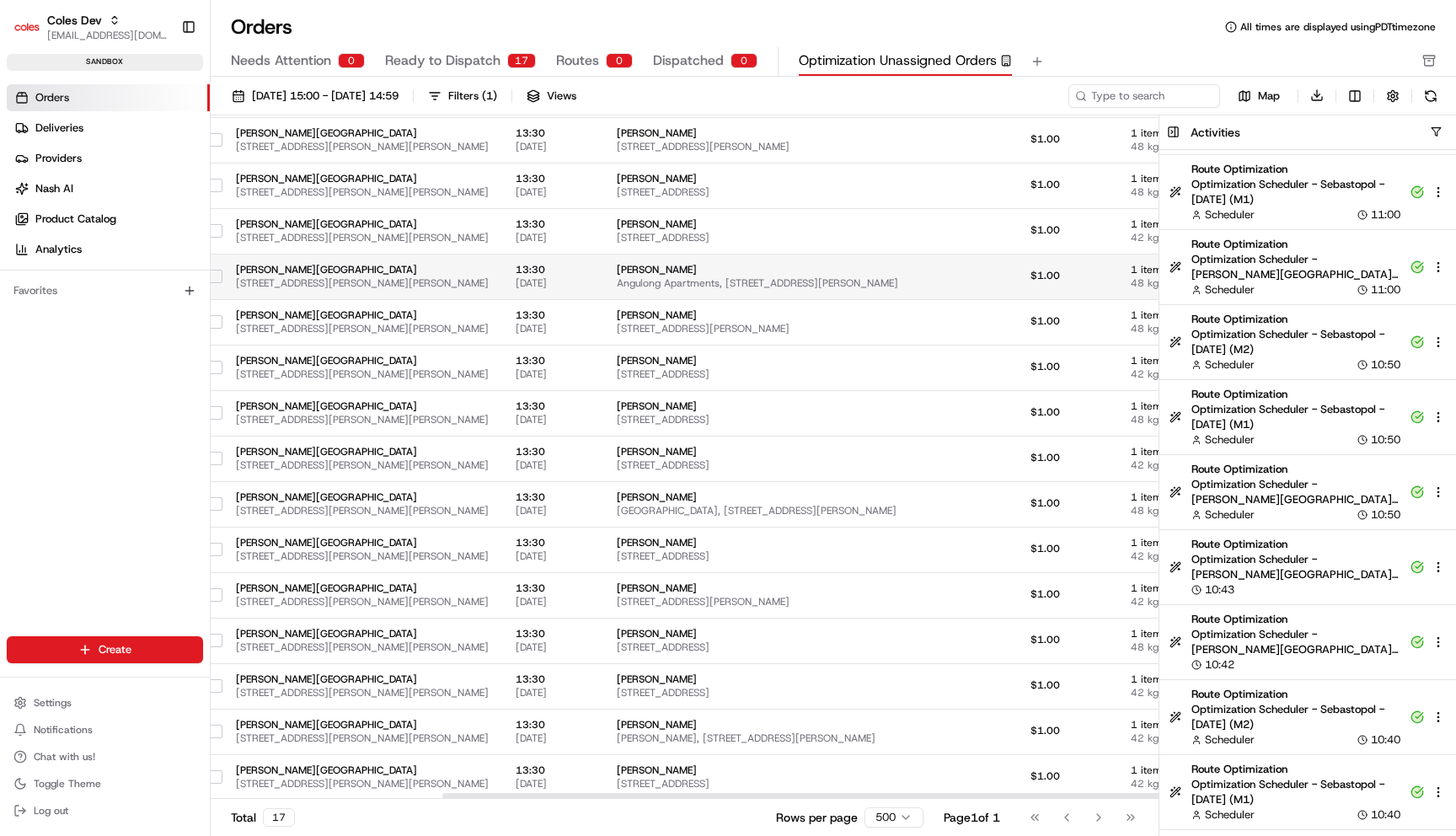
scroll to position [123, 0]
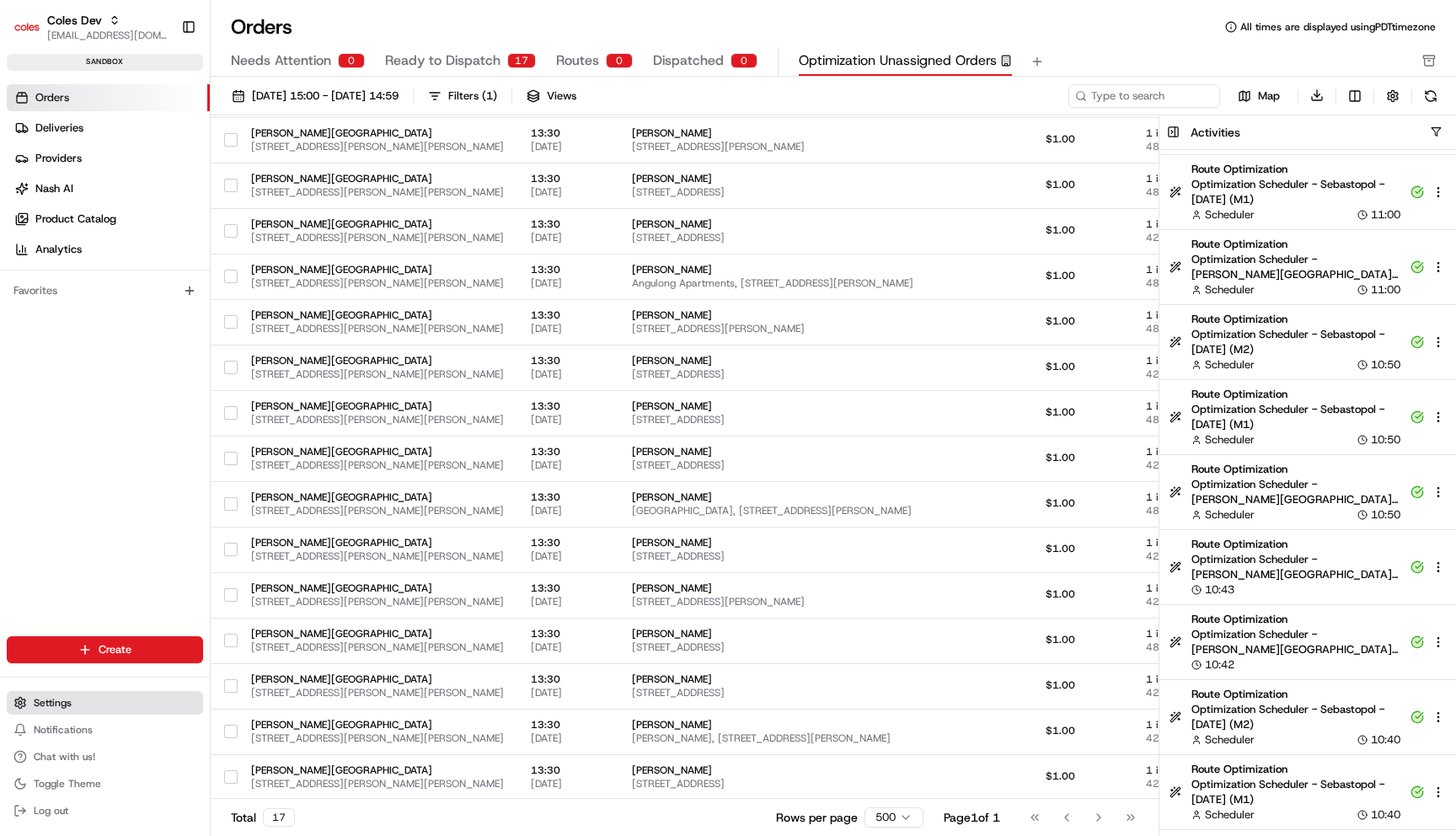
click at [117, 704] on button "Settings" at bounding box center [105, 702] width 196 height 23
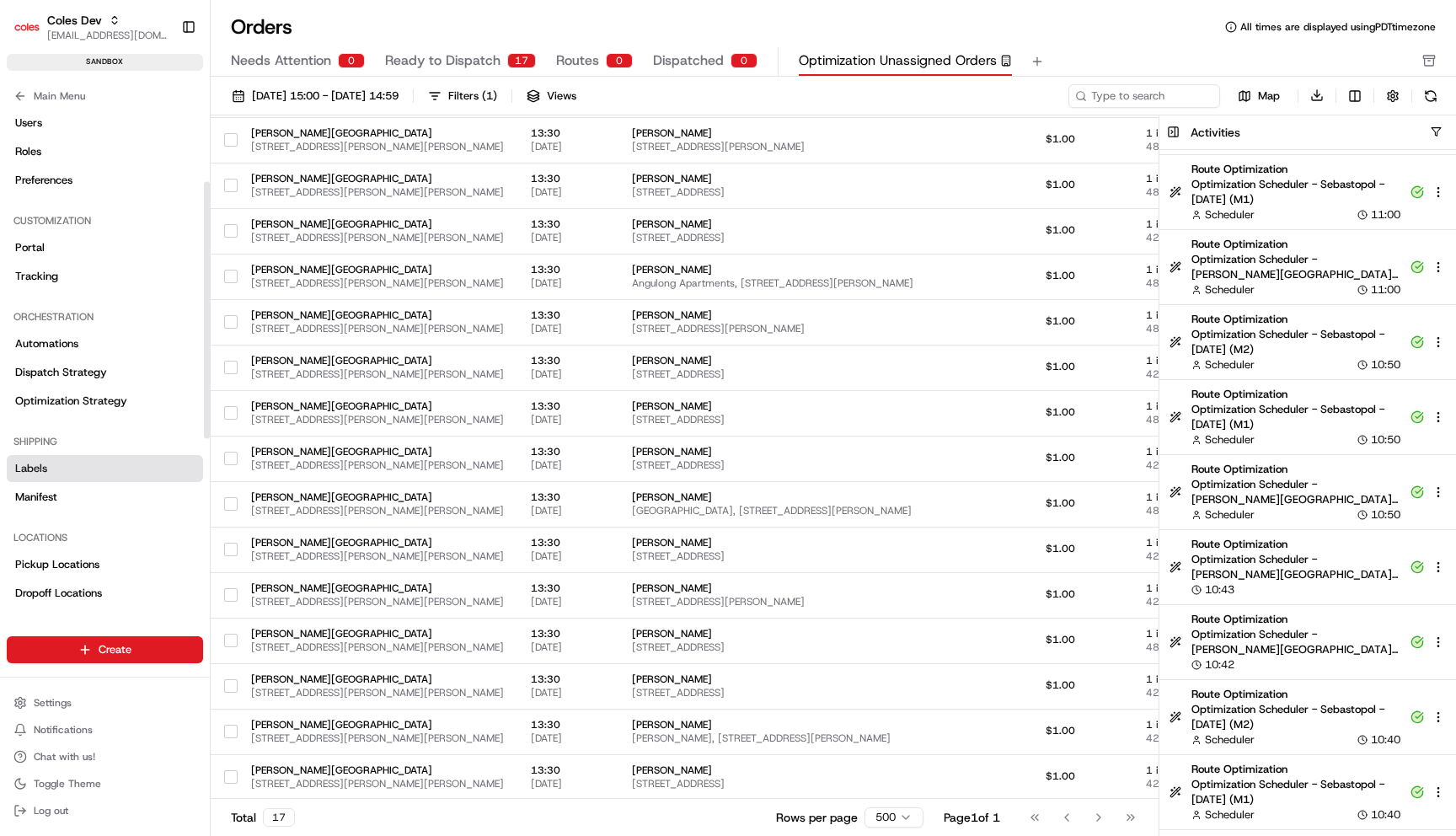
scroll to position [151, 0]
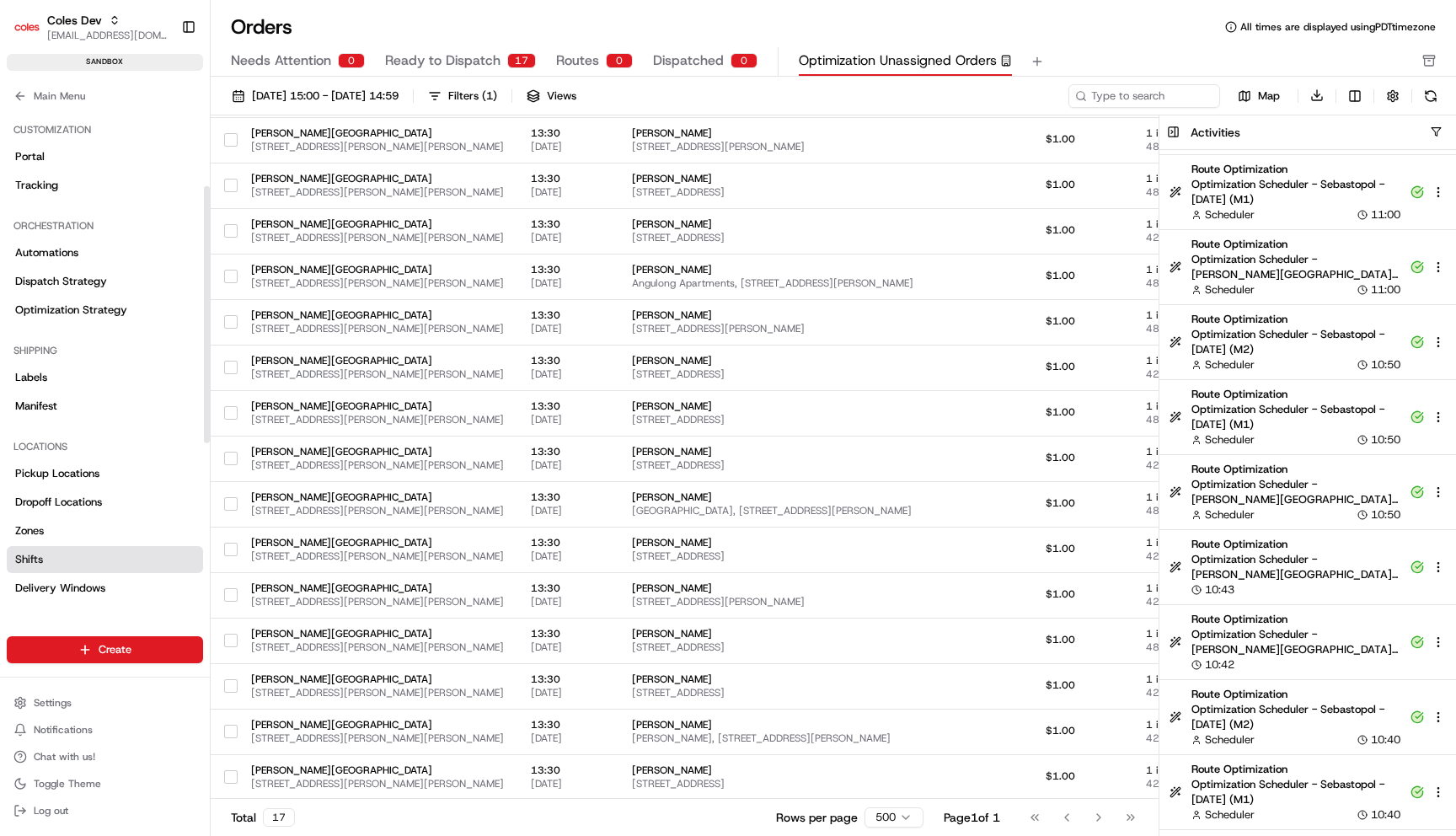
click at [116, 558] on link "Shifts" at bounding box center [105, 560] width 196 height 27
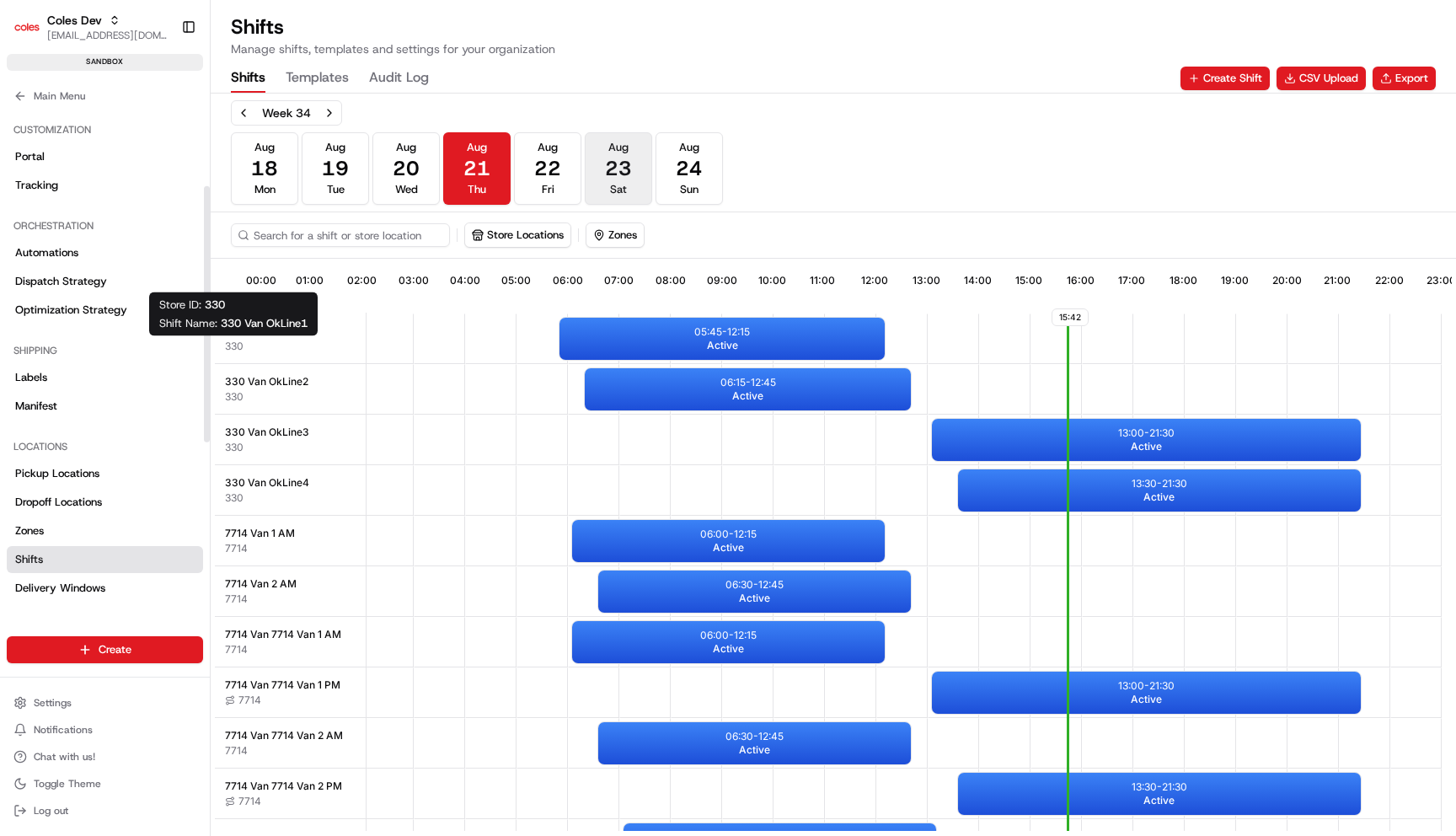
scroll to position [0, 157]
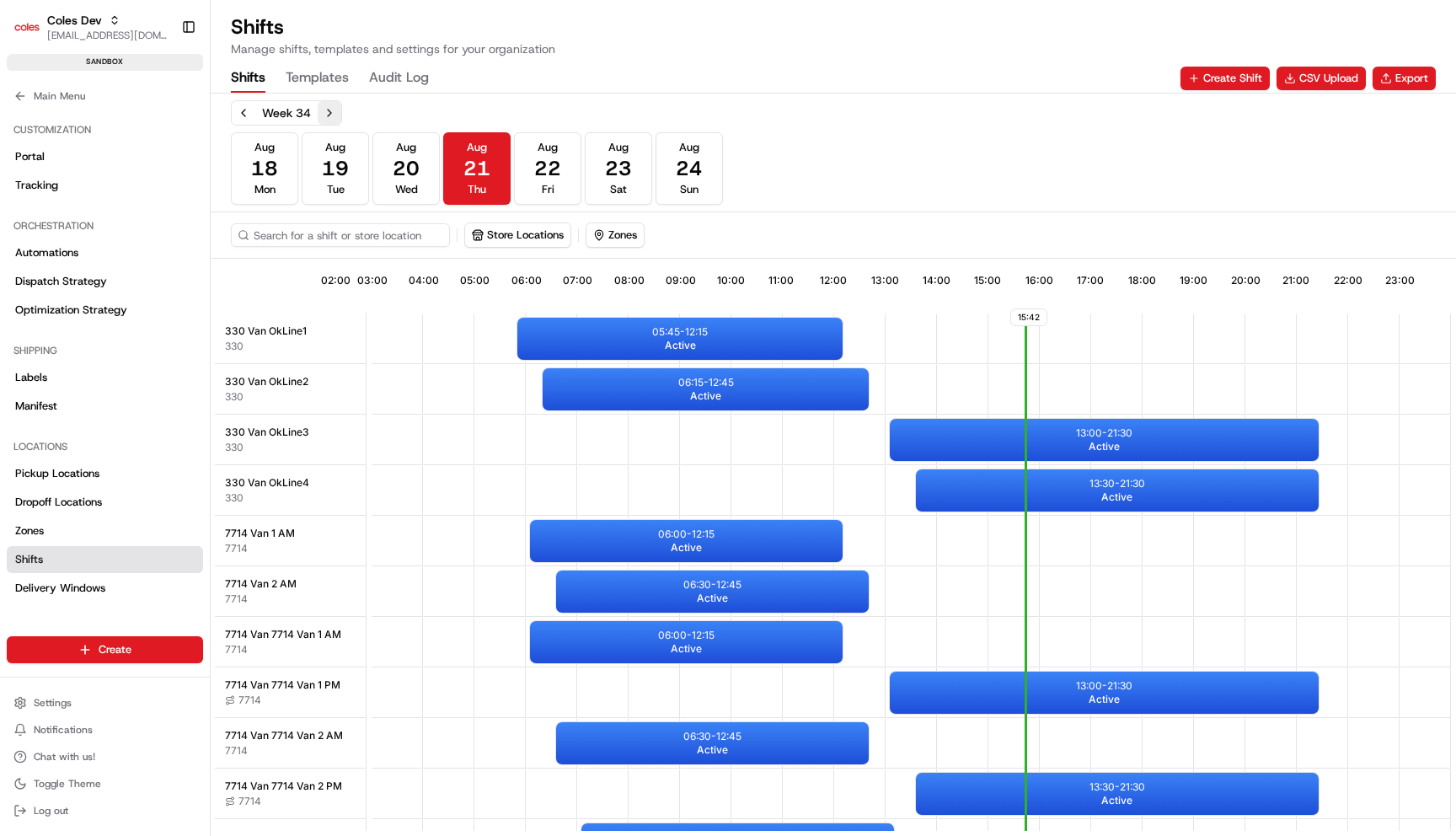
click at [329, 118] on button "Next week" at bounding box center [329, 113] width 23 height 23
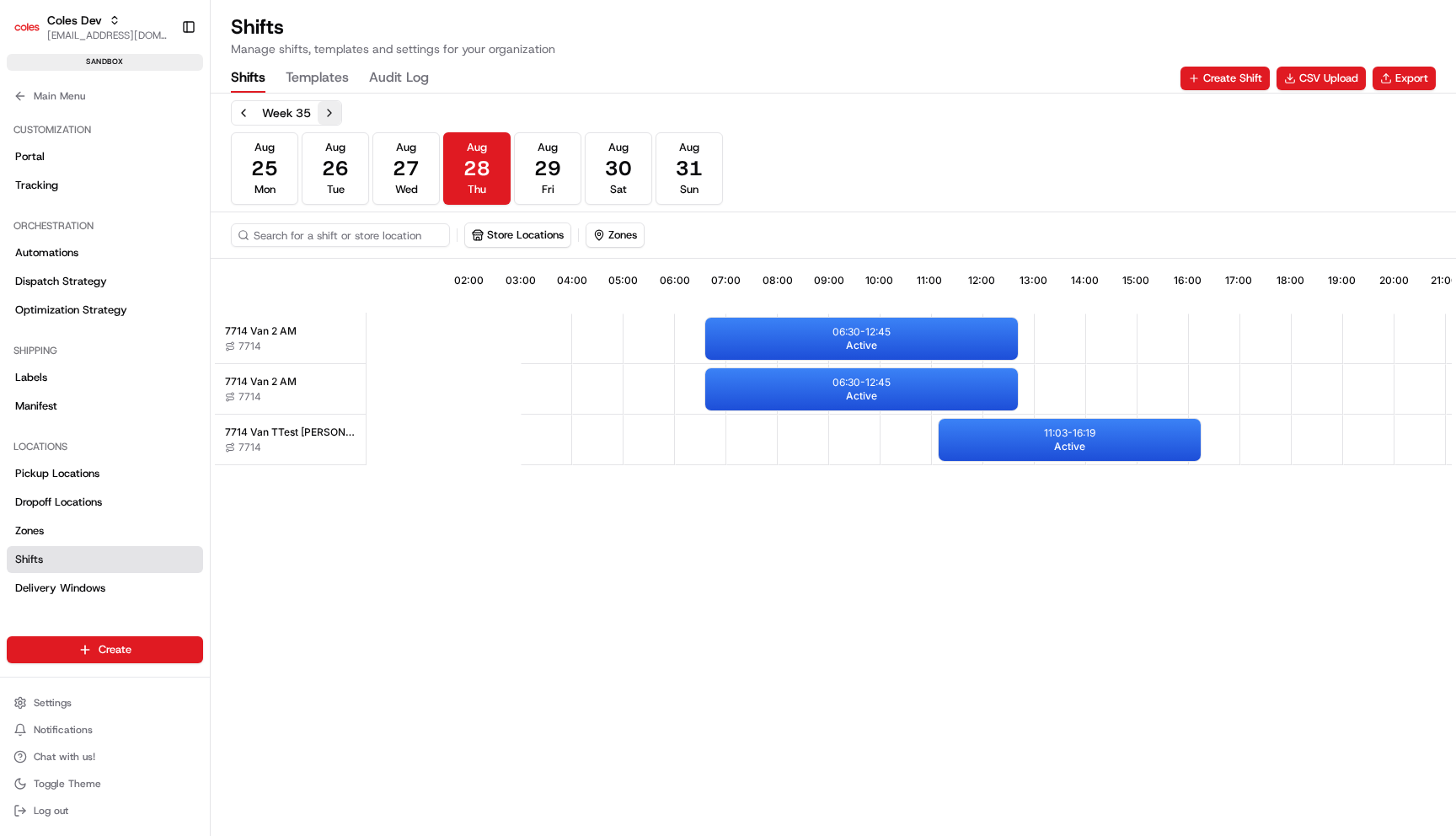
click at [325, 110] on button "Next week" at bounding box center [329, 113] width 23 height 23
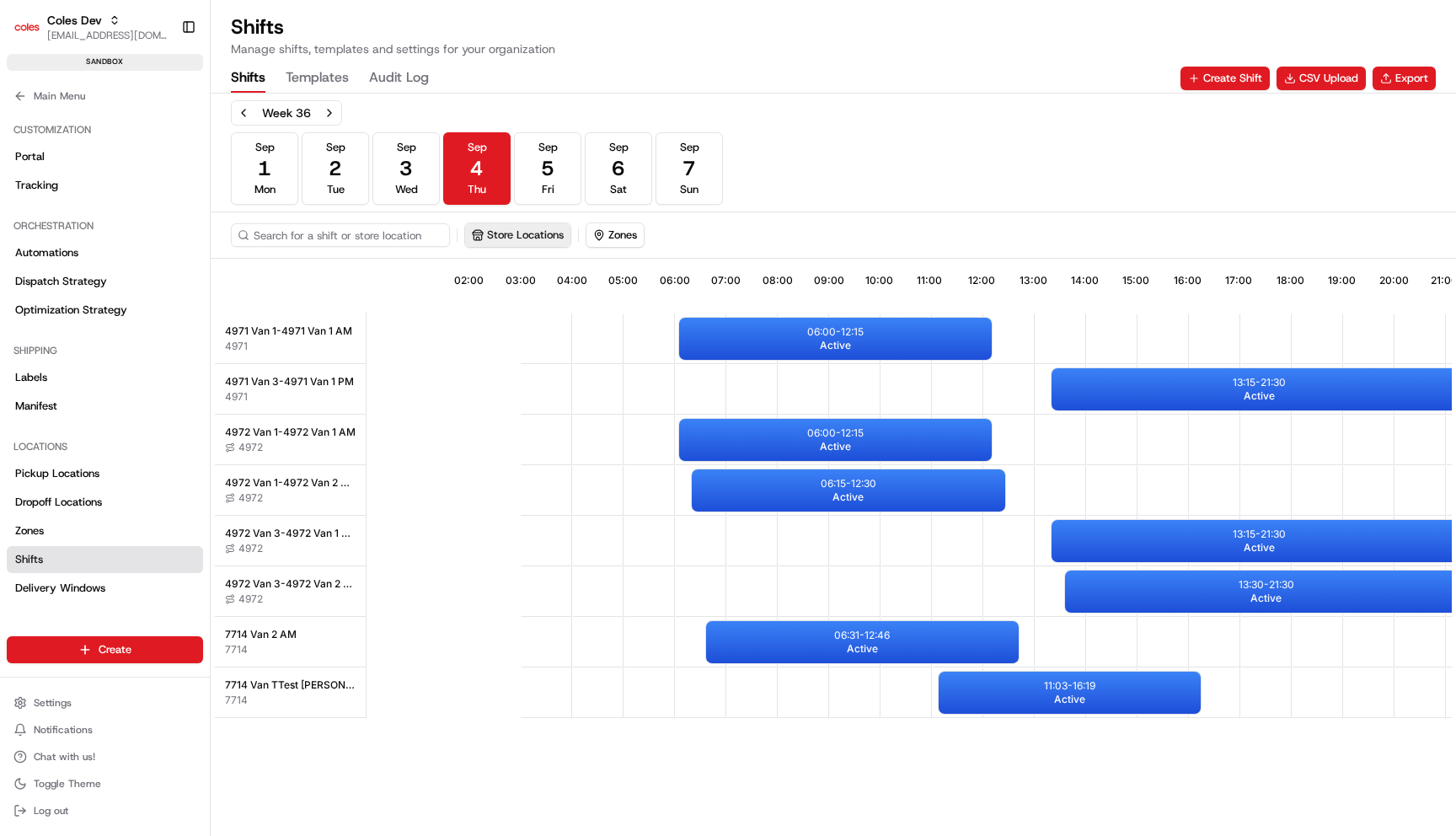
click at [557, 227] on button "Store Locations" at bounding box center [517, 235] width 105 height 23
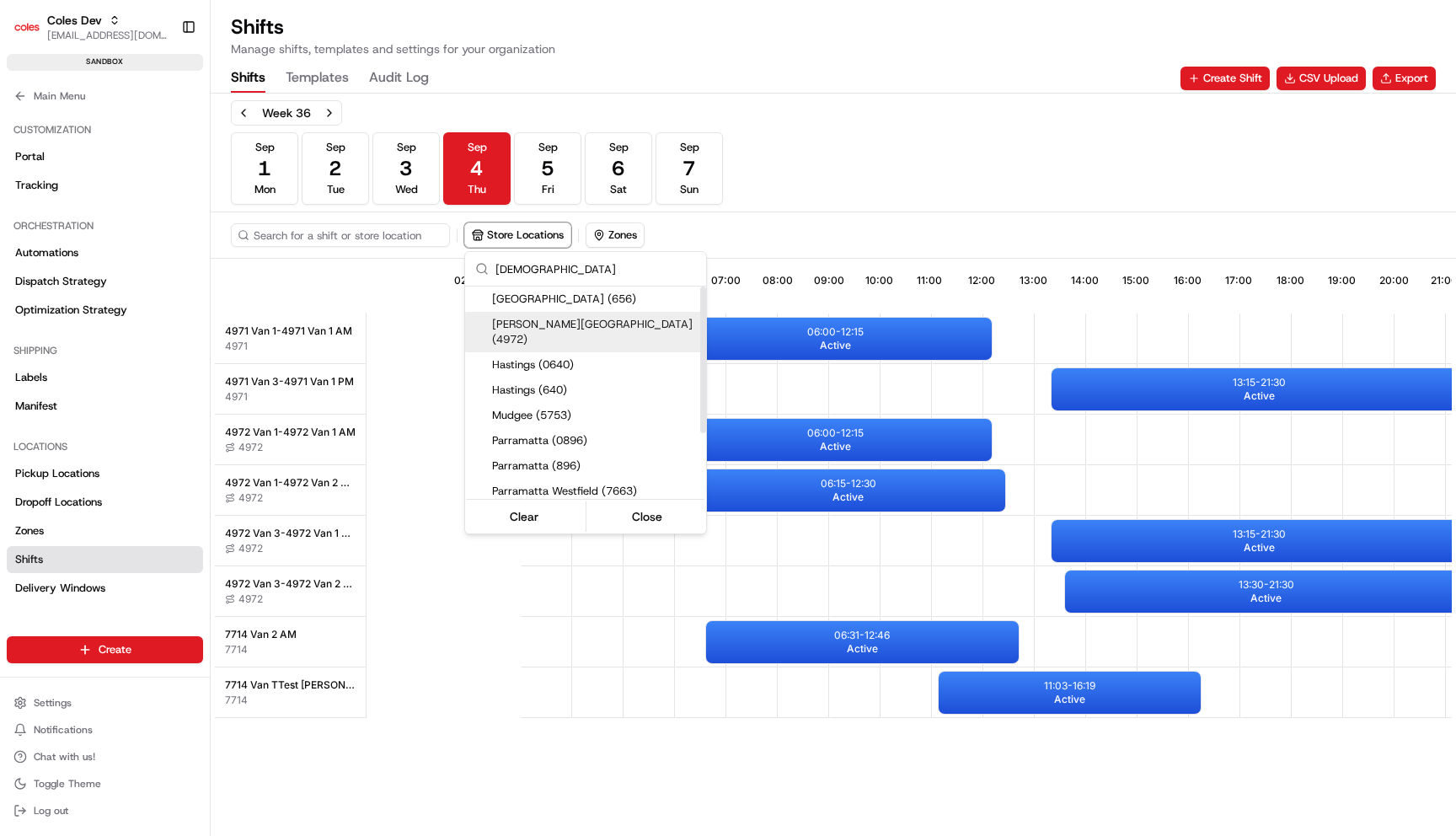
type input "[DEMOGRAPHIC_DATA]"
click at [634, 327] on span "[PERSON_NAME][GEOGRAPHIC_DATA] (4972)" at bounding box center [595, 331] width 207 height 30
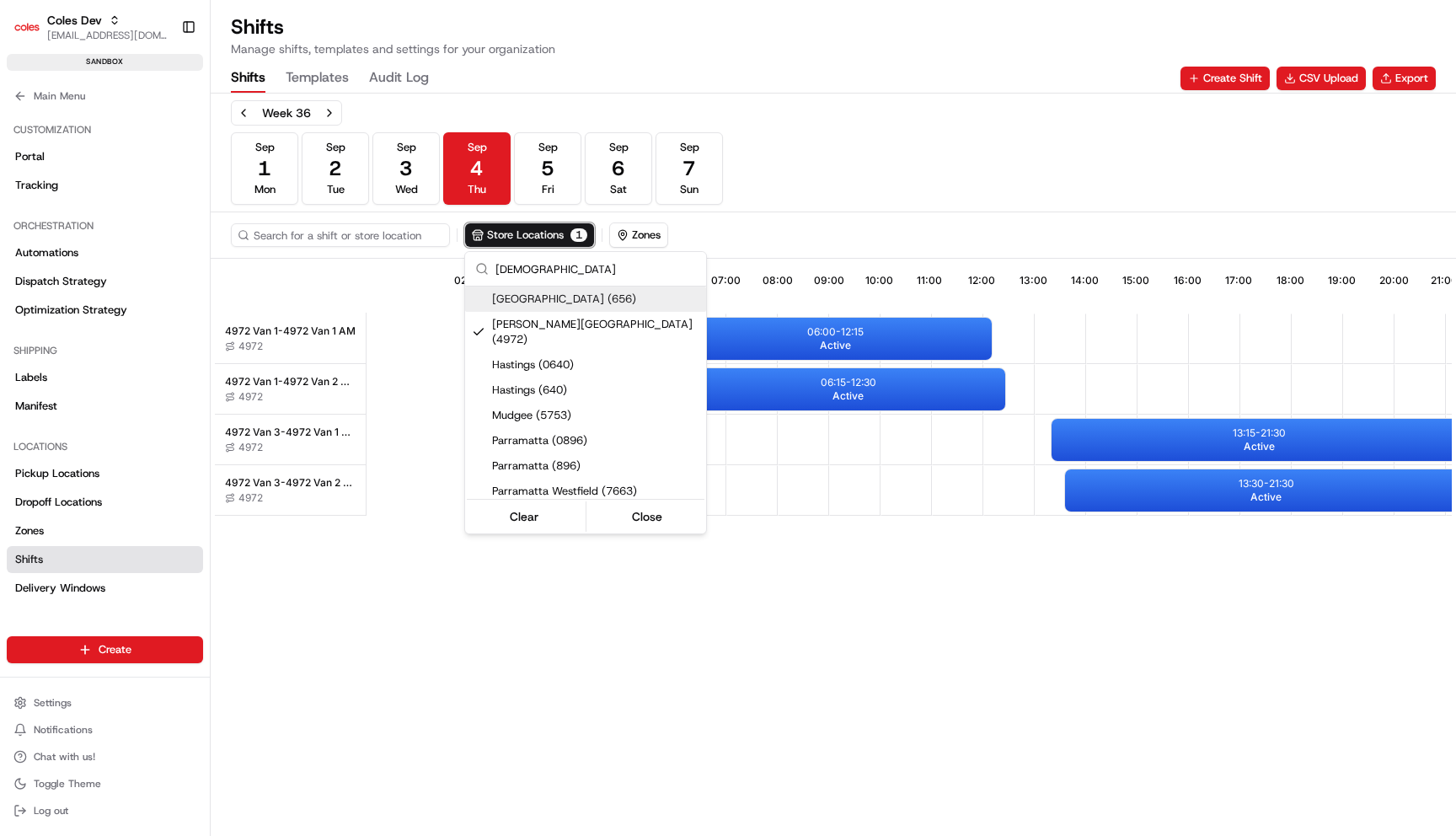
click at [414, 168] on html "Coles Dev [EMAIL_ADDRESS][DOMAIN_NAME] Toggle Sidebar sandbox Orders Deliveries…" at bounding box center [728, 418] width 1456 height 836
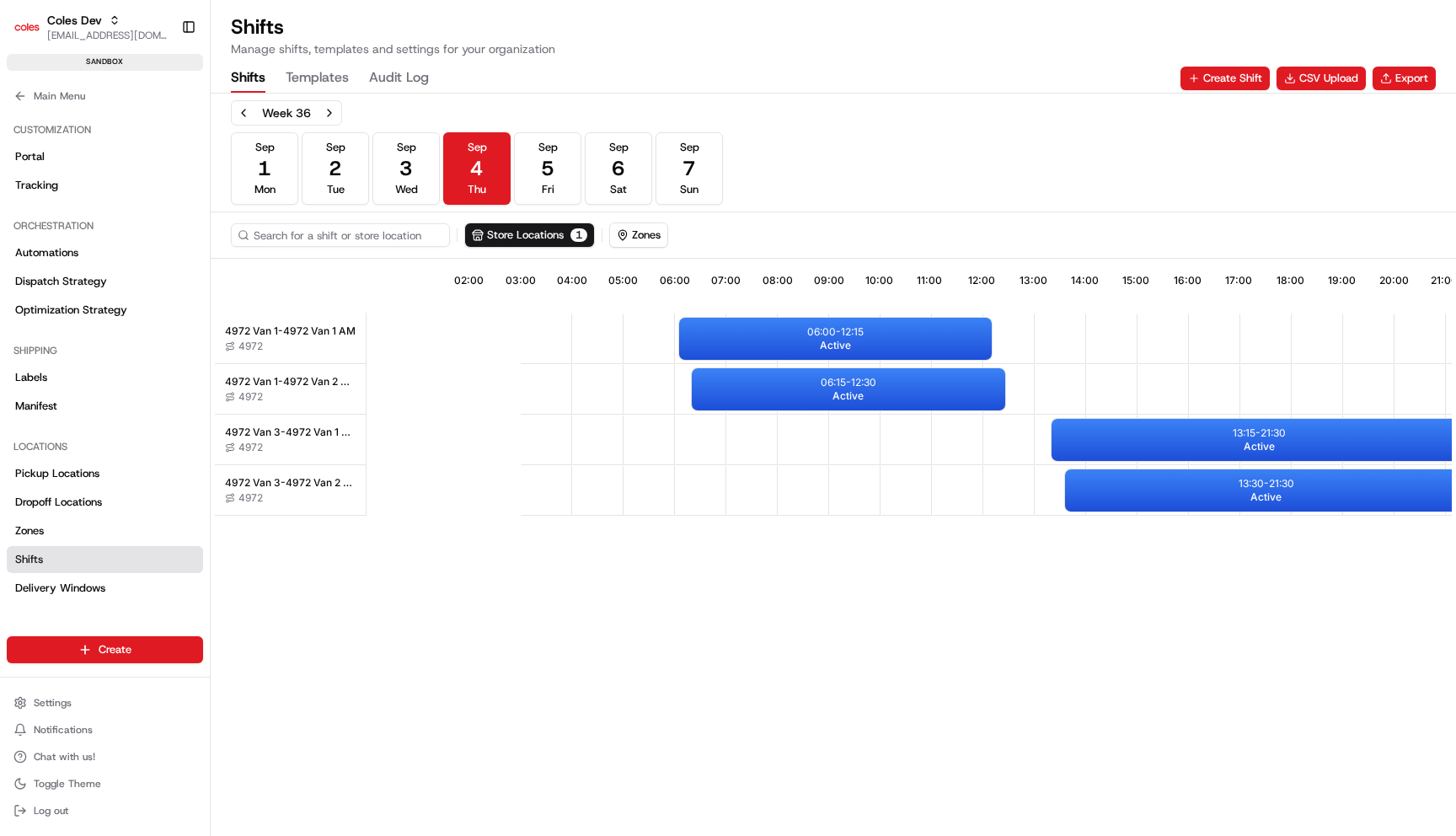
click at [414, 168] on button "[DATE] Wed" at bounding box center [406, 168] width 67 height 72
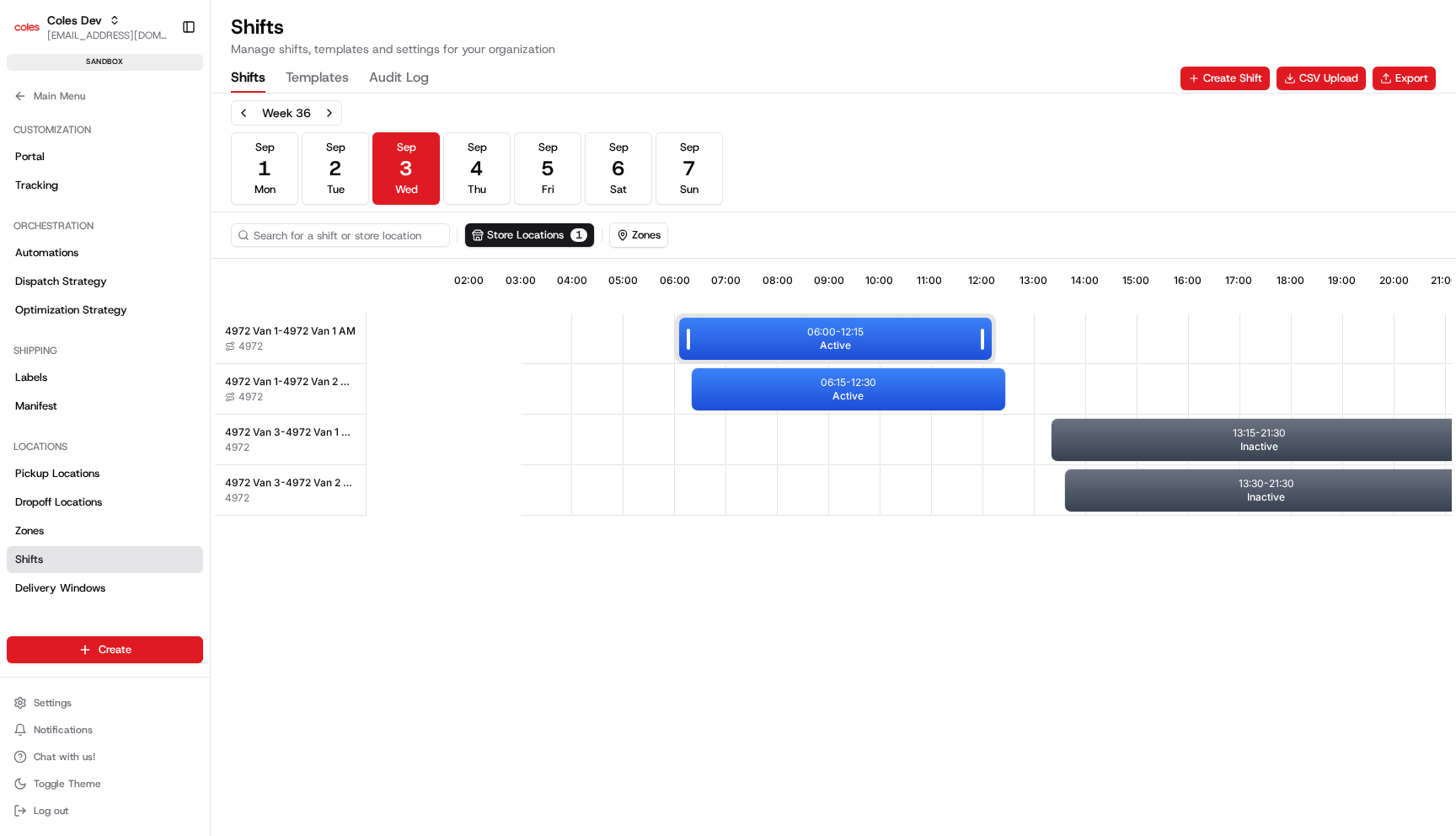
click at [819, 338] on p "06:00 - 12:15" at bounding box center [835, 332] width 57 height 13
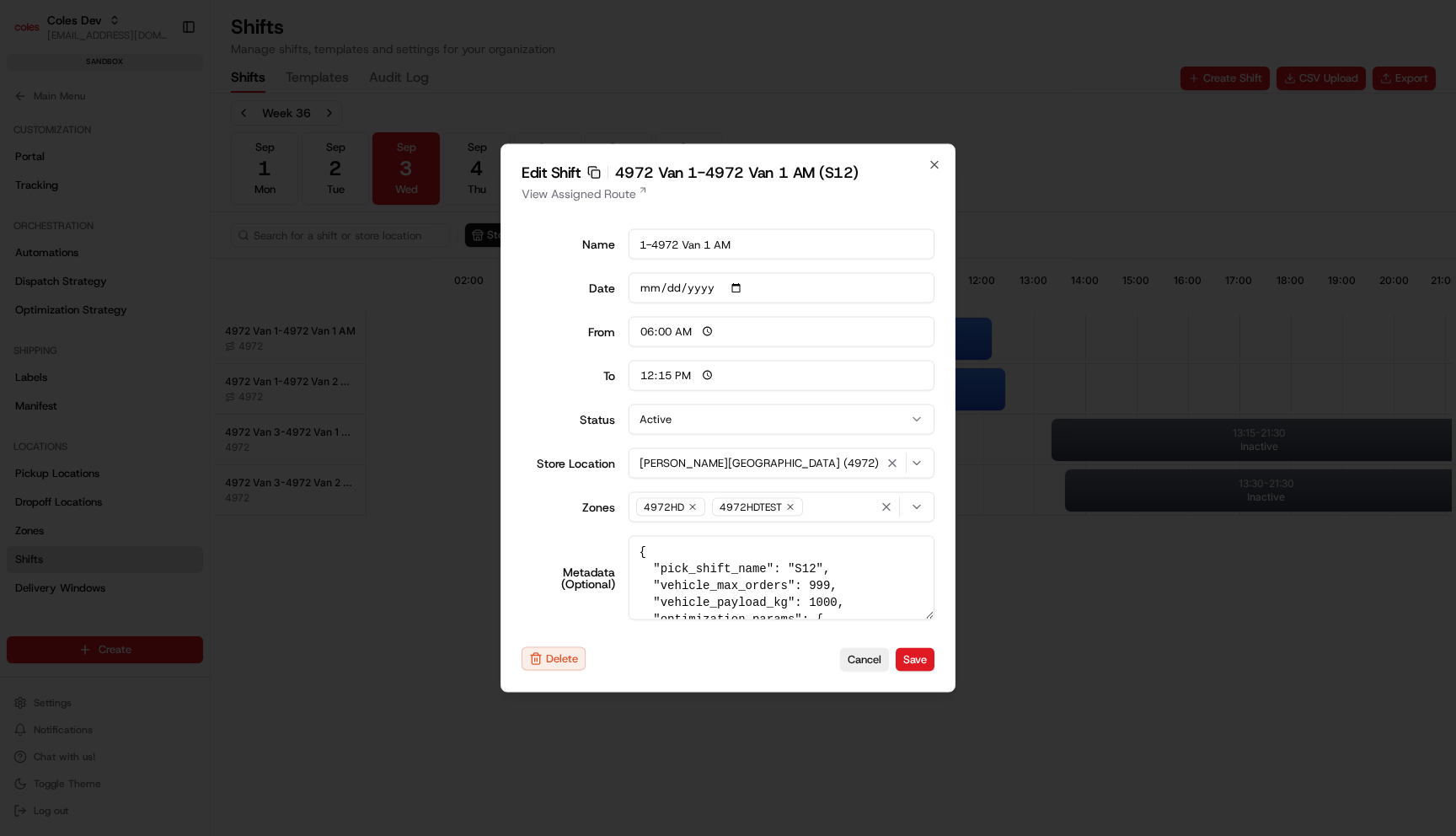
click at [591, 169] on icon "button" at bounding box center [594, 172] width 13 height 13
type input "14:00"
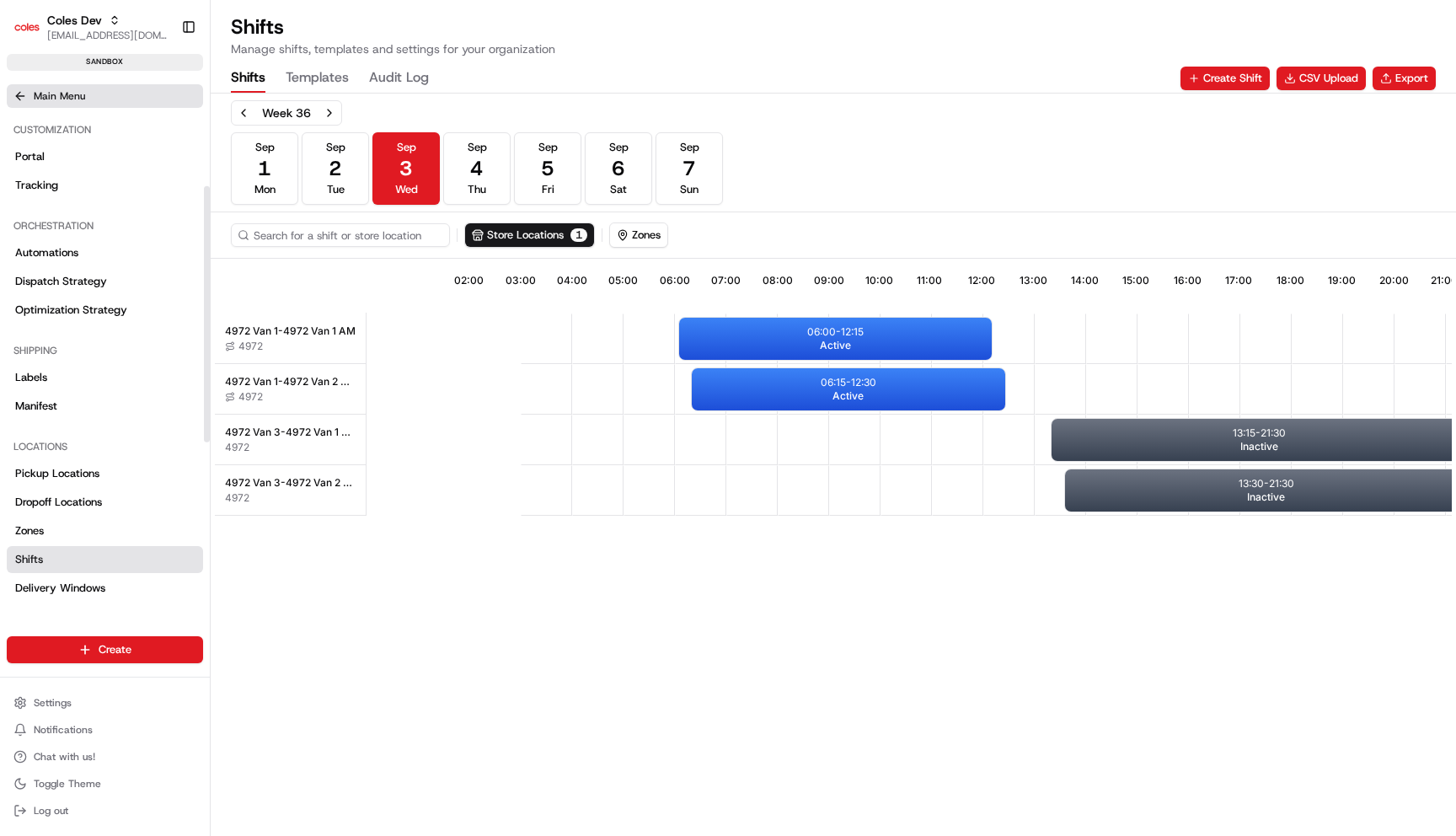
click at [70, 102] on button "Main Menu" at bounding box center [105, 95] width 196 height 23
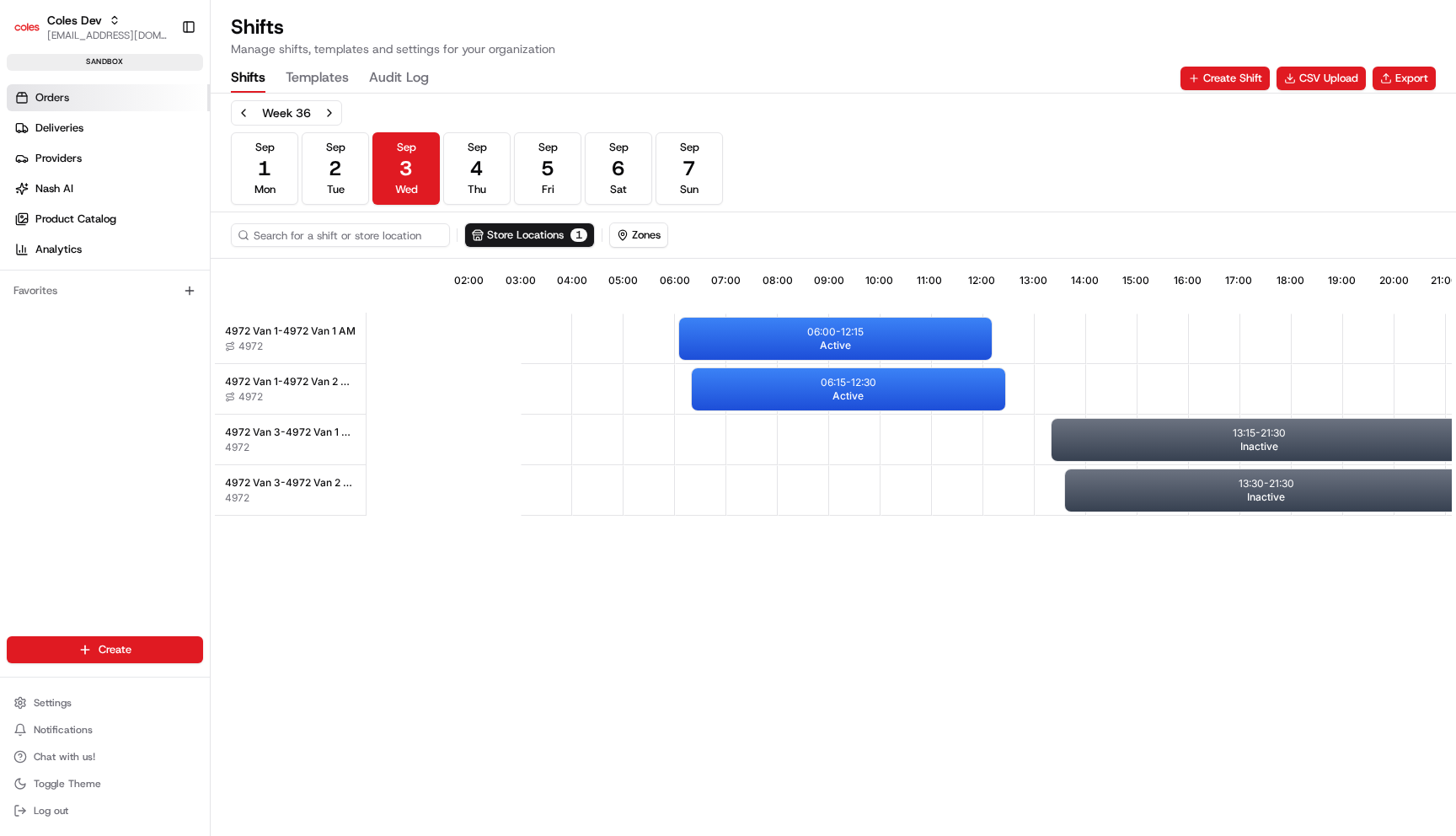
click at [67, 91] on span "Orders" at bounding box center [52, 98] width 34 height 15
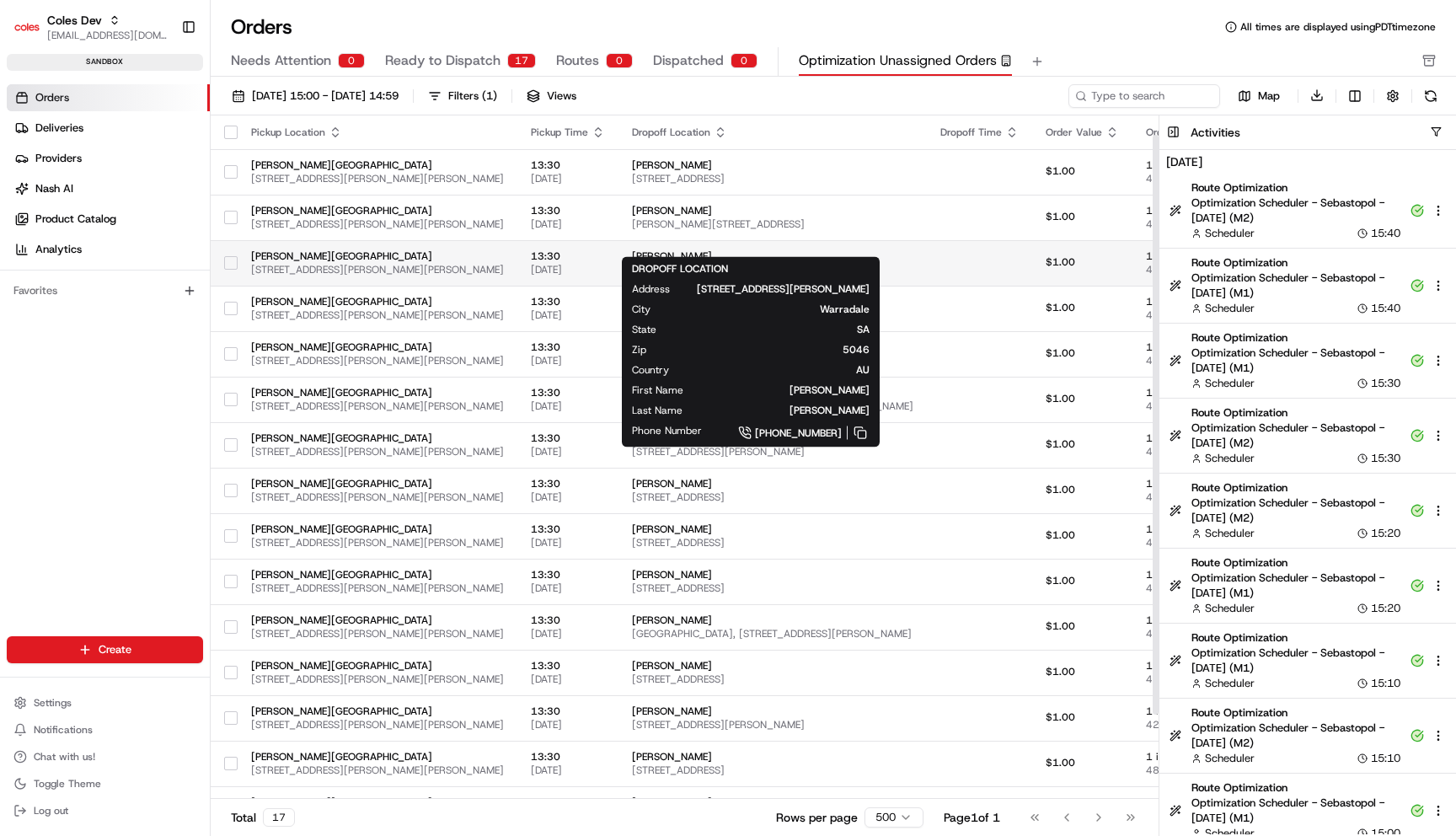
scroll to position [123, 0]
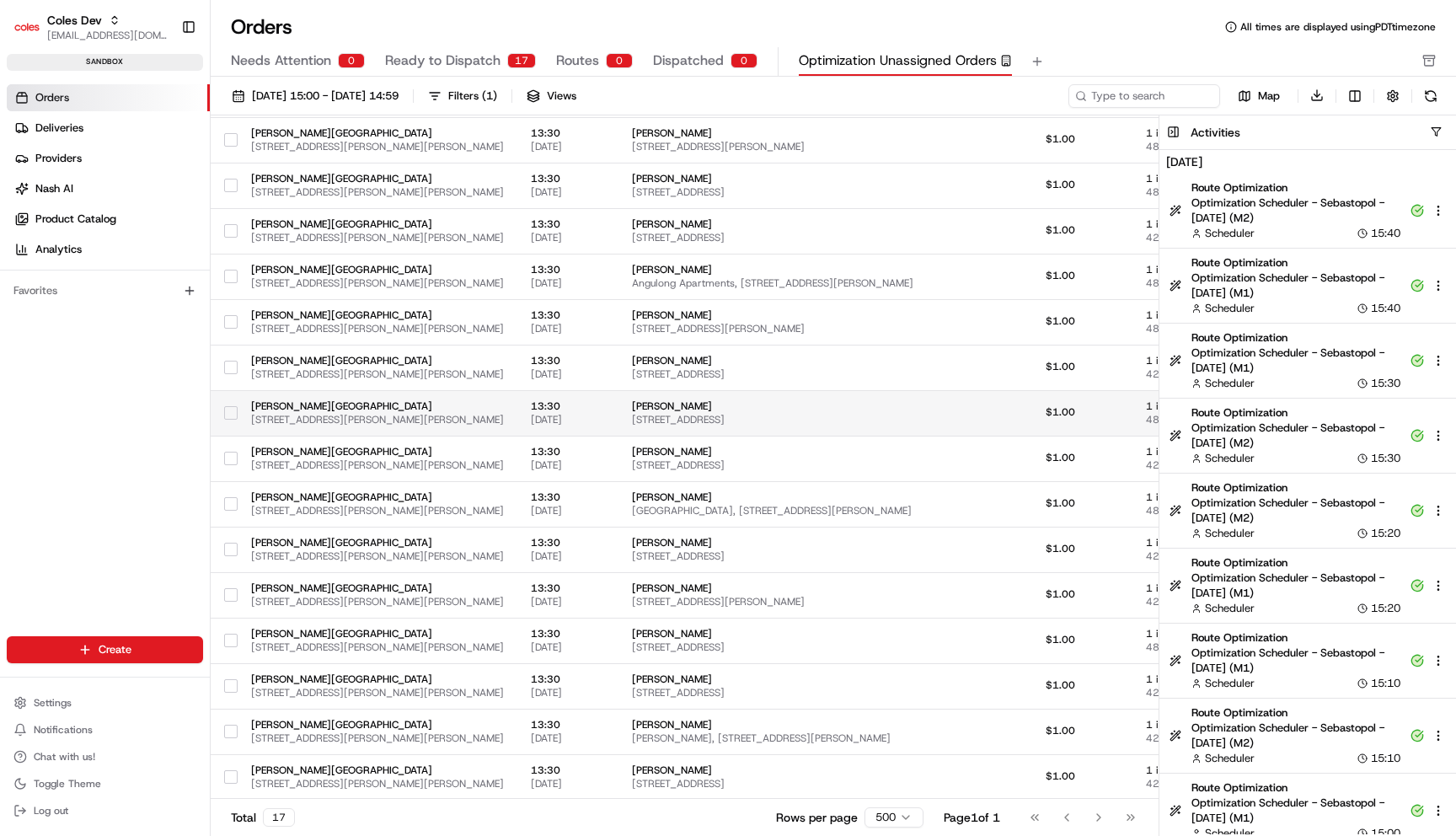
click at [780, 394] on td "[PERSON_NAME] [STREET_ADDRESS]" at bounding box center [772, 412] width 308 height 45
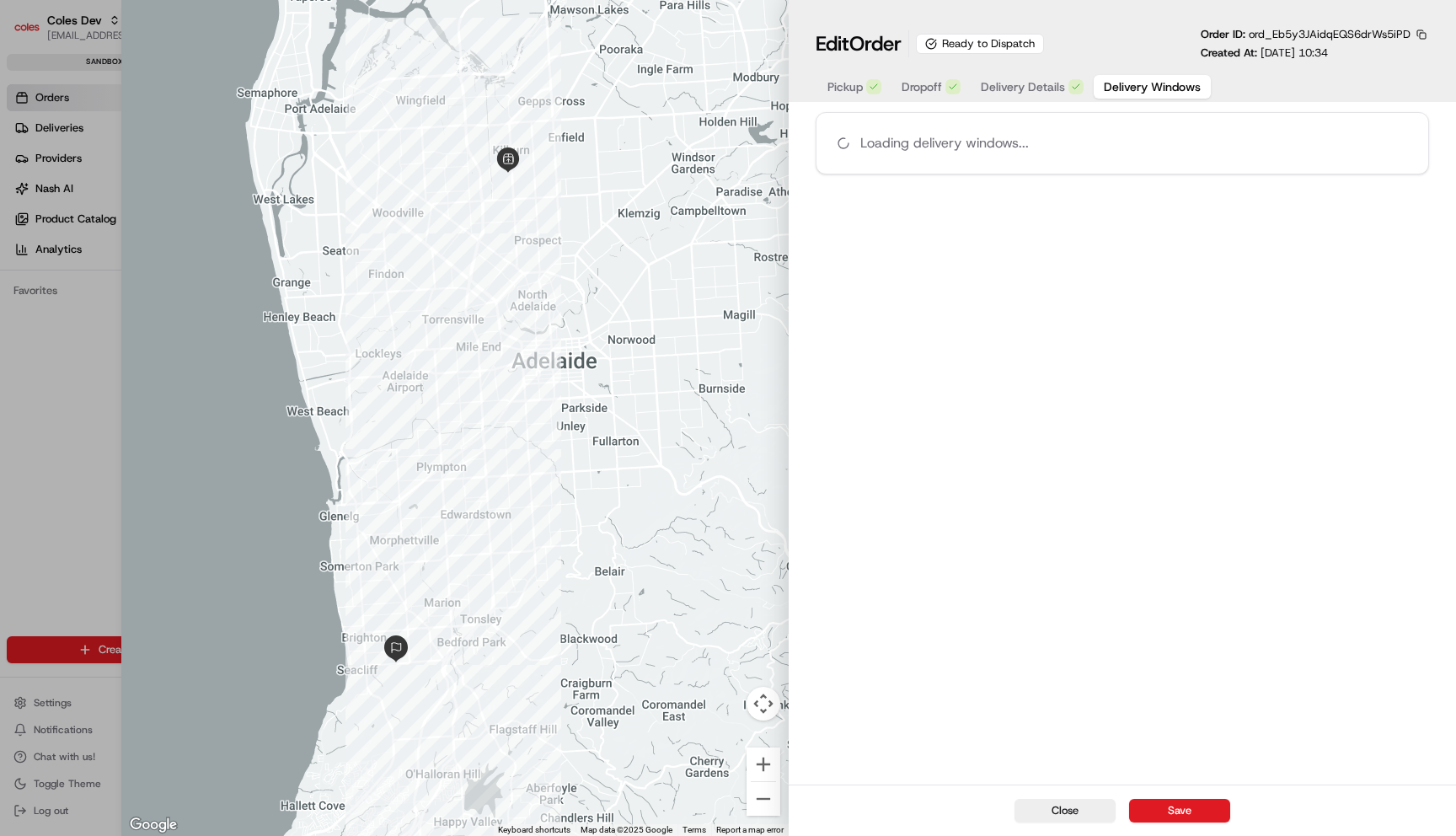
click at [1119, 86] on span "Delivery Windows" at bounding box center [1152, 86] width 97 height 16
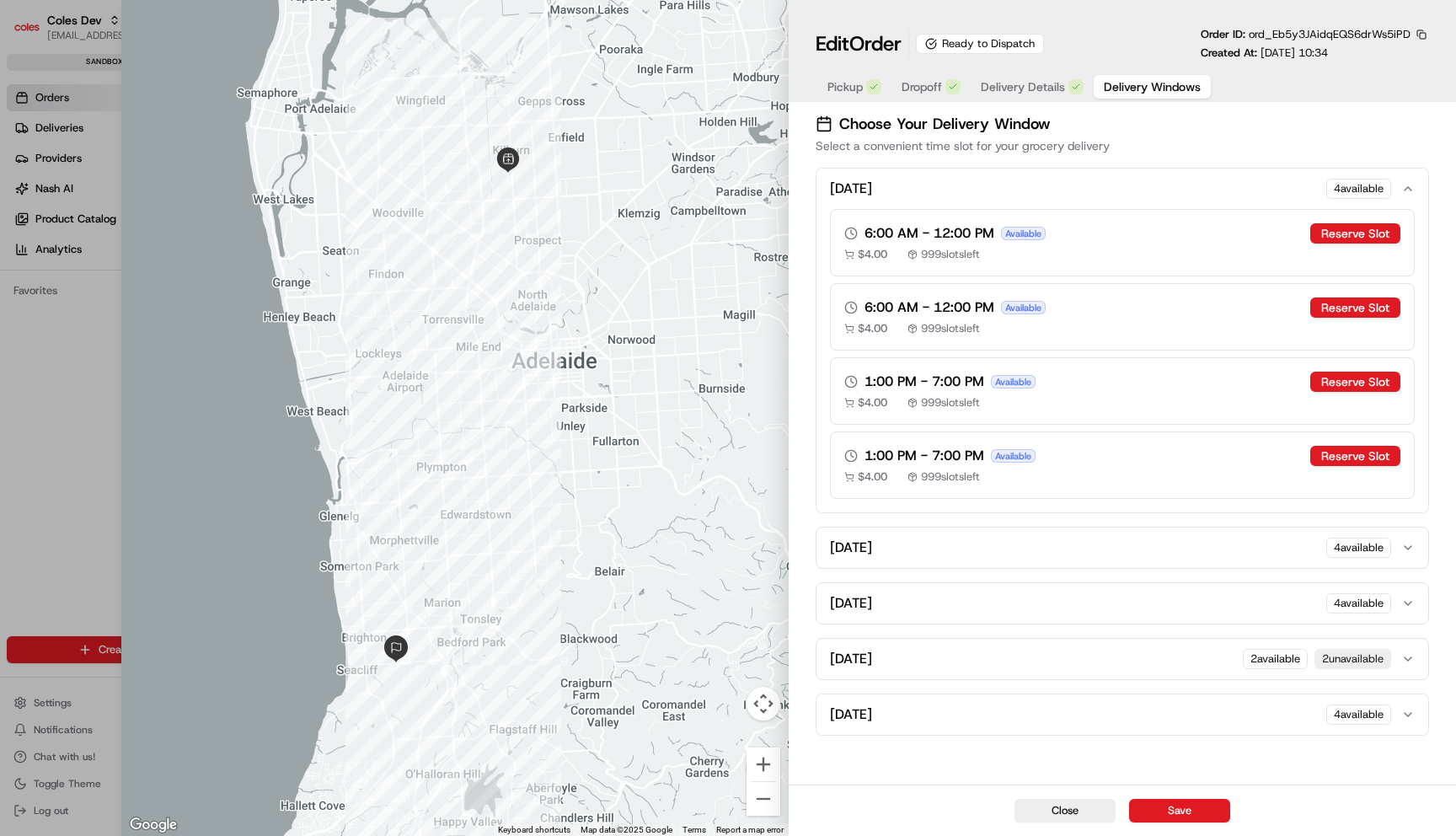
click at [1049, 86] on span "Delivery Details" at bounding box center [1022, 86] width 84 height 16
click at [1125, 81] on span "Delivery Windows" at bounding box center [1152, 86] width 97 height 16
click at [1052, 87] on span "Delivery Details" at bounding box center [1022, 86] width 84 height 16
click at [1119, 87] on span "Delivery Windows" at bounding box center [1152, 86] width 97 height 16
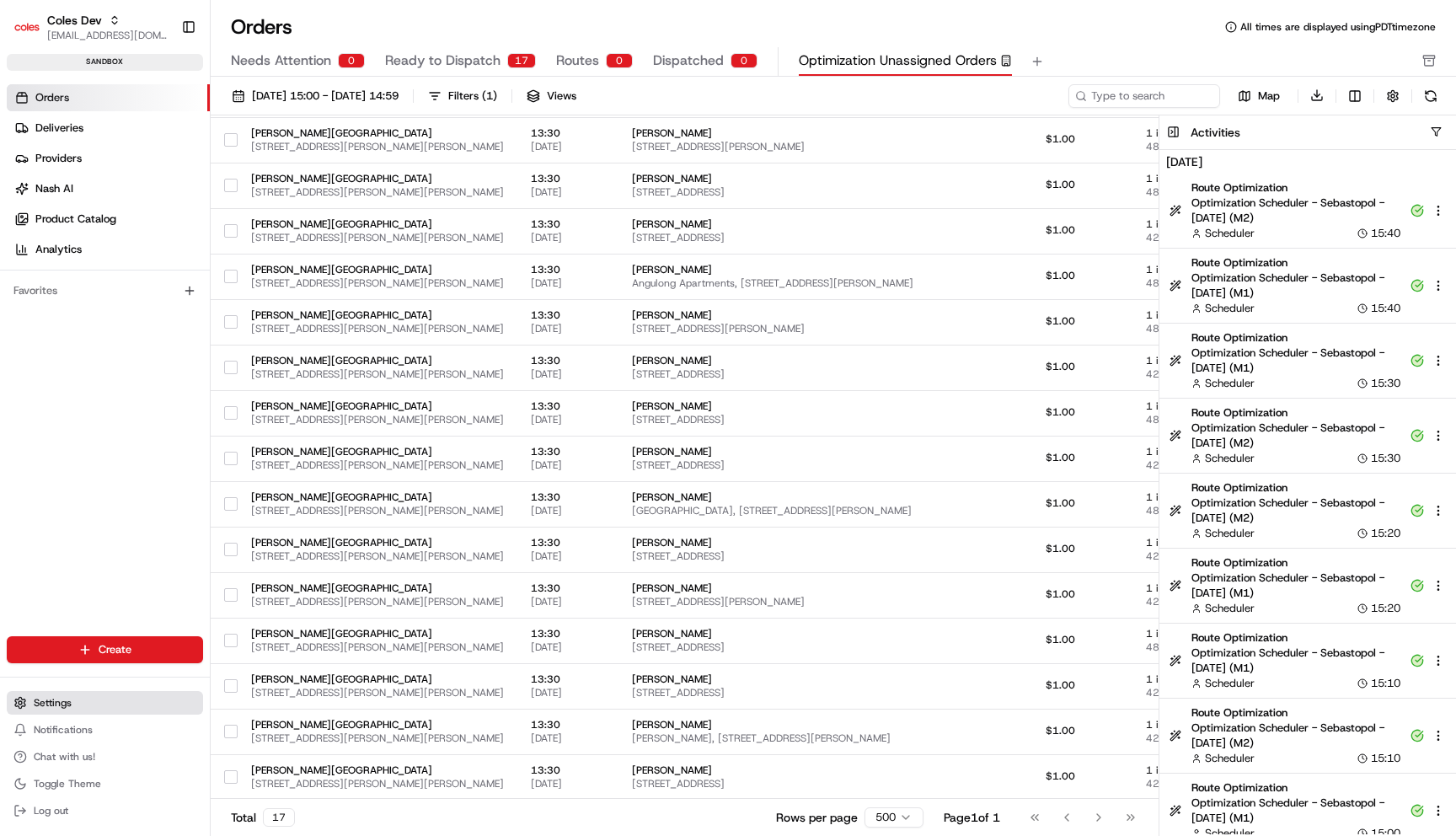
click at [135, 693] on button "Settings" at bounding box center [105, 702] width 196 height 23
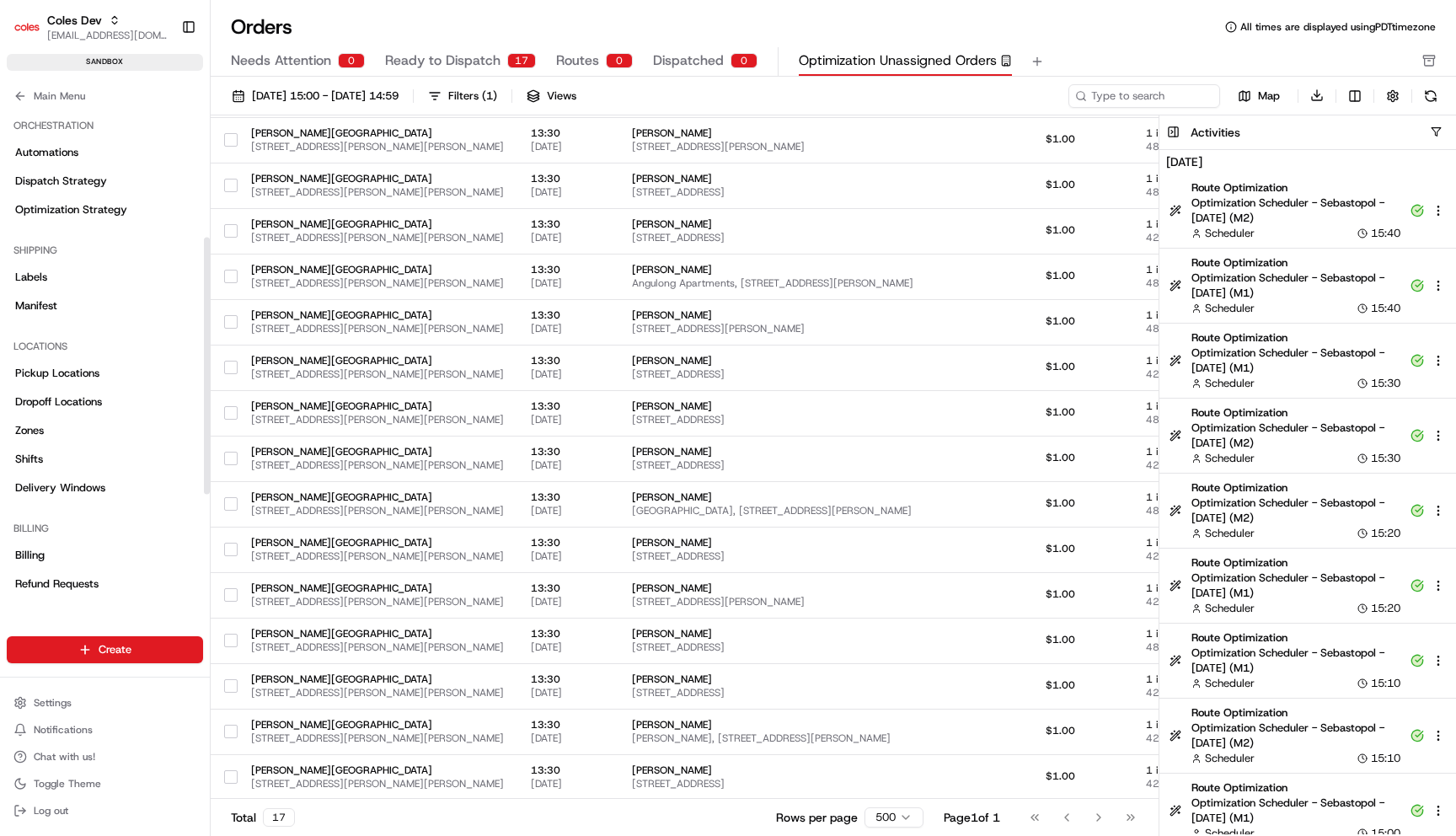
scroll to position [258, 0]
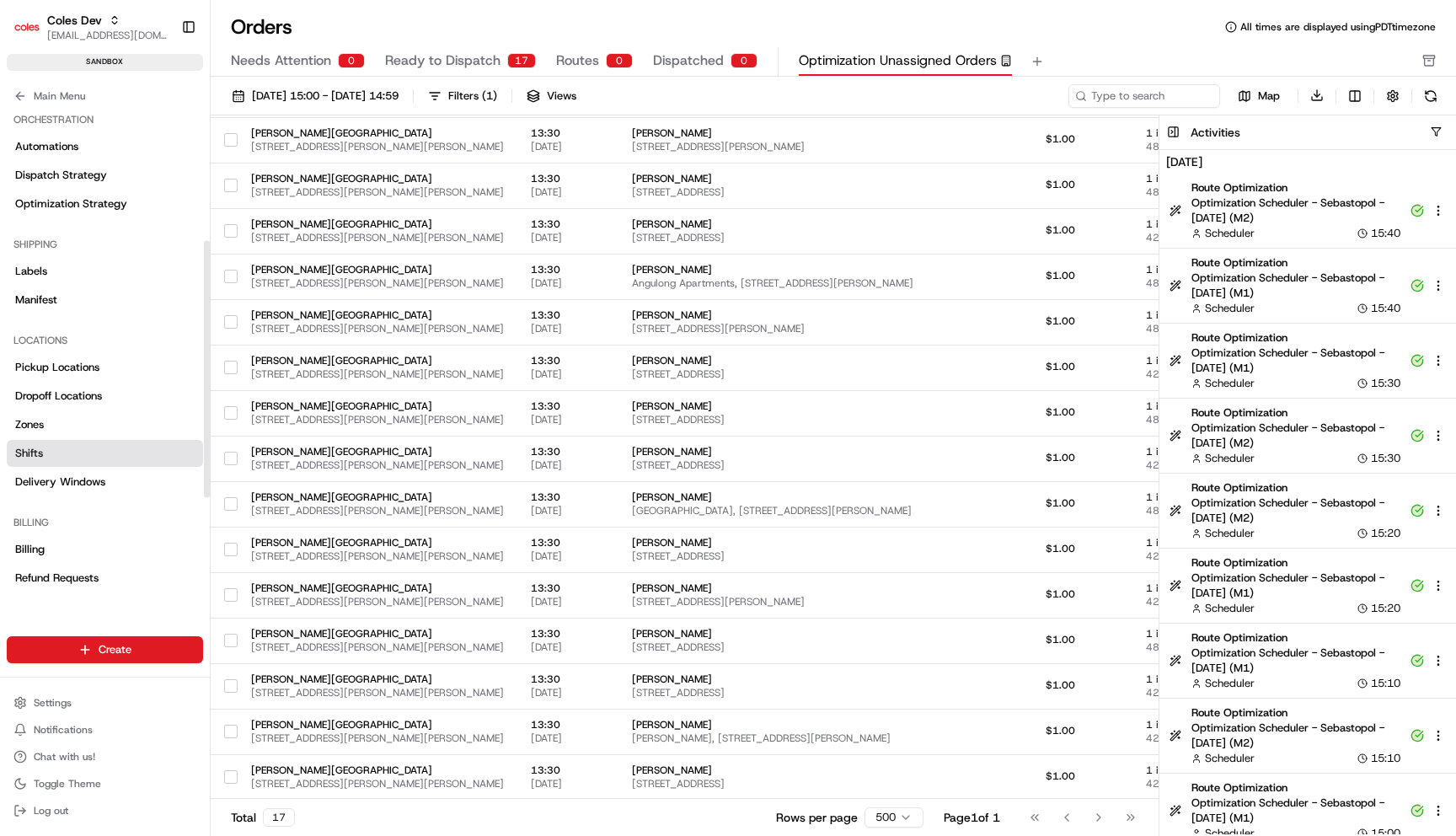
click at [87, 465] on link "Shifts" at bounding box center [105, 454] width 196 height 27
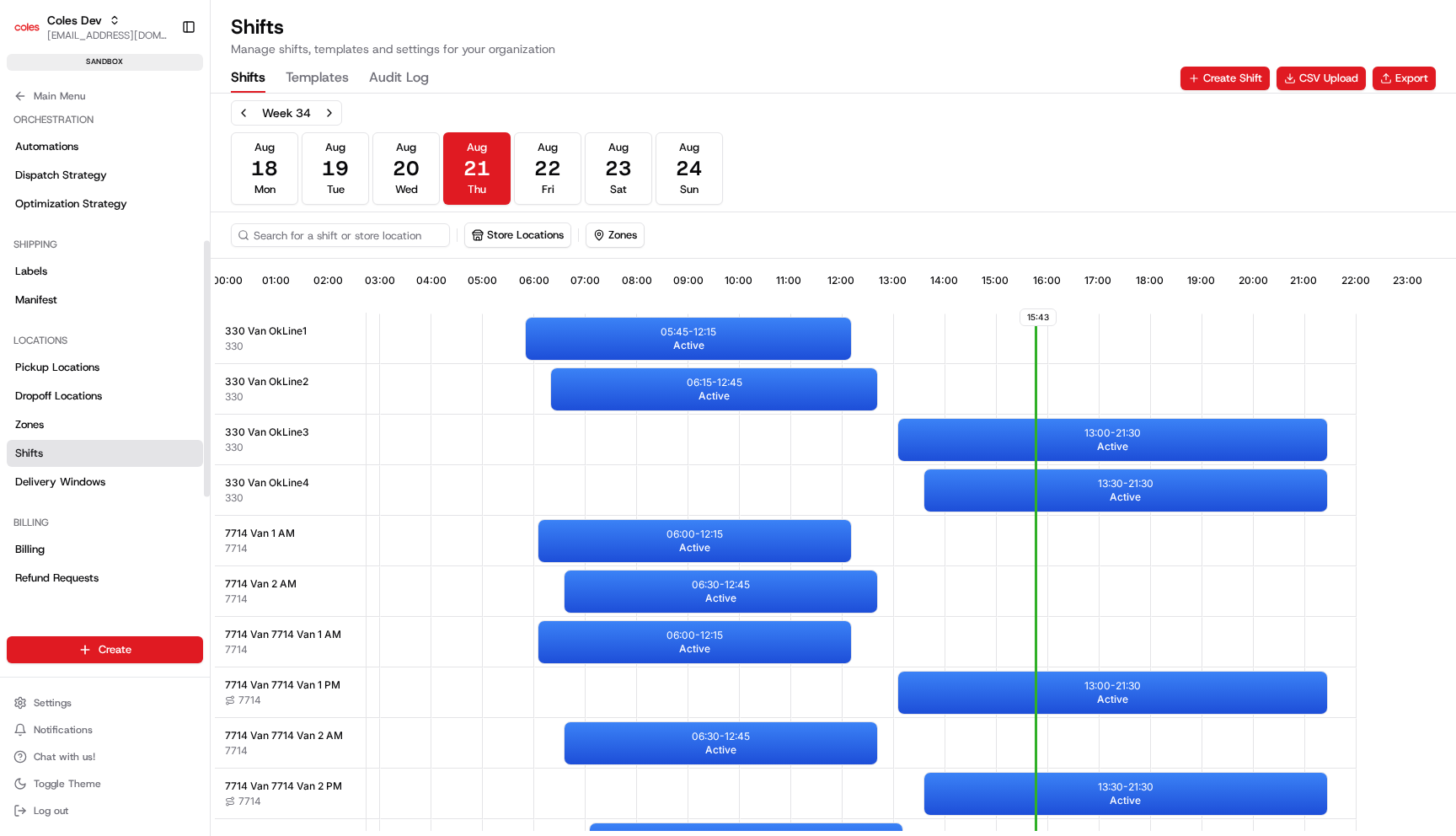
scroll to position [0, 157]
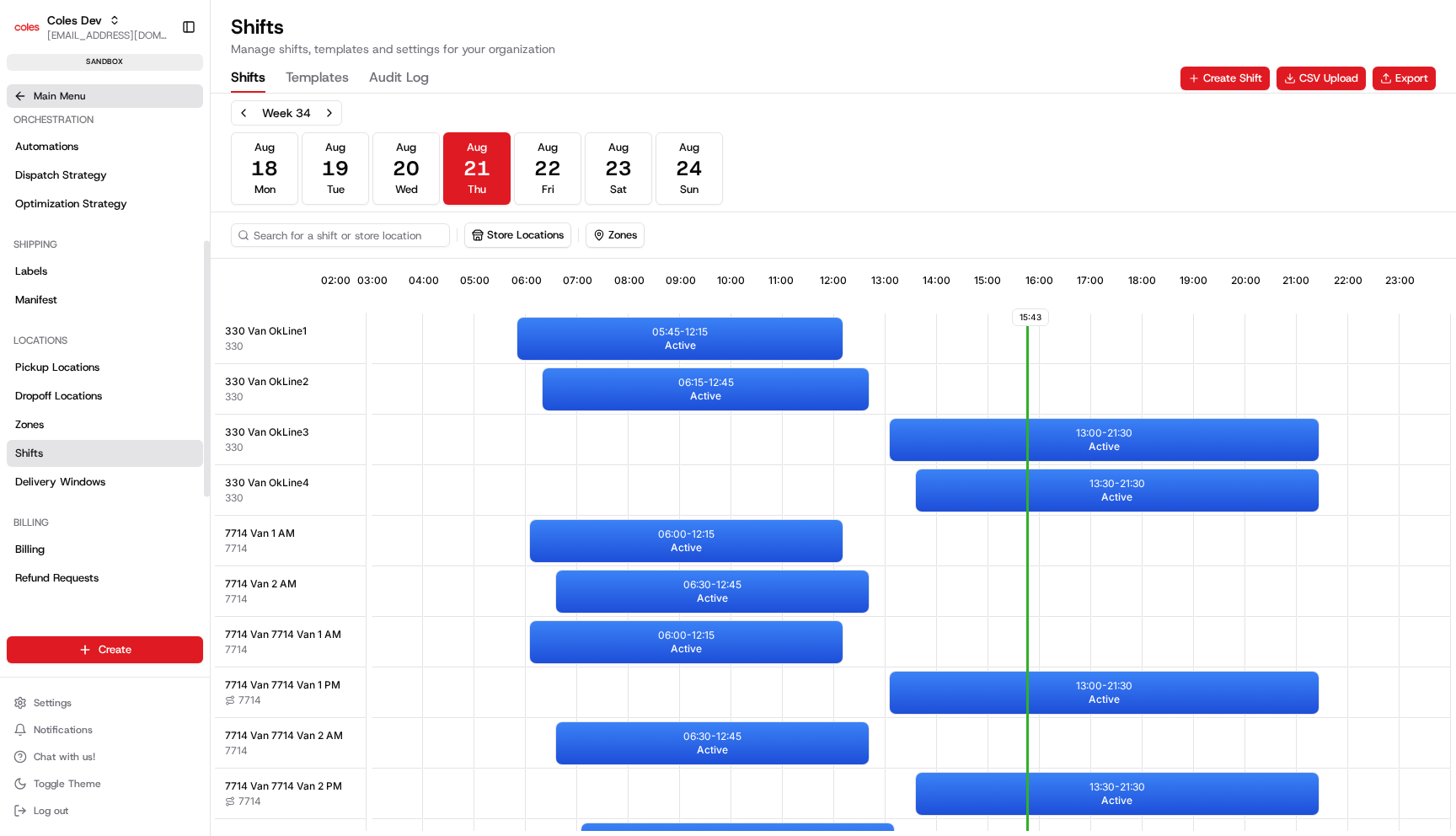
click at [104, 105] on button "Main Menu" at bounding box center [105, 95] width 196 height 23
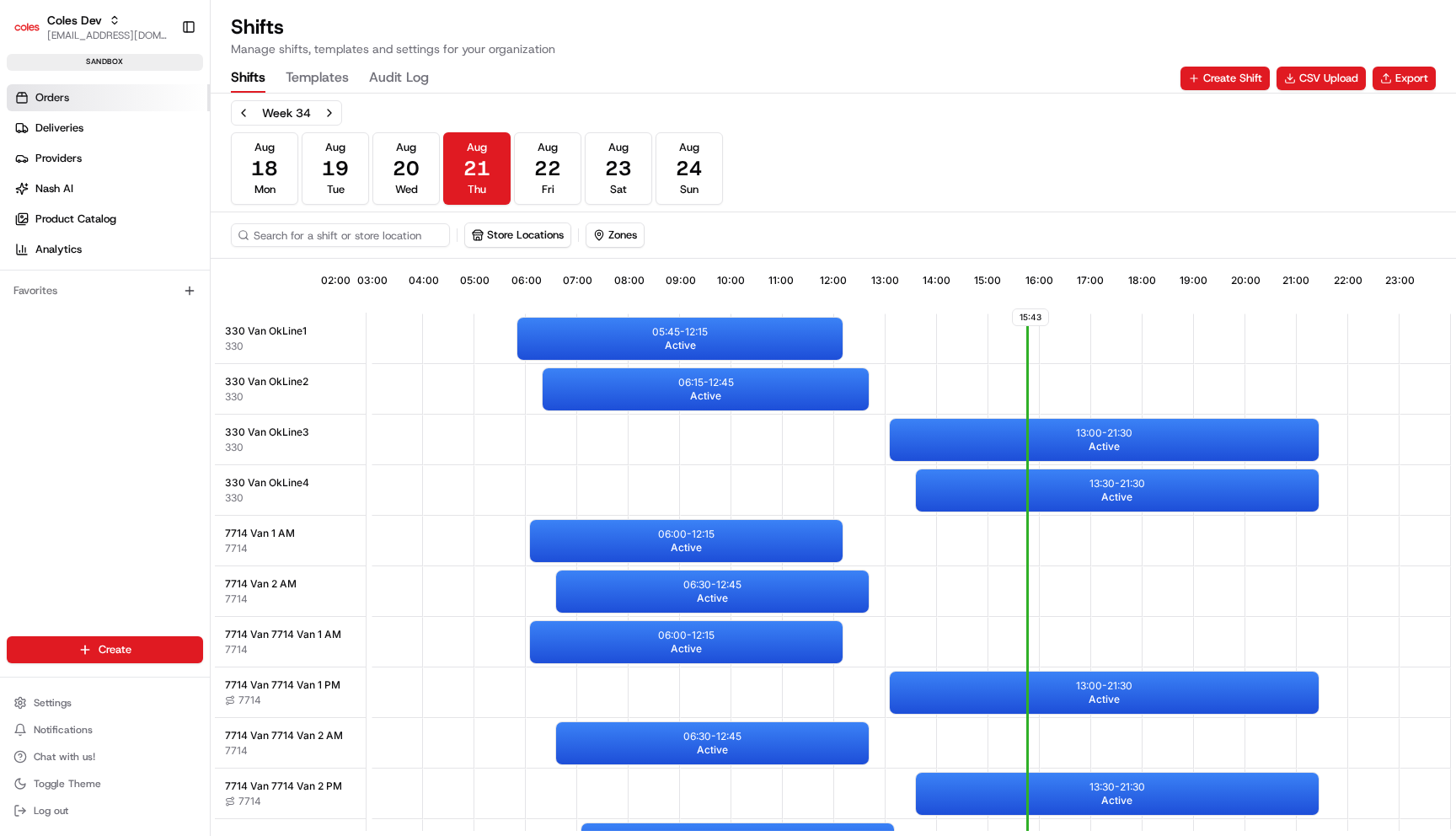
click at [88, 101] on link "Orders" at bounding box center [108, 97] width 203 height 27
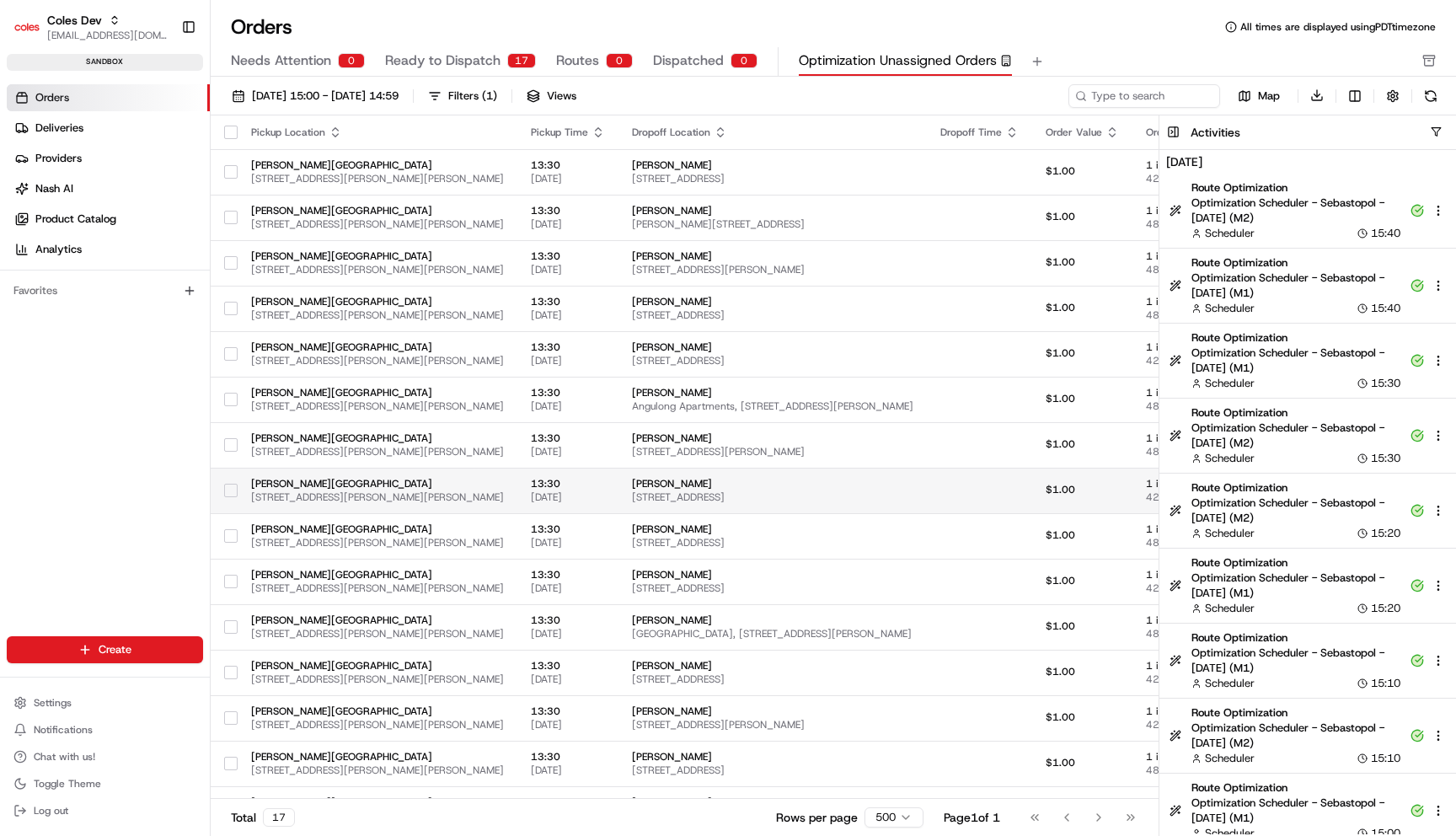
scroll to position [123, 0]
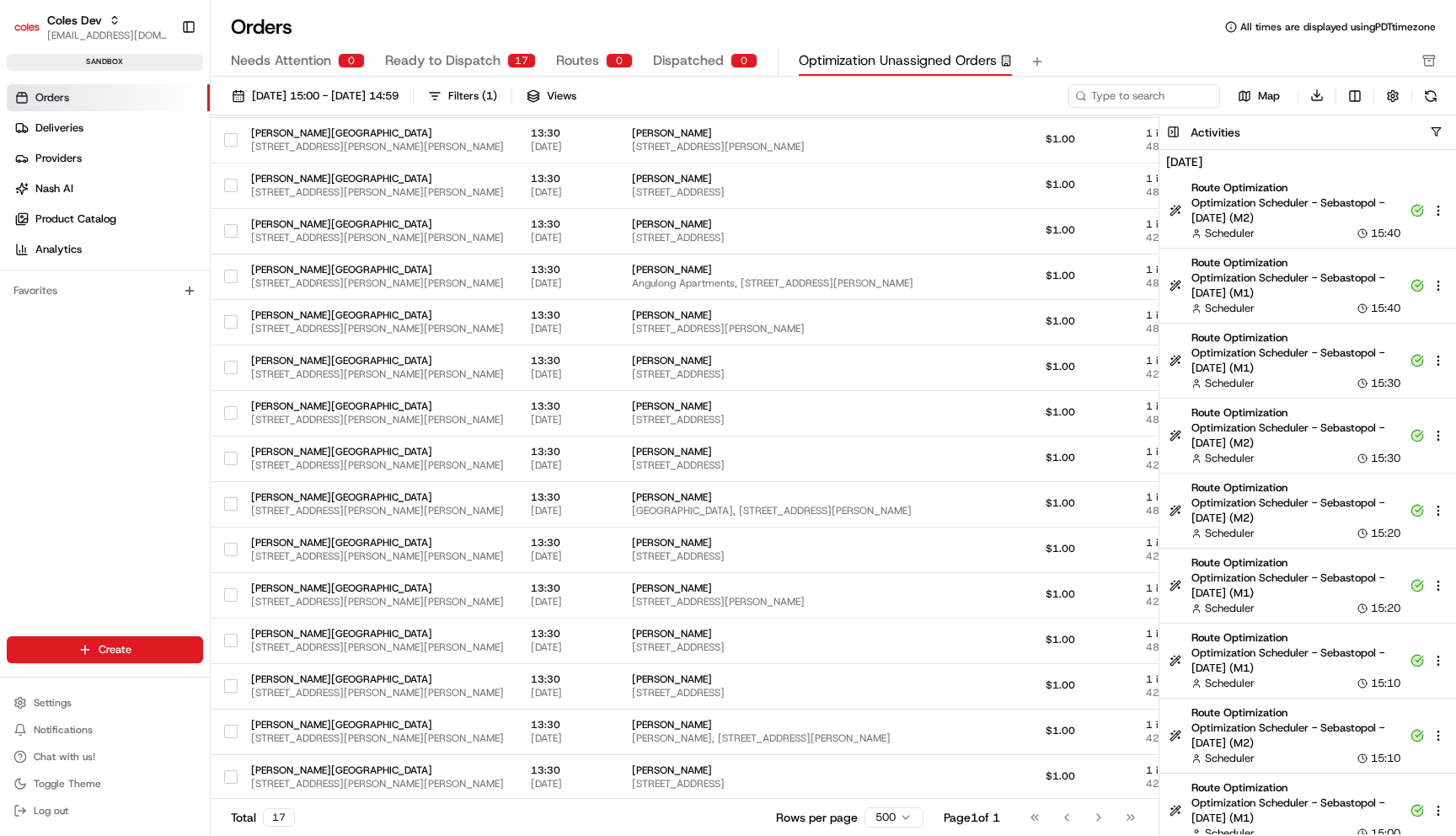
click at [1101, 819] on div "Go to first page Go to previous page Go to next page Go to last page" at bounding box center [1082, 817] width 124 height 23
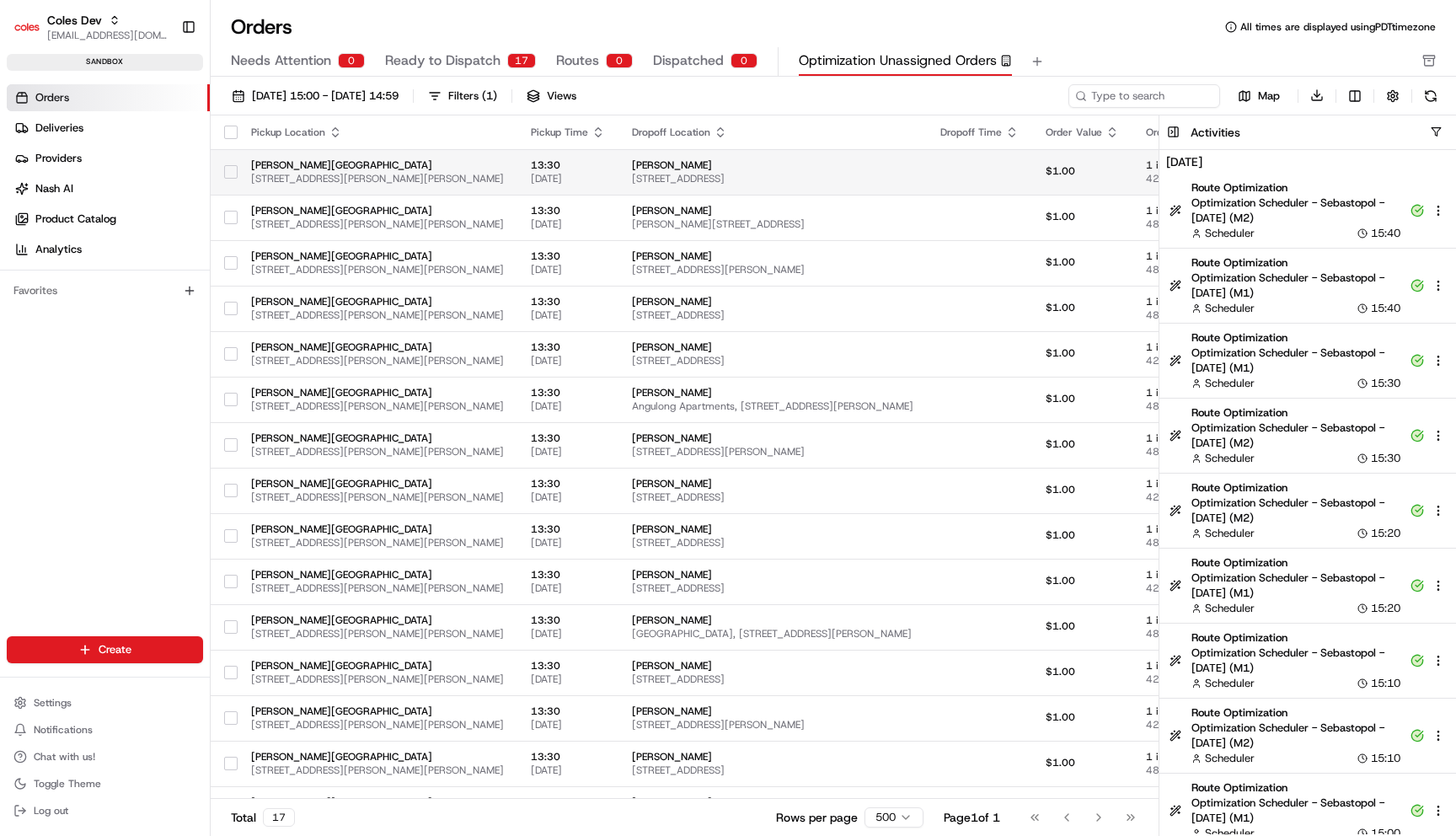
click at [688, 168] on span "[PERSON_NAME]" at bounding box center [772, 165] width 281 height 13
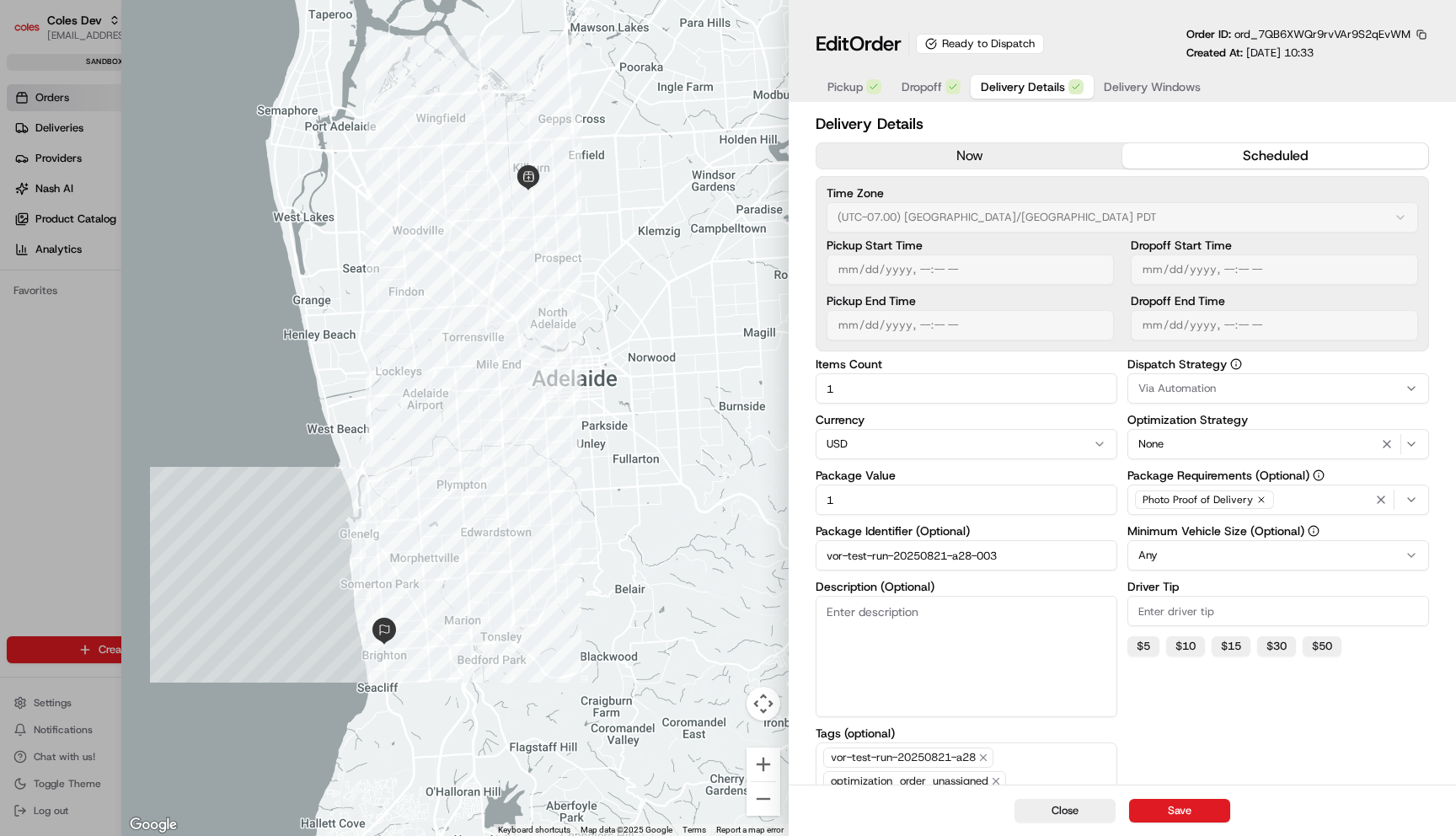
click at [1027, 84] on span "Delivery Details" at bounding box center [1022, 86] width 84 height 16
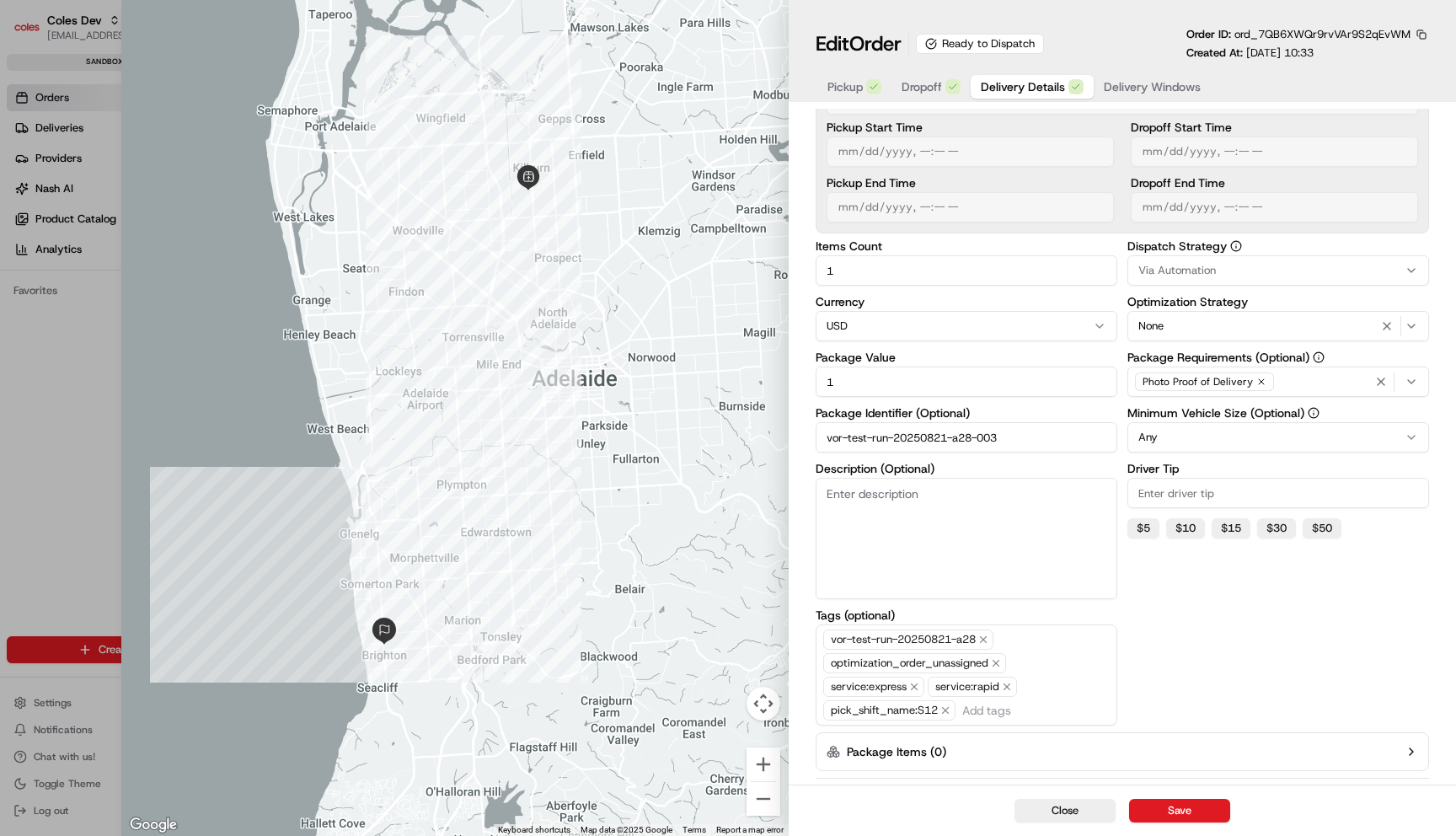
click at [833, 711] on span "pick_shift_name:S12" at bounding box center [889, 710] width 132 height 20
copy span "pick_shift_name"
